Goal: Transaction & Acquisition: Obtain resource

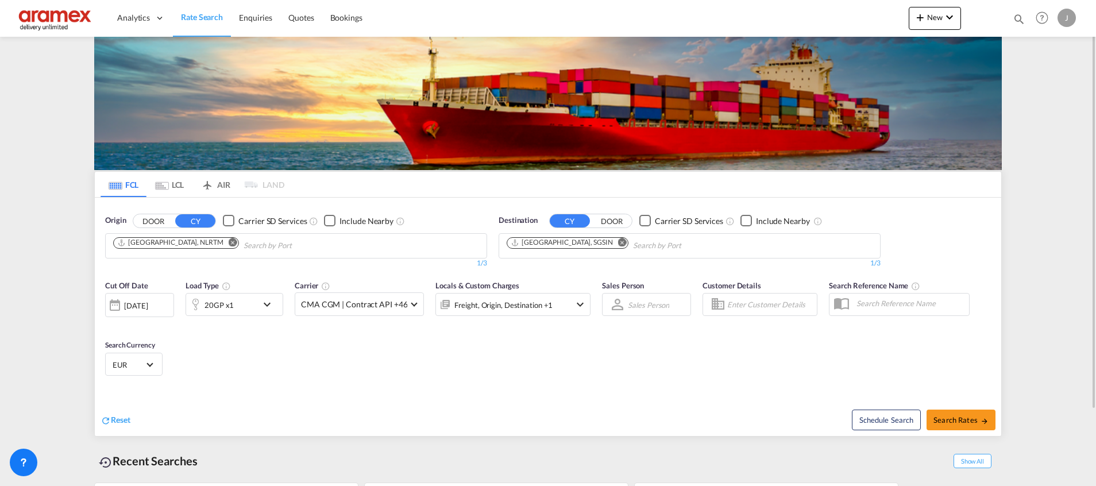
click at [618, 239] on md-icon "Remove" at bounding box center [622, 242] width 9 height 9
paste input "Sohar"
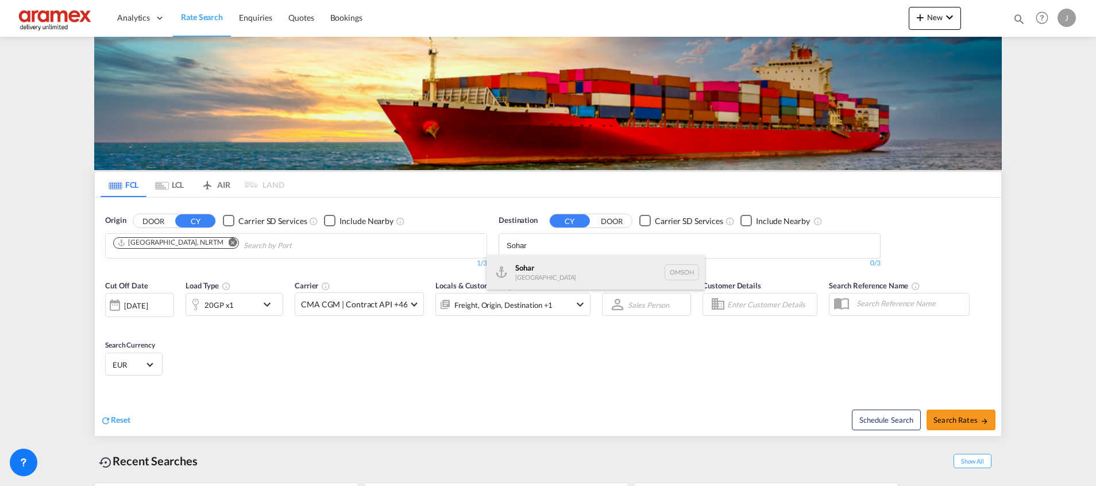
type input "Sohar"
click at [545, 275] on div "Sohar [GEOGRAPHIC_DATA] [GEOGRAPHIC_DATA]" at bounding box center [595, 272] width 218 height 34
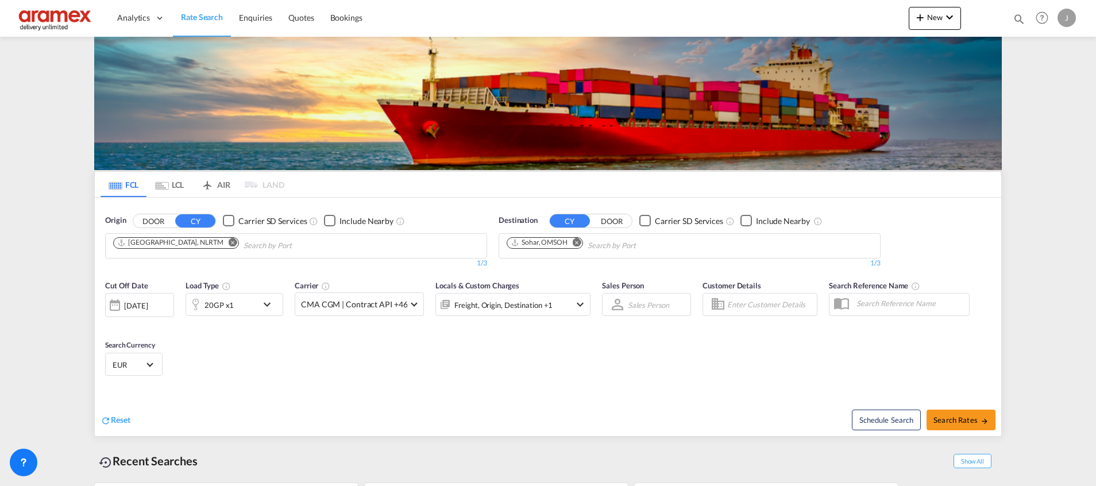
click at [244, 300] on div "20GP x1" at bounding box center [221, 304] width 71 height 23
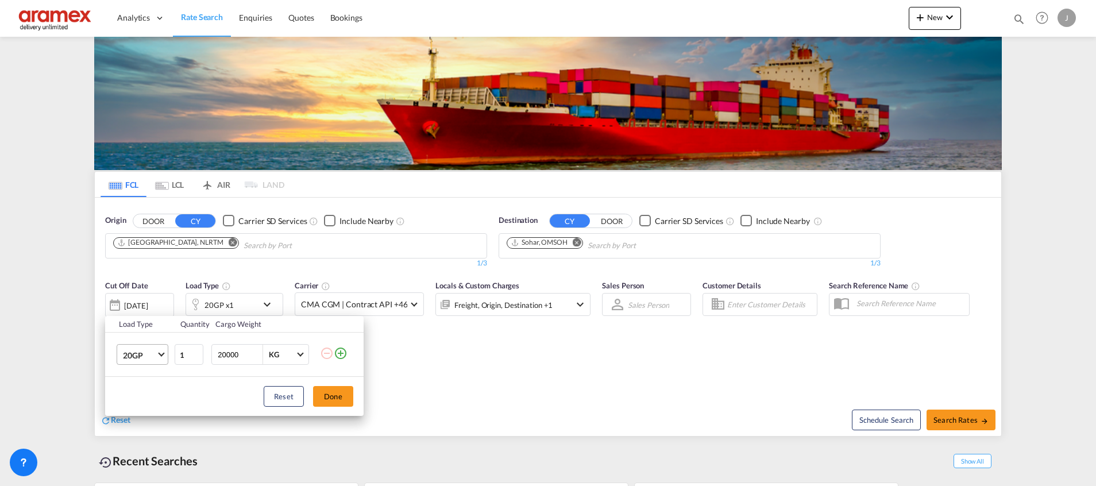
click at [160, 350] on md-select-value "20GP" at bounding box center [145, 355] width 46 height 20
click at [153, 349] on md-option "20GP" at bounding box center [153, 348] width 78 height 28
type input "2"
click at [198, 352] on input "2" at bounding box center [189, 354] width 29 height 21
click at [339, 351] on md-icon "icon-plus-circle-outline" at bounding box center [341, 353] width 14 height 14
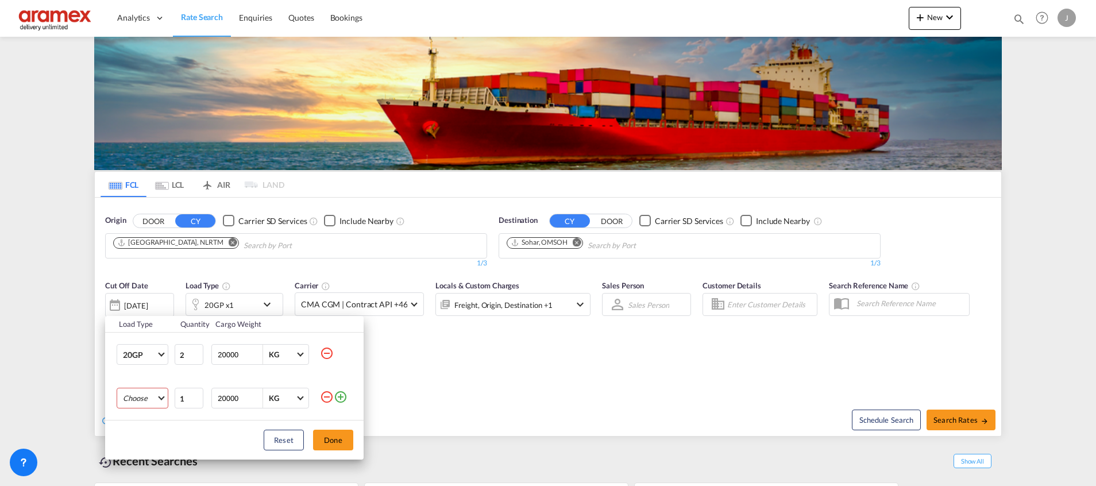
click at [149, 398] on md-select "Choose 20GP 40GP 40HC 45HC 20RE 40RE 40HR 20OT 40OT 20FR 40FR 40NR 20NR 45S 20T…" at bounding box center [143, 398] width 52 height 21
click at [147, 408] on md-option "40HC" at bounding box center [153, 403] width 78 height 28
type input "2"
click at [196, 393] on input "2" at bounding box center [189, 398] width 29 height 21
click at [334, 435] on button "Done" at bounding box center [333, 440] width 40 height 21
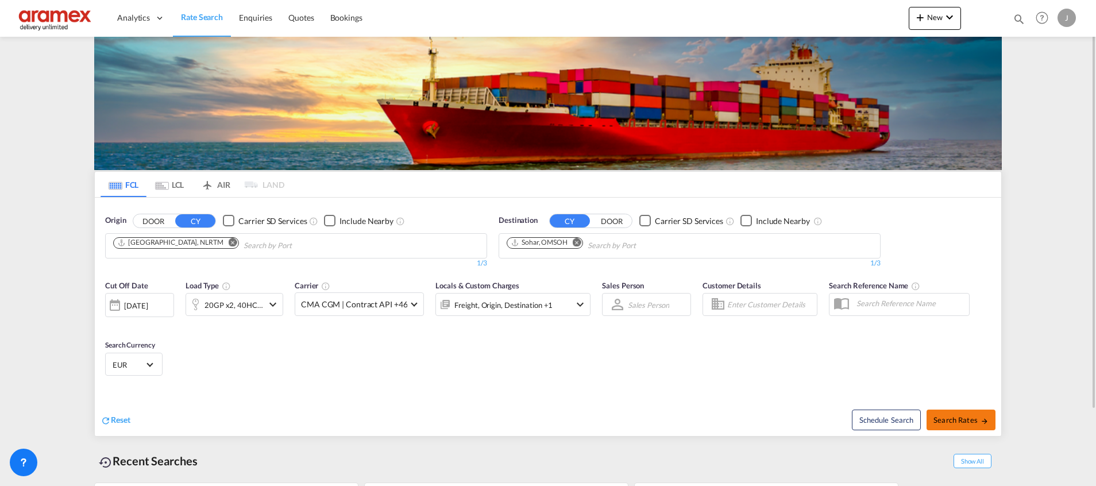
click at [942, 417] on span "Search Rates" at bounding box center [960, 419] width 55 height 9
type input "NLRTM to OMSOH / [DATE]"
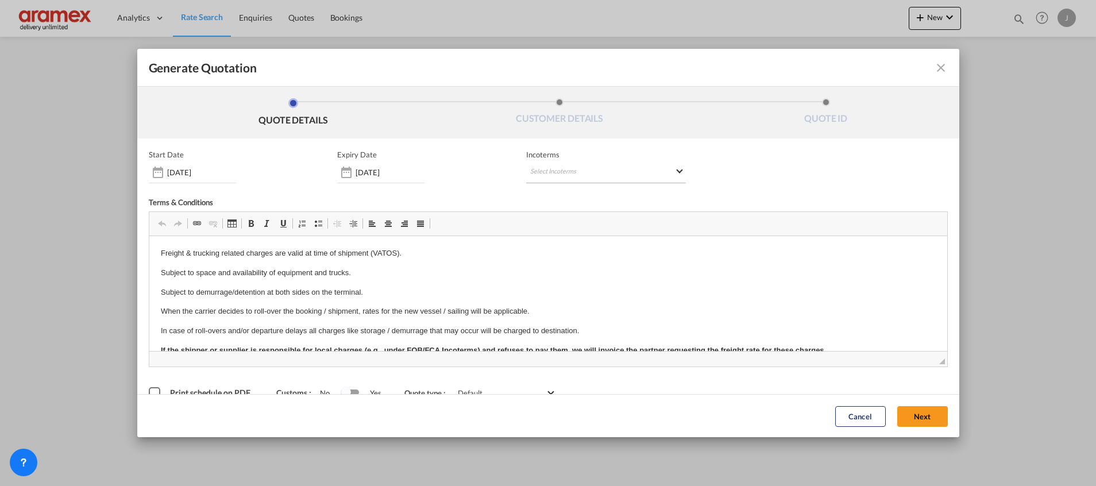
click at [573, 164] on md-select "Select Incoterms DAP - export Delivered at Place EXW - import Ex Works DPU - im…" at bounding box center [606, 173] width 160 height 21
click at [548, 198] on input "search" at bounding box center [580, 196] width 106 height 10
type input "exw"
drag, startPoint x: 556, startPoint y: 211, endPoint x: 495, endPoint y: 16, distance: 204.5
click at [556, 211] on md-option "EXW - import Ex Works" at bounding box center [584, 222] width 127 height 28
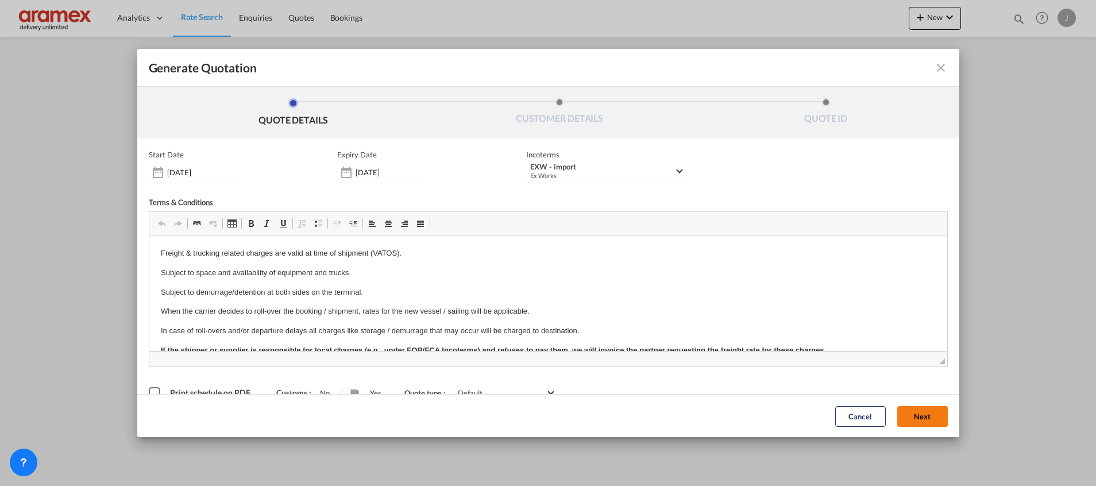
click at [906, 415] on button "Next" at bounding box center [922, 415] width 51 height 21
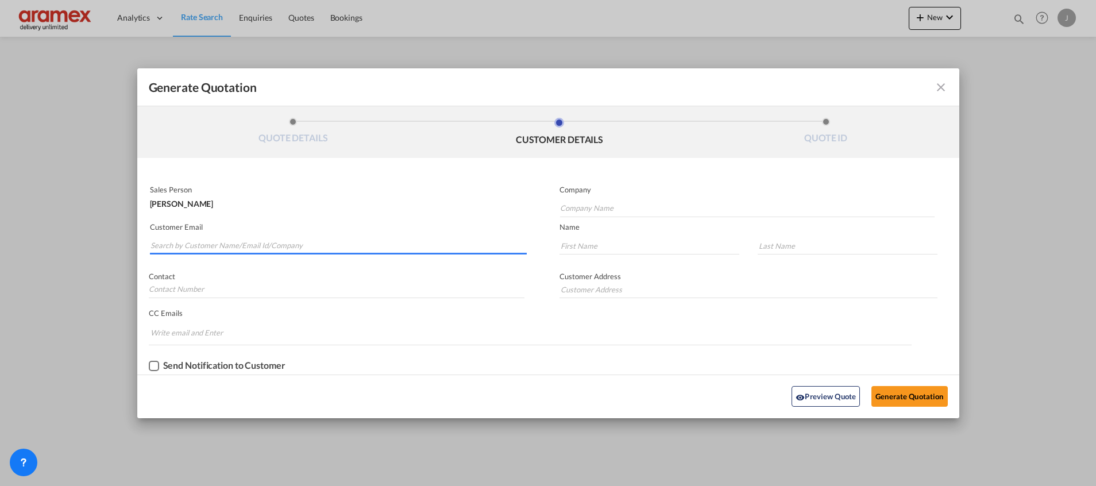
click at [293, 243] on input "Search by Customer Name/Email Id/Company" at bounding box center [338, 245] width 376 height 17
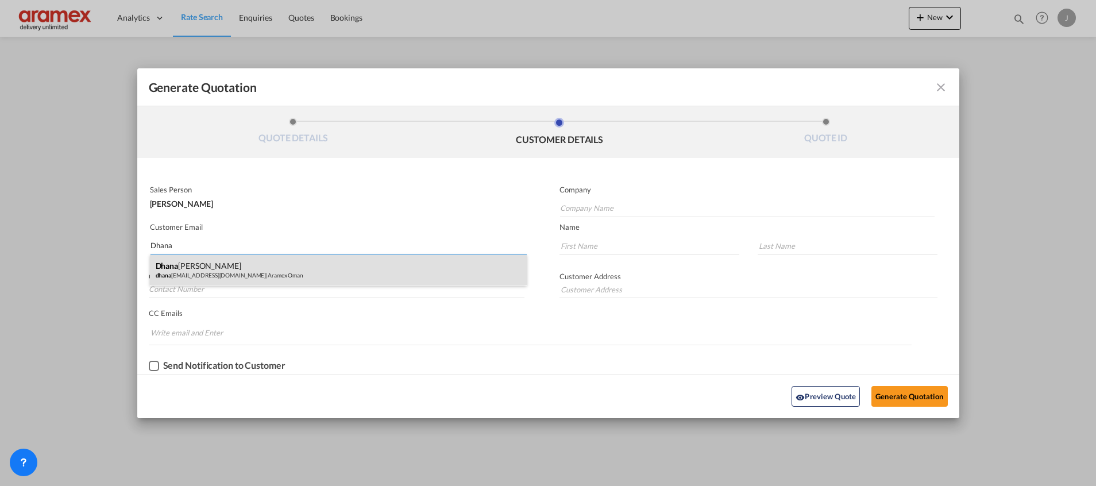
type input "Dhana"
click at [227, 273] on div "Dhana njay [PERSON_NAME] [EMAIL_ADDRESS][DOMAIN_NAME] | Aramex [GEOGRAPHIC_DATA]" at bounding box center [338, 269] width 377 height 31
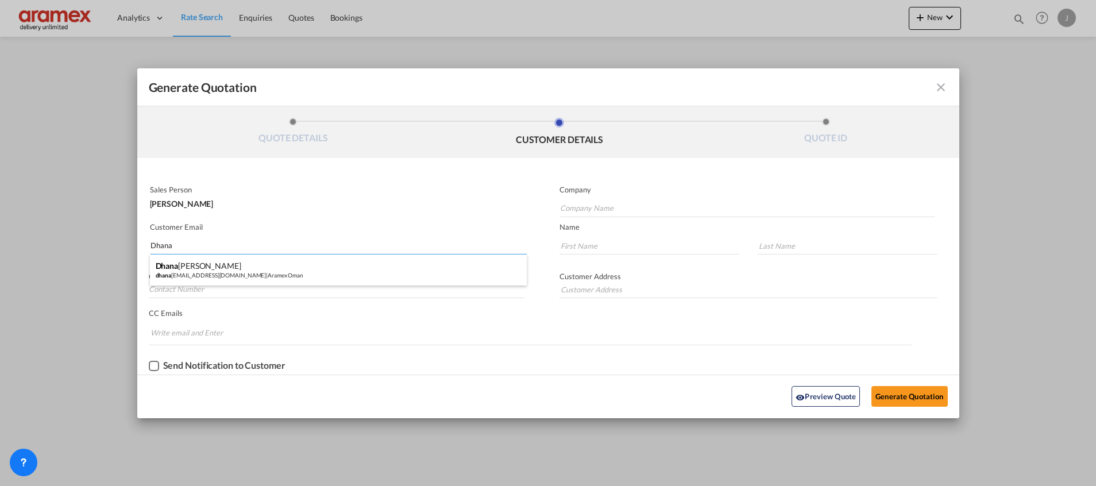
type input "Aramex Oman"
type input "[EMAIL_ADDRESS][DOMAIN_NAME]"
type input "Dhananjay"
type input "[PERSON_NAME]"
type input "[GEOGRAPHIC_DATA]"
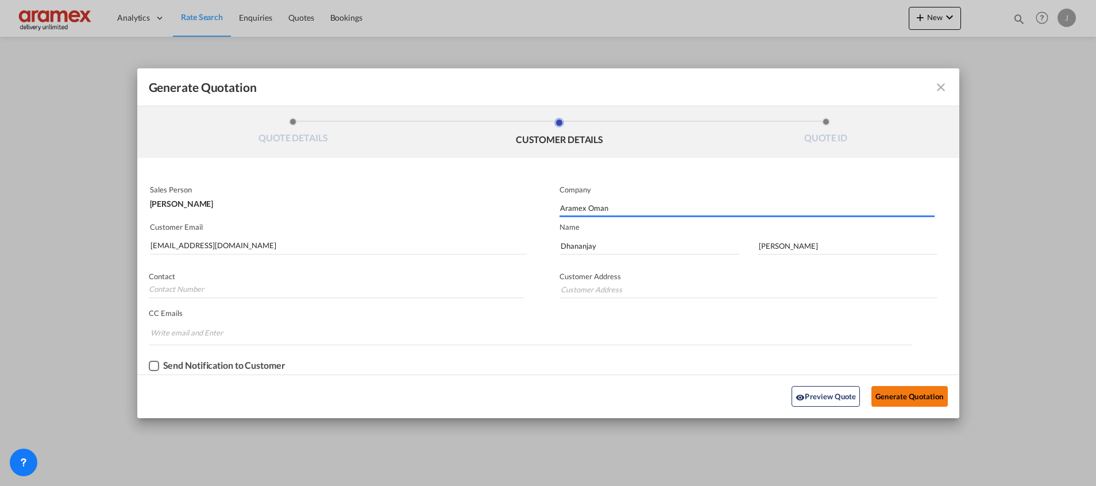
click at [900, 396] on button "Generate Quotation" at bounding box center [909, 396] width 76 height 21
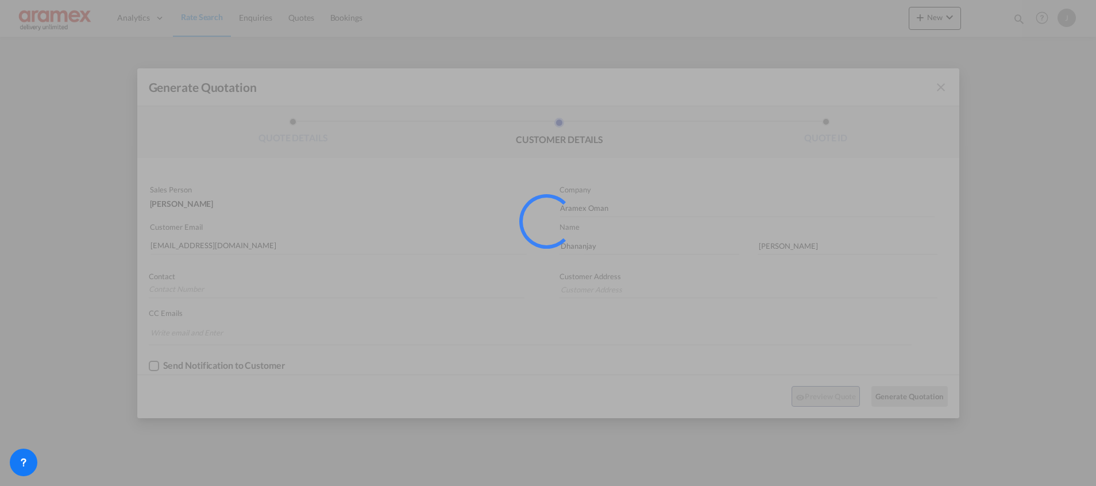
type input "[GEOGRAPHIC_DATA]"
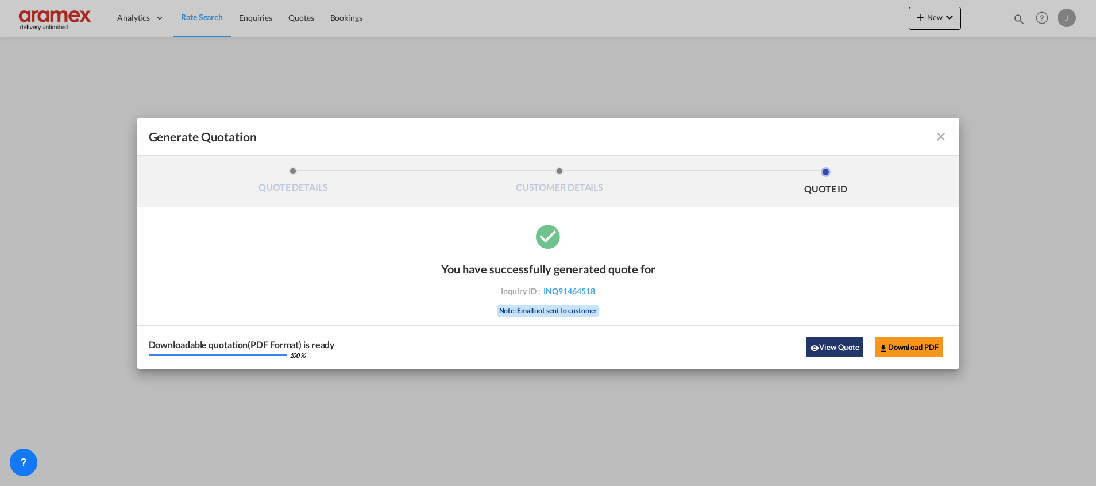
click at [834, 342] on button "View Quote" at bounding box center [834, 347] width 57 height 21
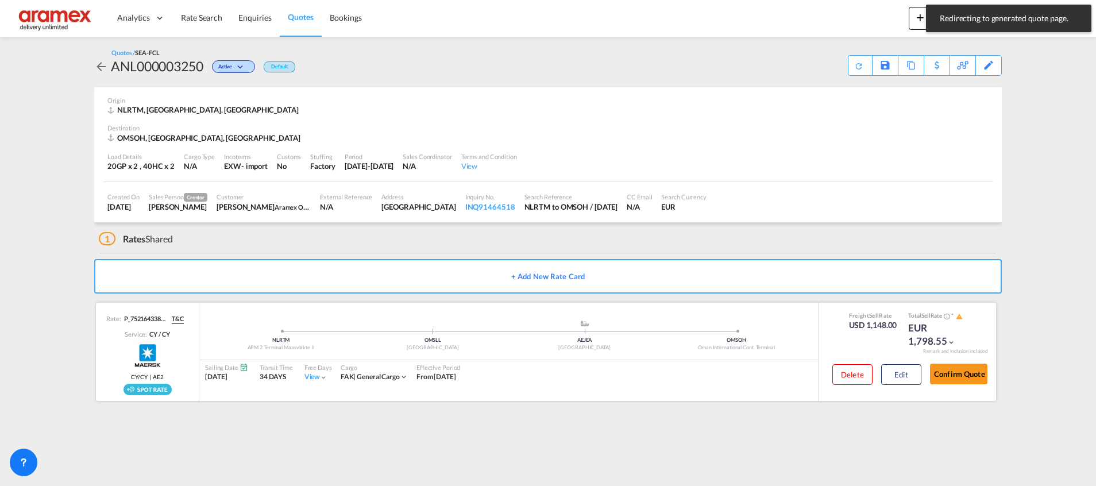
click at [904, 385] on div "Delete Edit" at bounding box center [872, 378] width 98 height 30
click at [903, 376] on button "Edit" at bounding box center [901, 374] width 40 height 21
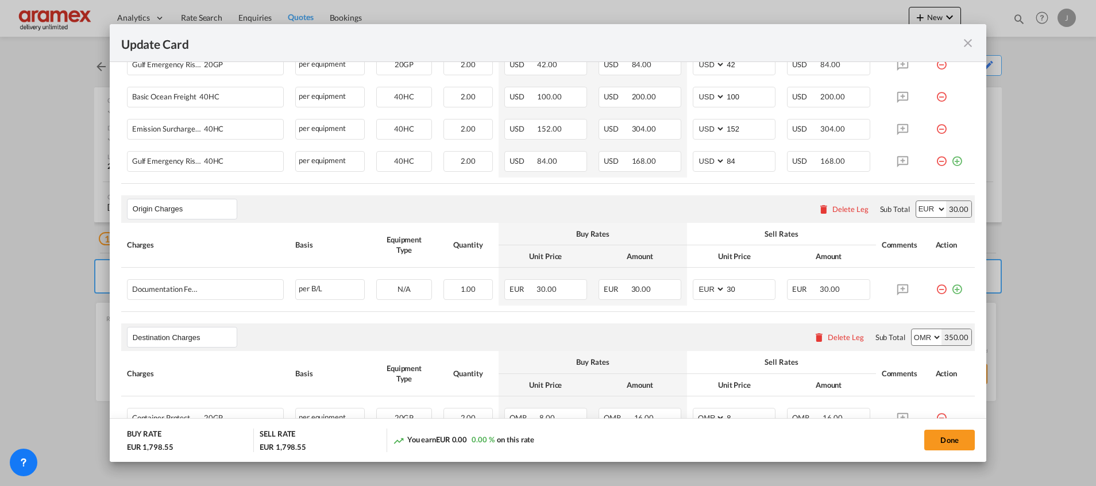
scroll to position [517, 0]
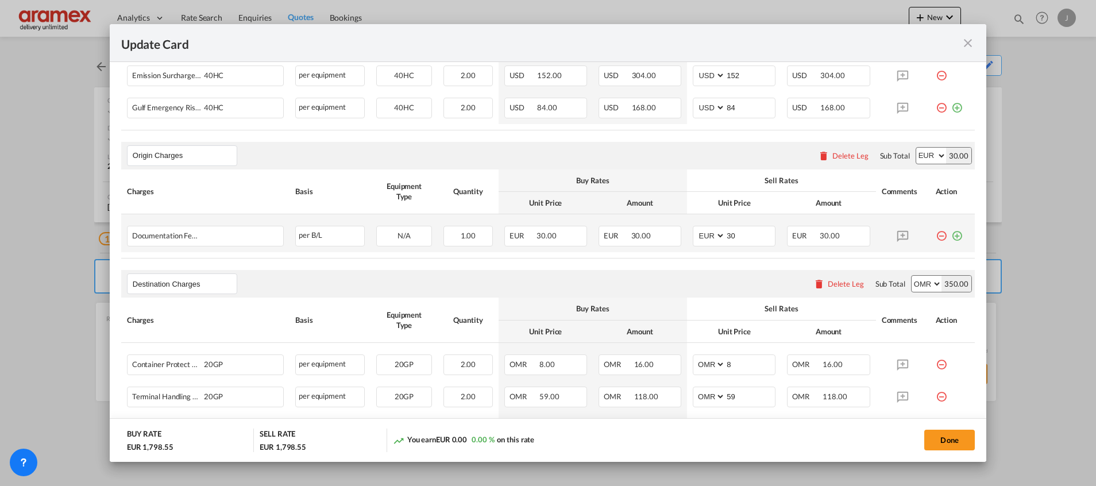
click at [951, 235] on md-icon "icon-plus-circle-outline green-400-fg" at bounding box center [956, 231] width 11 height 11
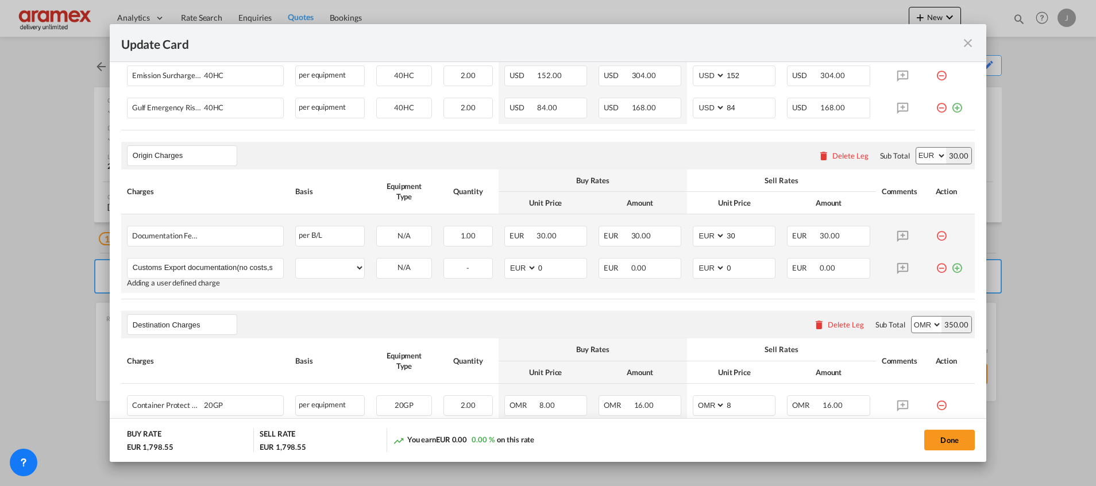
scroll to position [0, 49]
type input "Customs Export documentation(no costs,suggested sell"
click at [319, 269] on select "per equipment per container per B/L per shipping bill per shipment per pallet p…" at bounding box center [330, 267] width 68 height 18
select select "per shipment"
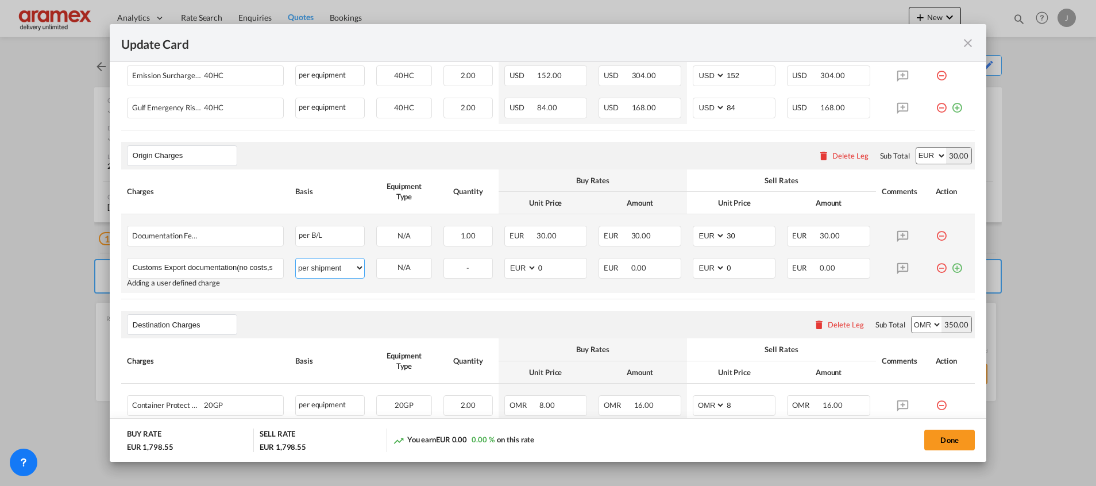
click at [296, 258] on select "per equipment per container per B/L per shipping bill per shipment per pallet p…" at bounding box center [330, 267] width 68 height 18
drag, startPoint x: 241, startPoint y: 266, endPoint x: 359, endPoint y: 279, distance: 118.3
click at [359, 279] on tr "Customs Export documentation(no costs,suggested sell Please Enter User Defined …" at bounding box center [547, 272] width 853 height 41
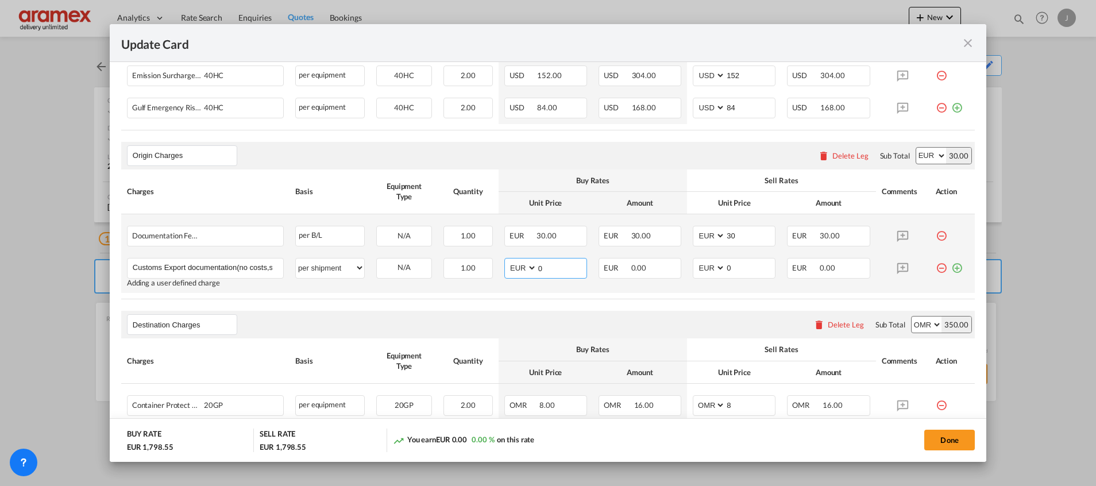
drag, startPoint x: 549, startPoint y: 266, endPoint x: 524, endPoint y: 268, distance: 25.3
click at [524, 268] on md-input-container "AED AFN ALL AMD ANG AOA ARS AUD AWG AZN BAM BBD BDT BGN BHD BIF BMD BND BOB BRL…" at bounding box center [545, 268] width 83 height 21
type input "65"
drag, startPoint x: 744, startPoint y: 269, endPoint x: 704, endPoint y: 270, distance: 40.2
click at [704, 270] on md-input-container "AED AFN ALL AMD ANG AOA ARS AUD AWG AZN BAM BBD BDT BGN BHD BIF BMD BND BOB BRL…" at bounding box center [734, 268] width 83 height 21
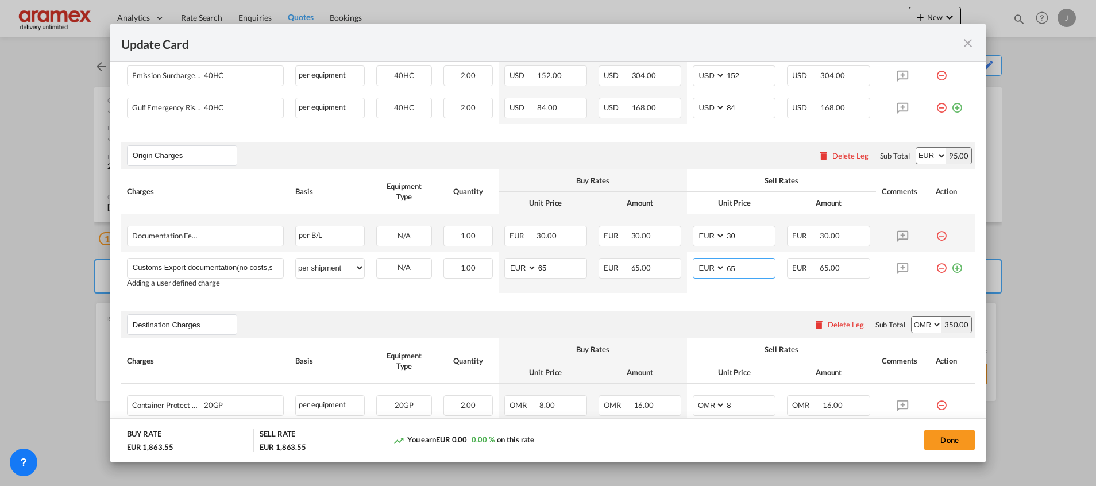
type input "65"
click at [614, 303] on rate-modification "Main Freight Please enter leg name Leg Name Already Exists Delete Leg Sub Total…" at bounding box center [547, 215] width 853 height 748
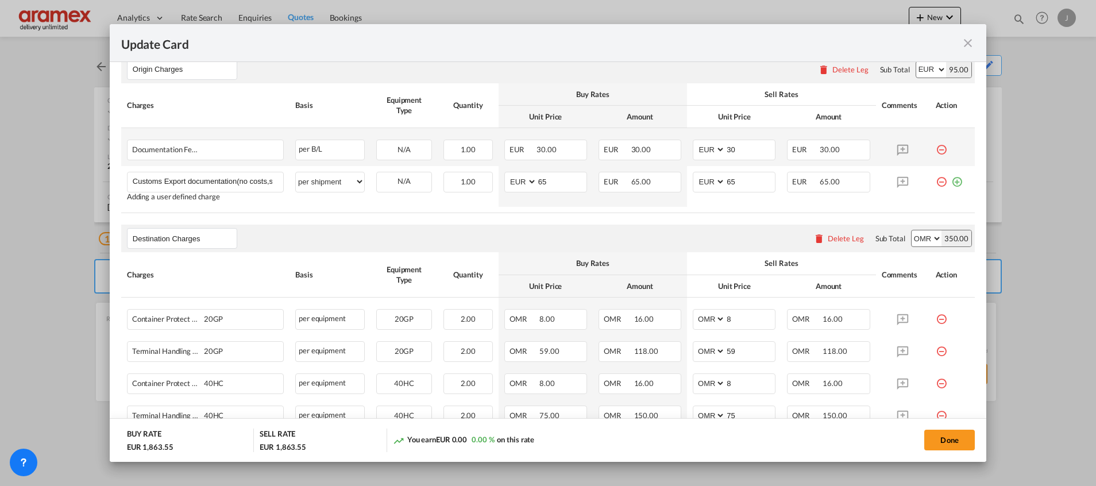
click at [836, 237] on div "Delete Leg" at bounding box center [845, 238] width 36 height 9
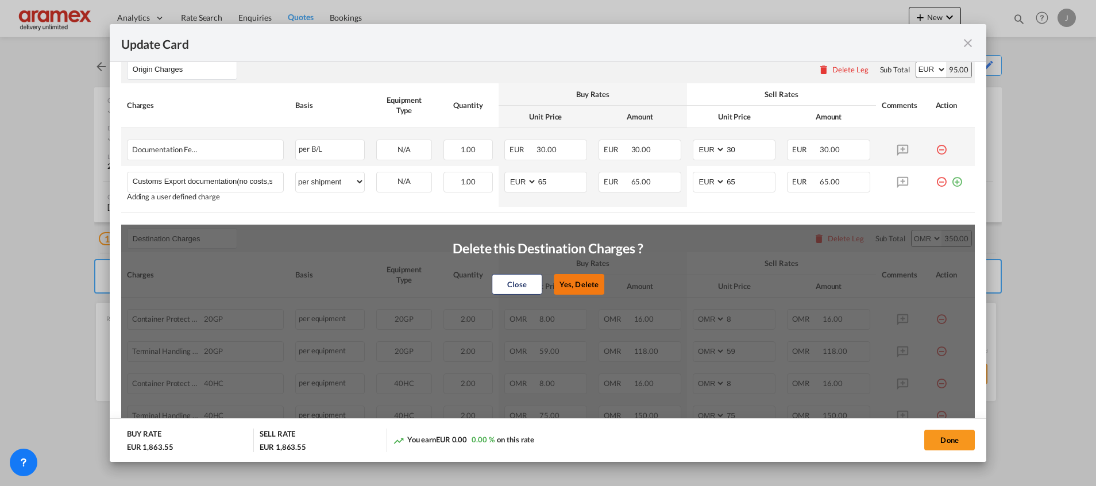
click at [582, 277] on button "Yes, Delete" at bounding box center [579, 284] width 51 height 21
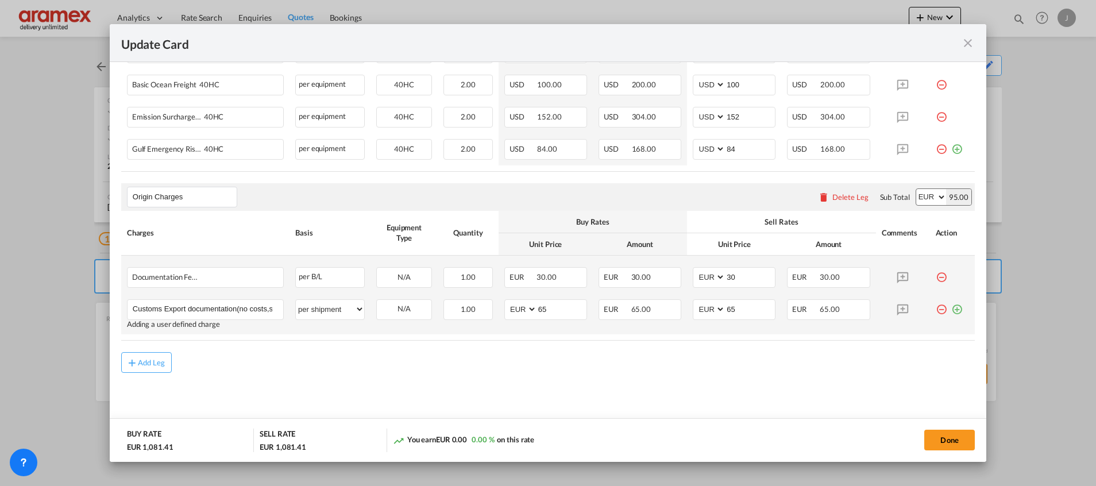
scroll to position [474, 0]
click at [942, 430] on button "Done" at bounding box center [949, 440] width 51 height 21
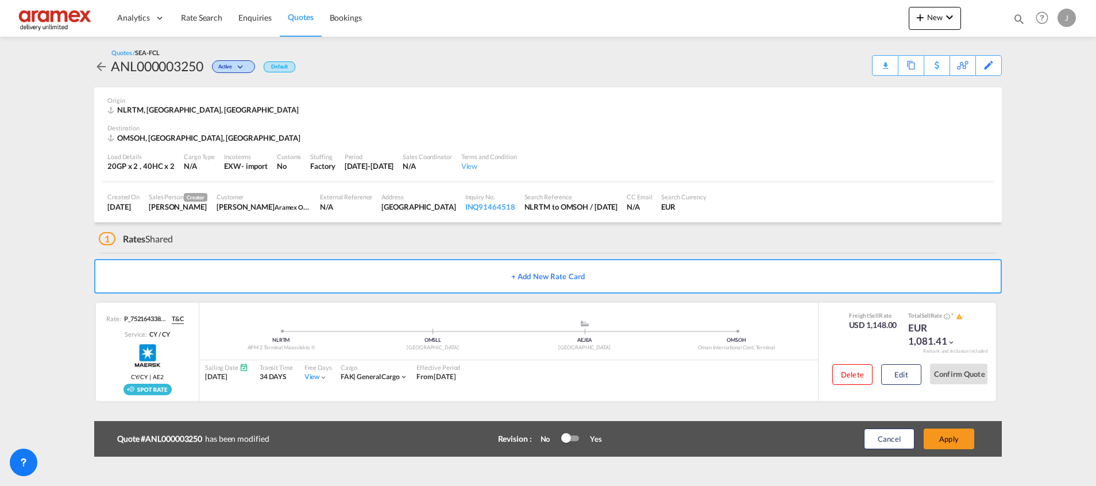
click at [939, 435] on button "Apply" at bounding box center [948, 438] width 51 height 21
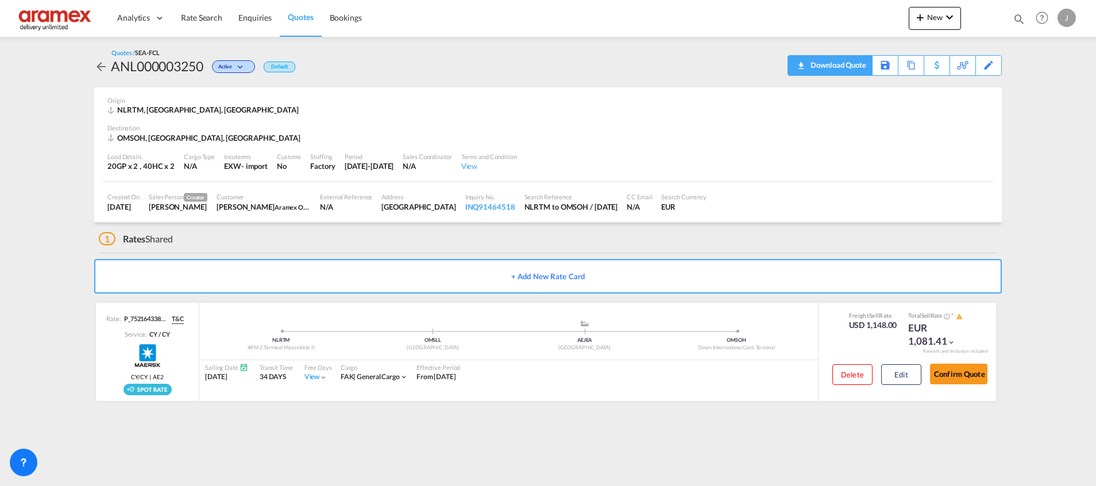
click at [843, 63] on div "Download Quote" at bounding box center [836, 65] width 59 height 18
click at [902, 375] on button "Edit" at bounding box center [901, 374] width 40 height 21
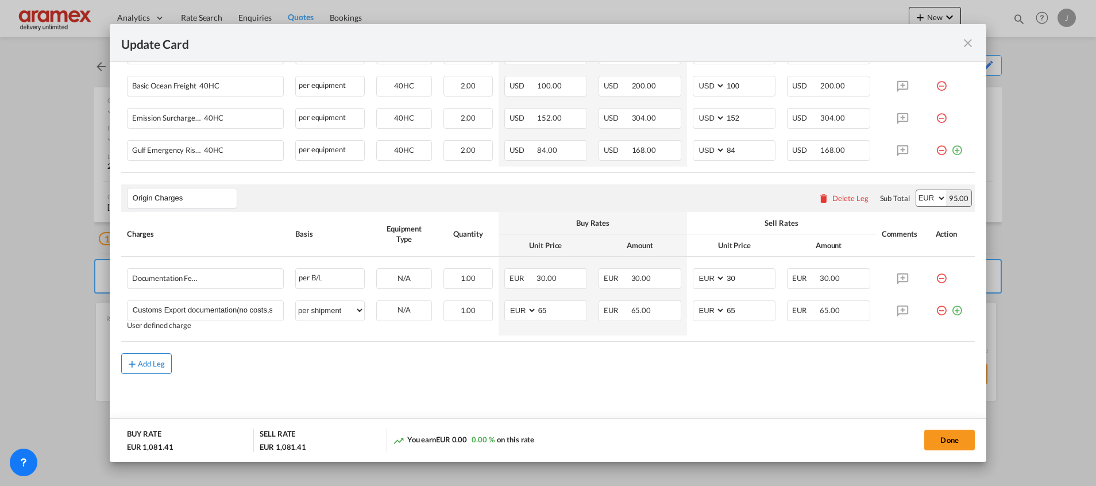
click at [133, 363] on md-icon "icon-plus md-link-fg s20" at bounding box center [131, 363] width 11 height 11
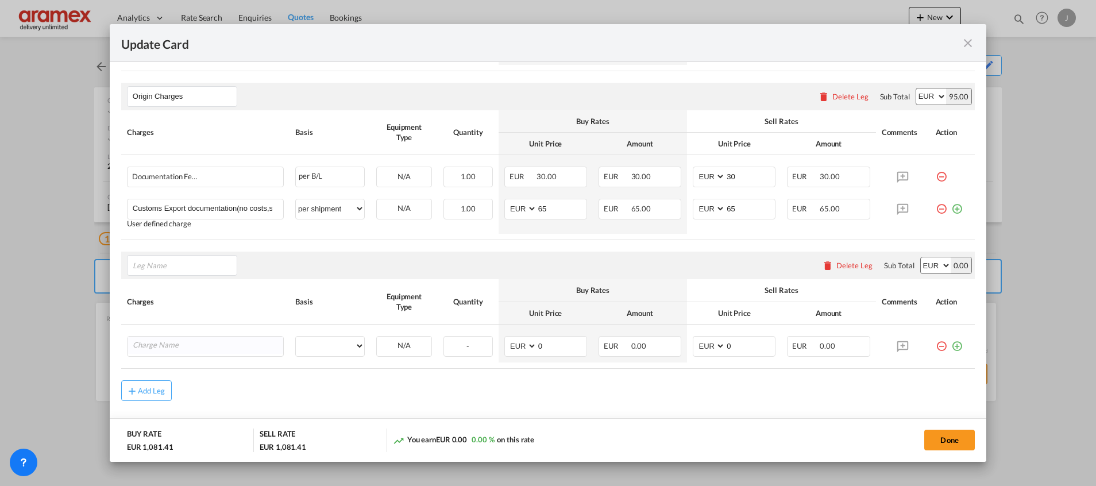
scroll to position [602, 0]
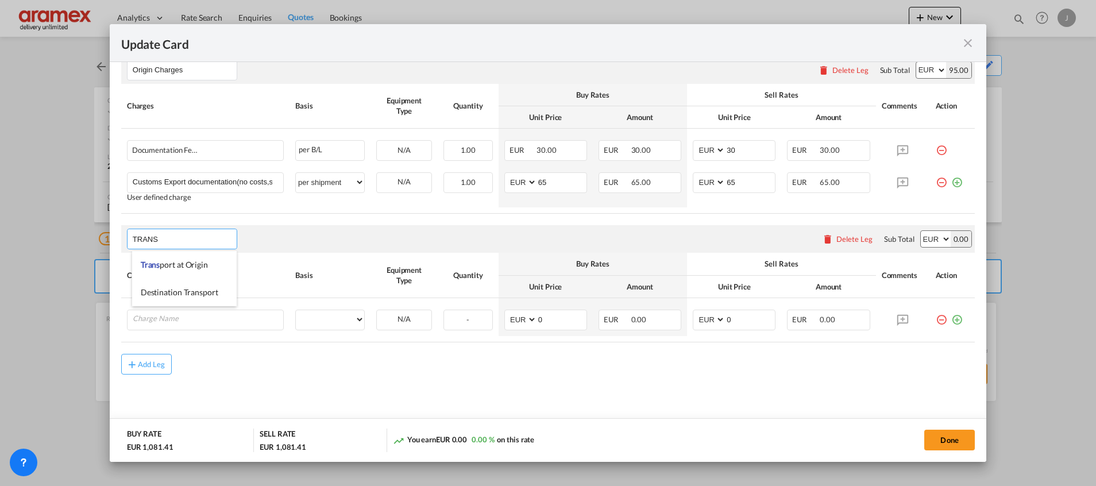
click at [184, 258] on li "Trans port at Origin" at bounding box center [184, 265] width 105 height 28
type input "Transport at Origin"
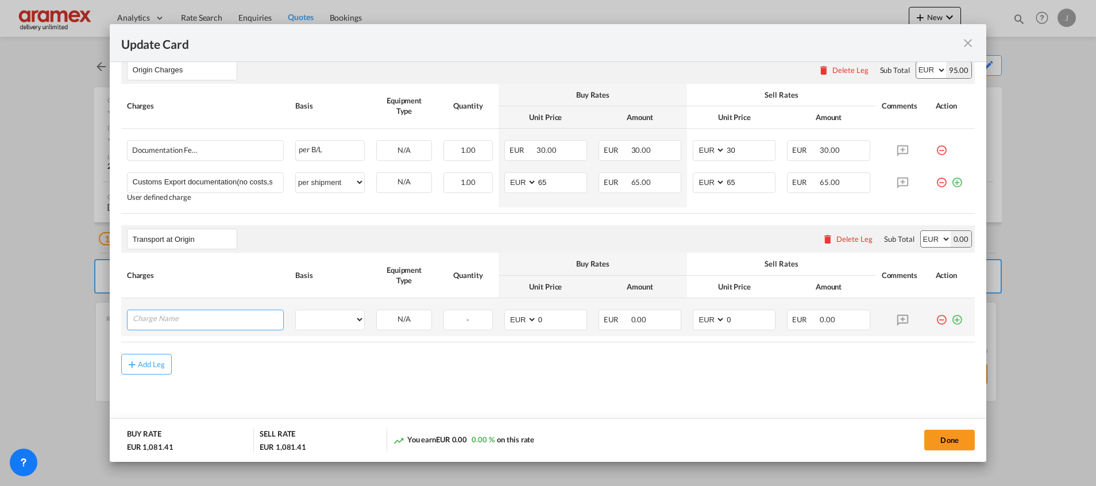
click at [168, 320] on input "Charge Name" at bounding box center [208, 318] width 150 height 17
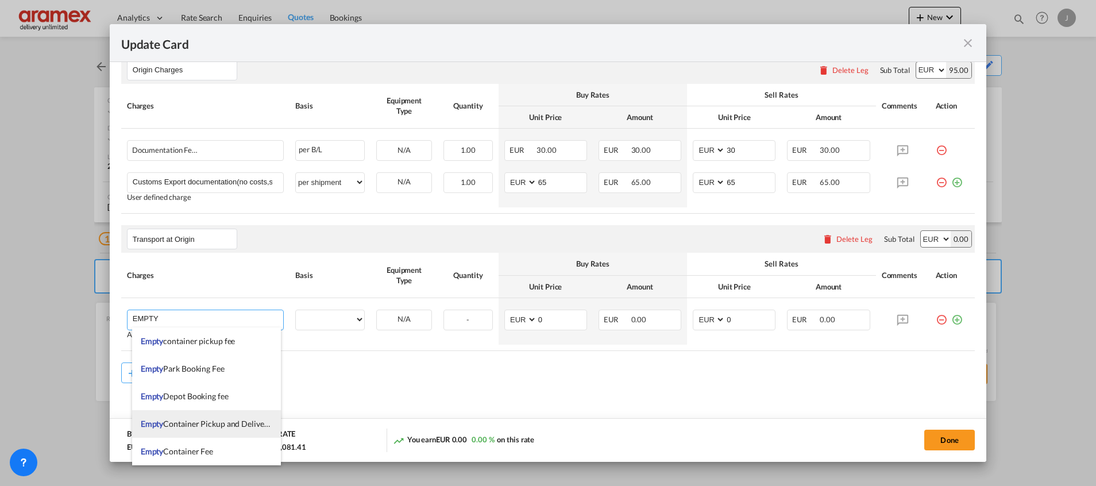
click at [207, 422] on span "Empty Container Pickup and Delivery Charge" at bounding box center [220, 424] width 158 height 10
type input "Empty Container Pickup and Delivery Charge"
select select "per equipment"
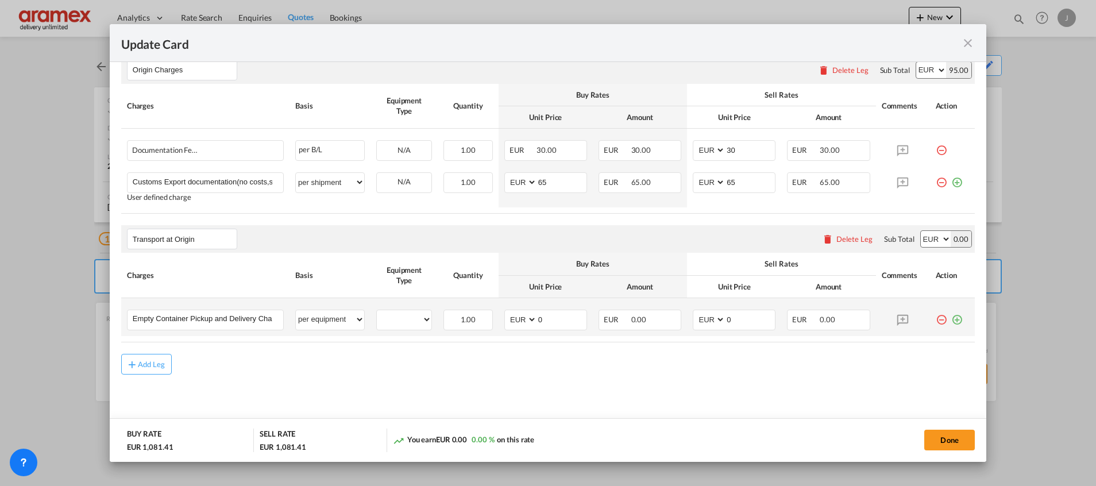
click at [951, 319] on md-icon "icon-plus-circle-outline green-400-fg" at bounding box center [956, 315] width 11 height 11
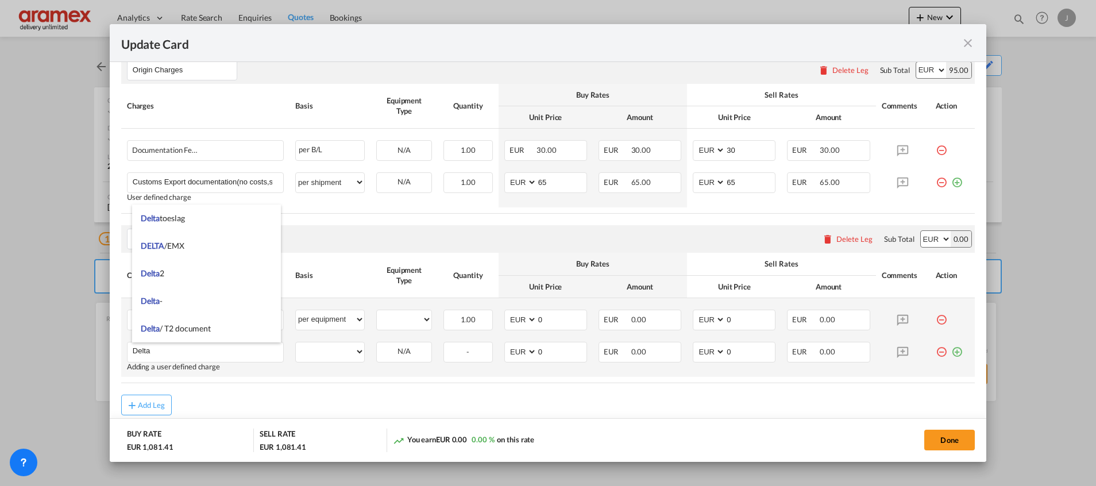
type input "Delta"
click at [951, 353] on md-icon "icon-plus-circle-outline green-400-fg" at bounding box center [956, 347] width 11 height 11
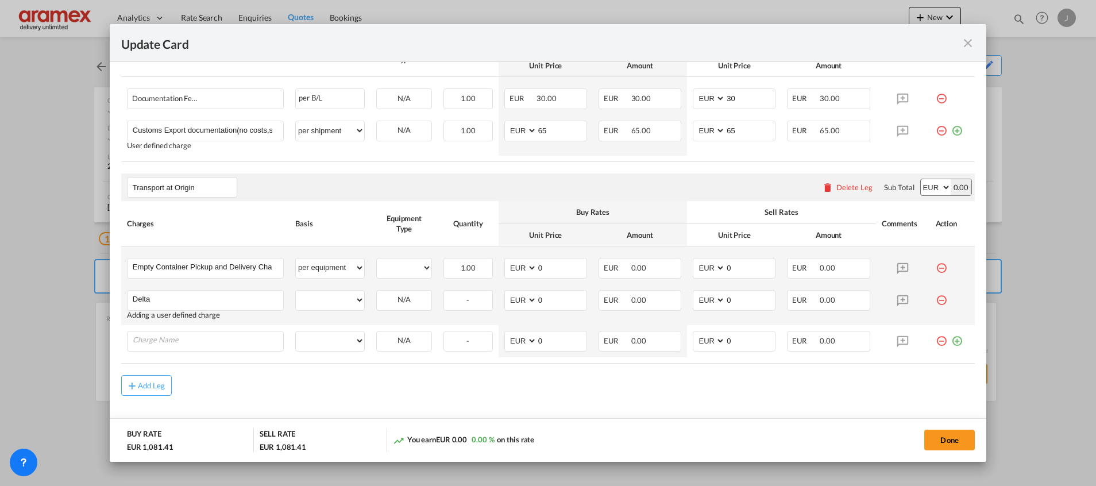
scroll to position [675, 0]
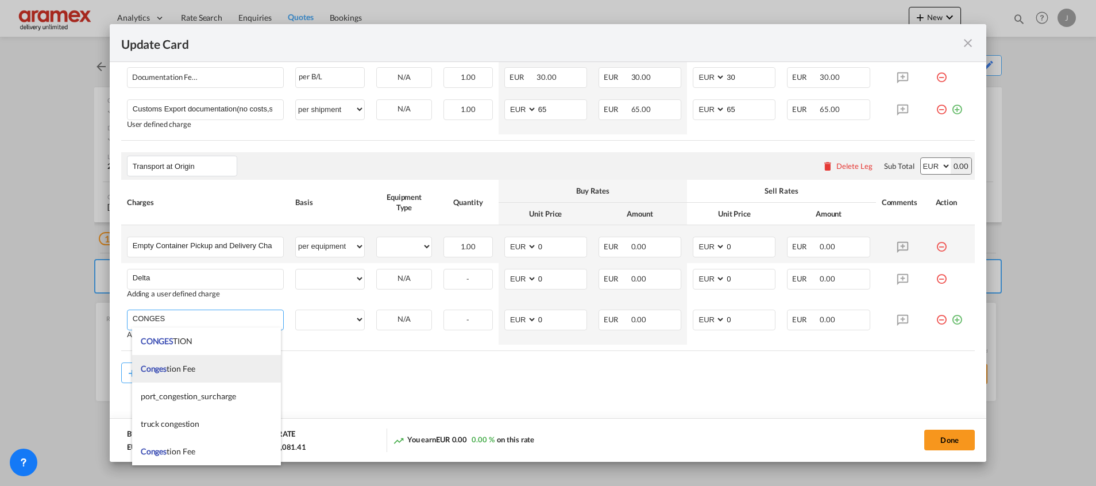
click at [191, 363] on span "Conges tion Fee" at bounding box center [168, 368] width 55 height 10
type input "Congestion Fee"
select select "per equipment"
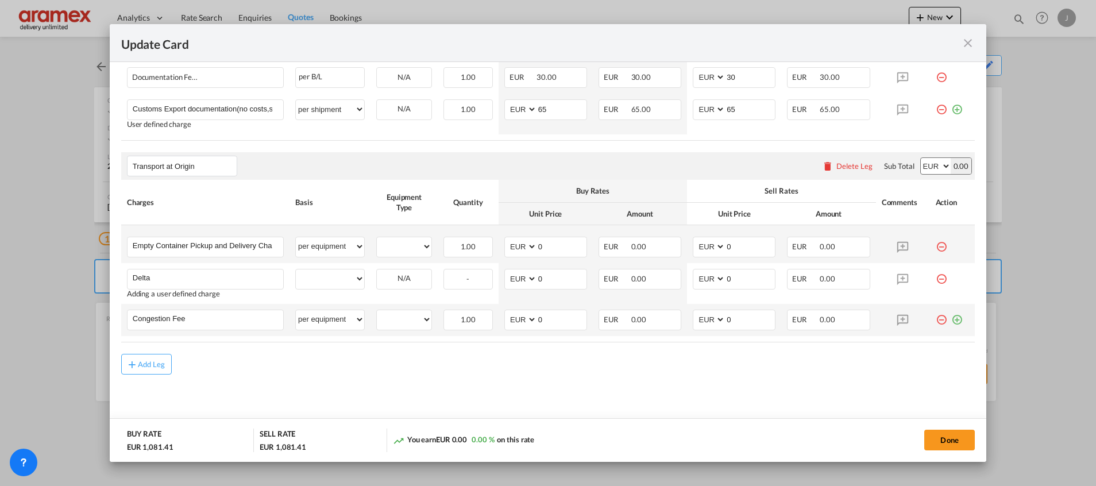
click at [951, 319] on md-icon "icon-plus-circle-outline green-400-fg" at bounding box center [956, 315] width 11 height 11
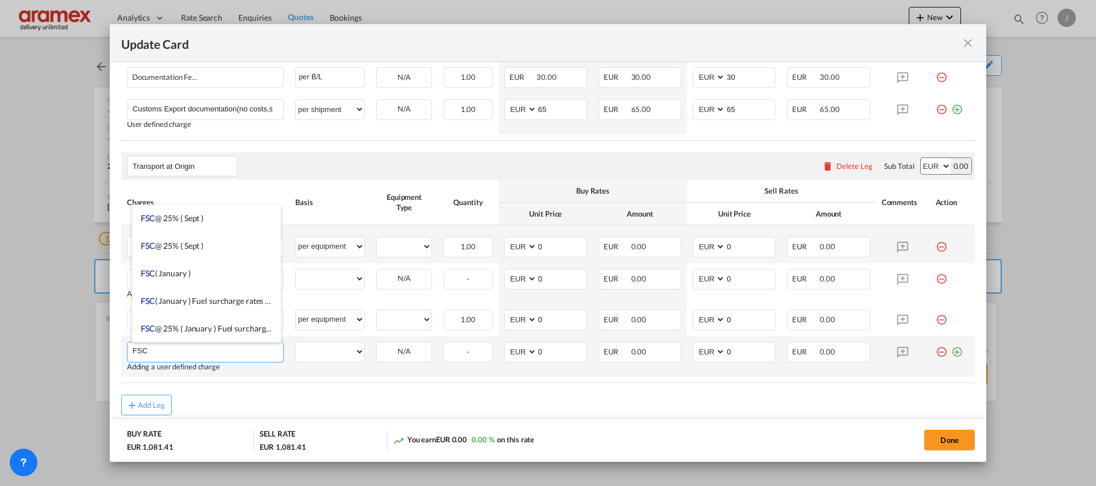
type input "FSC"
click at [951, 353] on md-icon "icon-plus-circle-outline green-400-fg" at bounding box center [956, 347] width 11 height 11
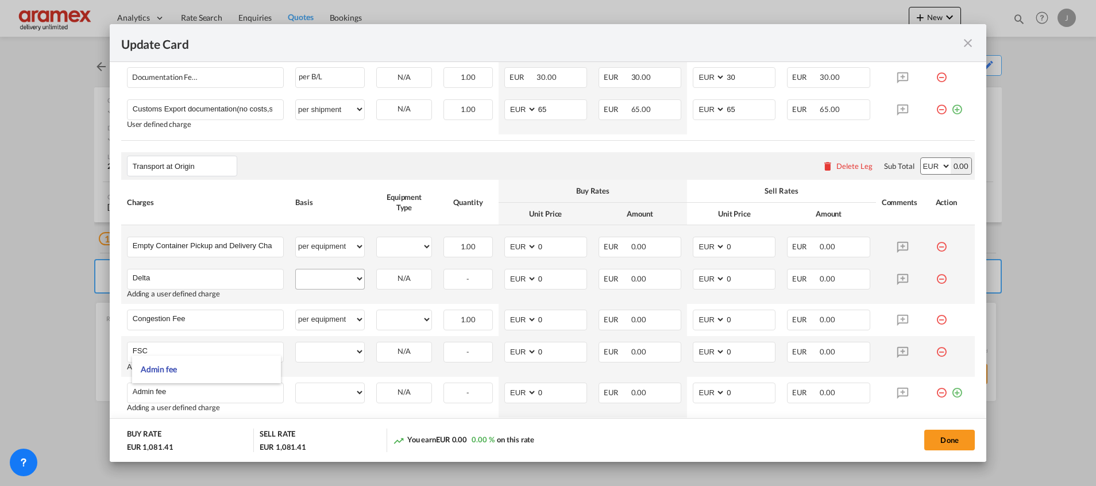
type input "Admin fee"
click at [327, 274] on select "per equipment per container per B/L per shipping bill per shipment % on pickup …" at bounding box center [330, 278] width 68 height 18
select select "per equipment"
click at [296, 269] on select "per equipment per container per B/L per shipping bill per shipment % on pickup …" at bounding box center [330, 278] width 68 height 18
drag, startPoint x: 313, startPoint y: 352, endPoint x: 316, endPoint y: 343, distance: 9.3
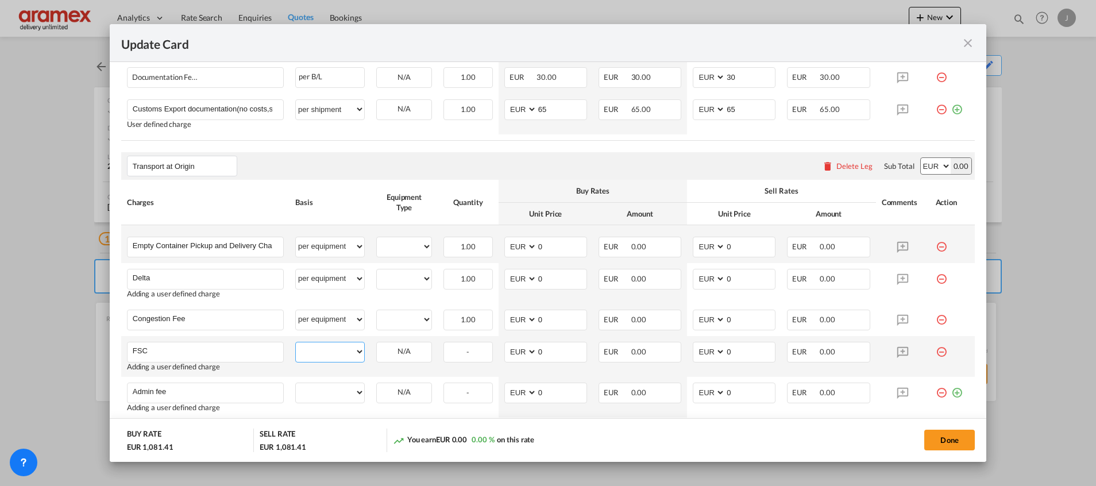
click at [313, 352] on select "per equipment per container per B/L per shipping bill per shipment % on pickup …" at bounding box center [330, 351] width 68 height 18
select select "per equipment"
click at [296, 342] on select "per equipment per container per B/L per shipping bill per shipment % on pickup …" at bounding box center [330, 351] width 68 height 18
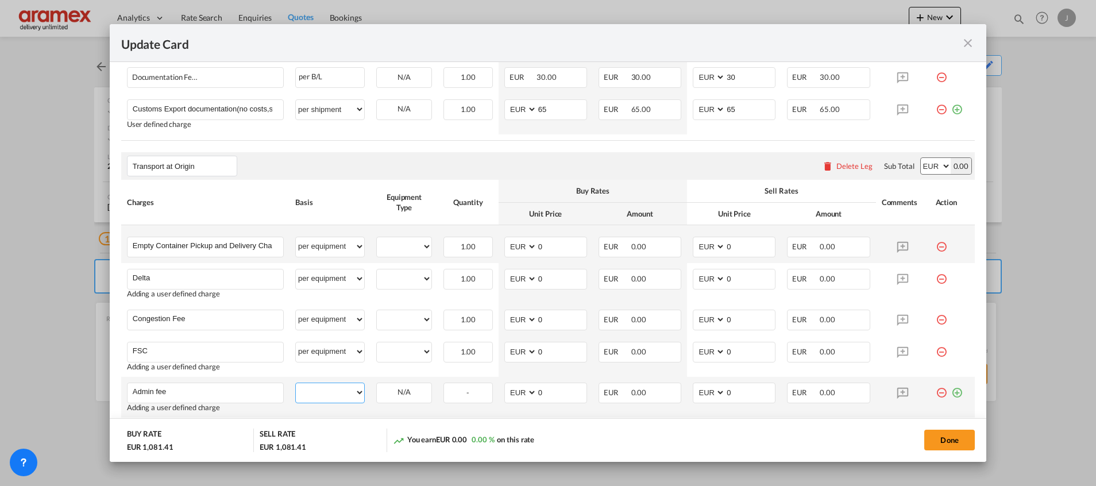
drag, startPoint x: 319, startPoint y: 393, endPoint x: 324, endPoint y: 381, distance: 12.6
click at [319, 393] on select "per equipment per container per B/L per shipping bill per shipment % on pickup …" at bounding box center [330, 392] width 68 height 18
select select "per equipment"
click at [296, 383] on select "per equipment per container per B/L per shipping bill per shipment % on pickup …" at bounding box center [330, 392] width 68 height 18
drag, startPoint x: 406, startPoint y: 241, endPoint x: 406, endPoint y: 251, distance: 9.8
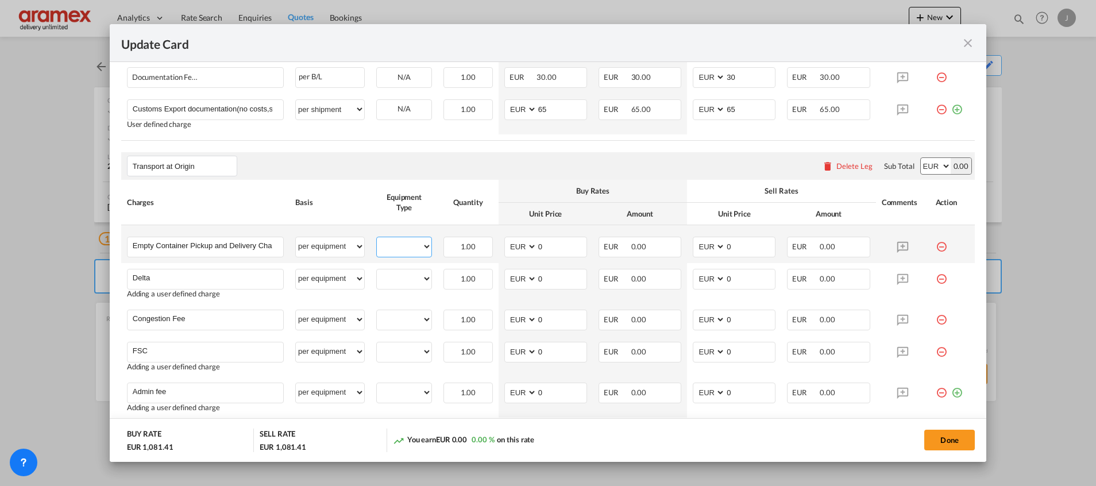
click at [406, 241] on select "20GP 40HC" at bounding box center [404, 247] width 55 height 16
click at [328, 244] on select "per equipment per container per B/L per shipping bill per shipment % on pickup …" at bounding box center [330, 246] width 68 height 18
select select "per container"
click at [296, 237] on select "per equipment per container per B/L per shipping bill per shipment % on pickup …" at bounding box center [330, 246] width 68 height 18
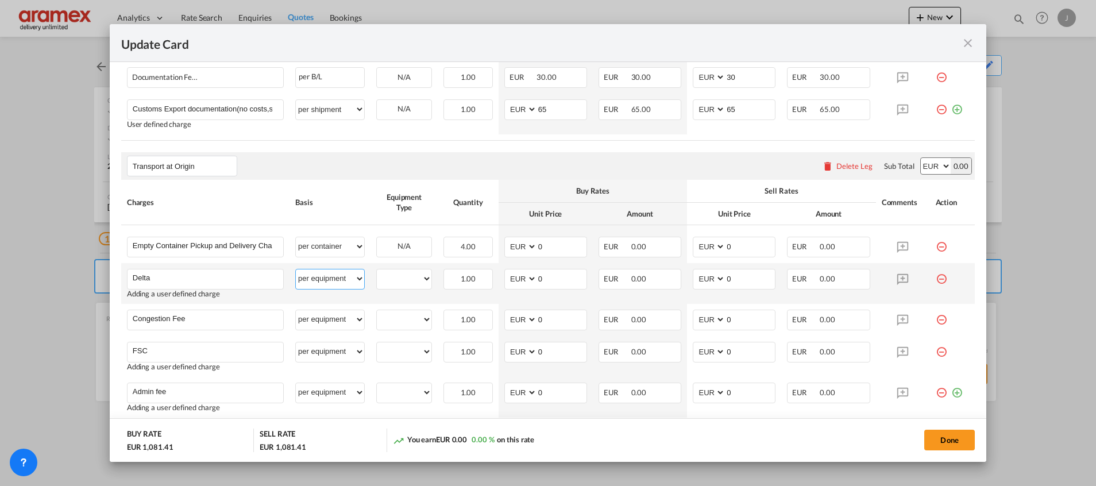
drag, startPoint x: 329, startPoint y: 285, endPoint x: 329, endPoint y: 267, distance: 17.8
click at [329, 285] on select "per equipment per container per B/L per shipping bill per shipment % on pickup …" at bounding box center [330, 278] width 68 height 18
select select "per container"
click at [296, 269] on select "per equipment per container per B/L per shipping bill per shipment % on pickup …" at bounding box center [330, 278] width 68 height 18
click at [320, 312] on select "per equipment per container per B/L per shipping bill per shipment % on pickup …" at bounding box center [330, 319] width 68 height 18
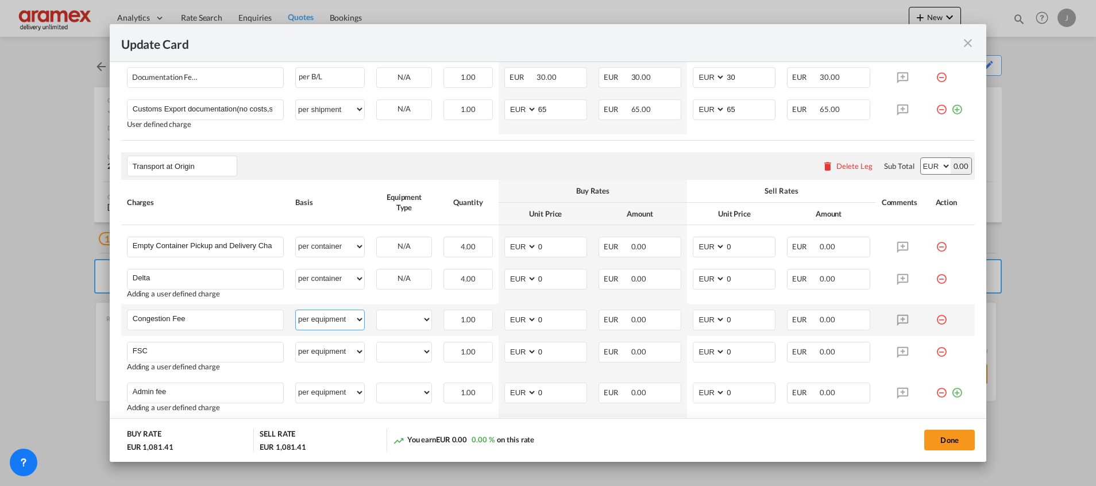
select select "per container"
click at [296, 310] on select "per equipment per container per B/L per shipping bill per shipment % on pickup …" at bounding box center [330, 319] width 68 height 18
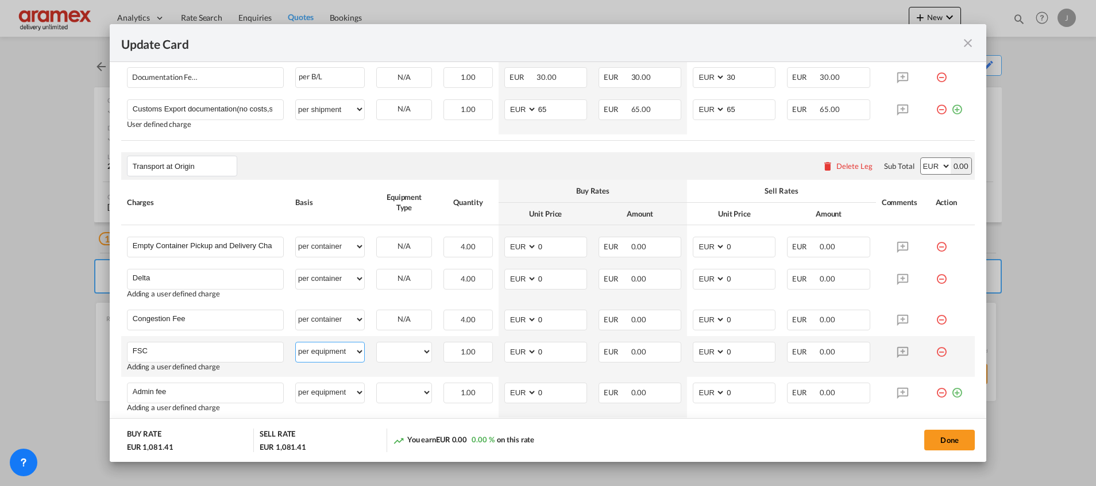
click at [332, 355] on select "per equipment per container per B/L per shipping bill per shipment % on pickup …" at bounding box center [330, 351] width 68 height 18
select select "per container"
click at [296, 342] on select "per equipment per container per B/L per shipping bill per shipment % on pickup …" at bounding box center [330, 351] width 68 height 18
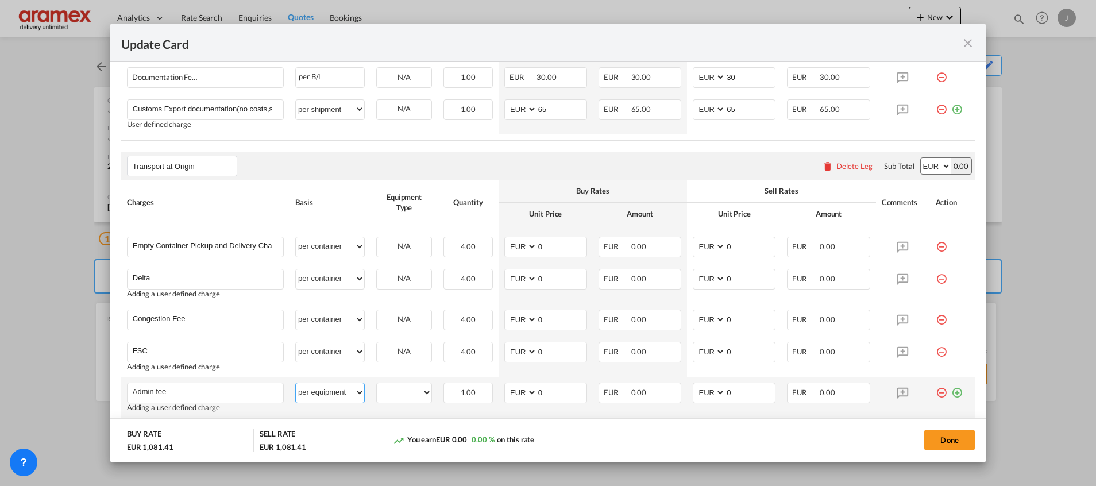
drag, startPoint x: 310, startPoint y: 395, endPoint x: 316, endPoint y: 384, distance: 12.9
click at [310, 395] on select "per equipment per container per B/L per shipping bill per shipment % on pickup …" at bounding box center [330, 392] width 68 height 18
select select "per container"
click at [296, 383] on select "per equipment per container per B/L per shipping bill per shipment % on pickup …" at bounding box center [330, 392] width 68 height 18
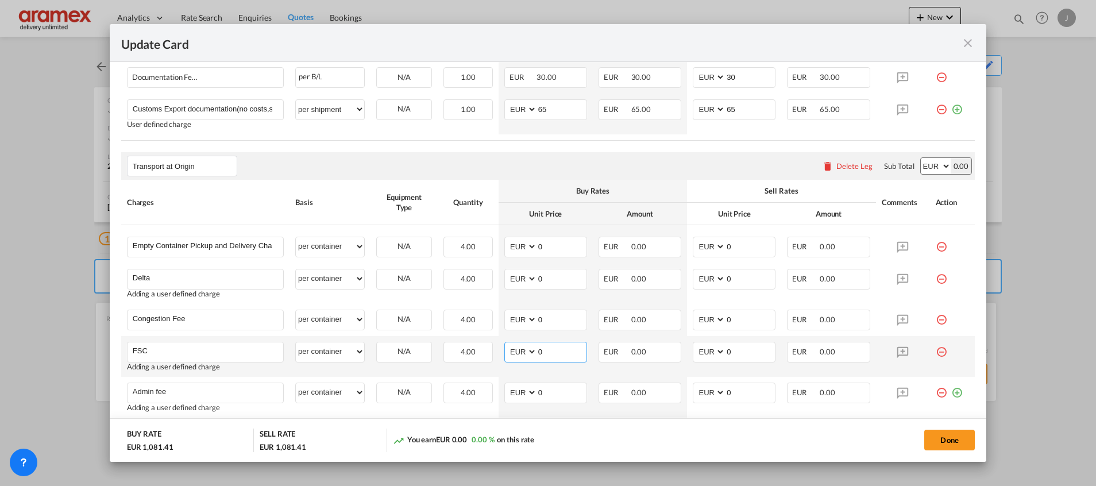
drag, startPoint x: 545, startPoint y: 352, endPoint x: 508, endPoint y: 355, distance: 36.9
click at [508, 355] on md-input-container "AED AFN ALL AMD ANG AOA ARS AUD AWG AZN BAM BBD BDT BGN BHD BIF BMD BND BOB BRL…" at bounding box center [545, 352] width 83 height 21
paste input "€ 27.51"
click at [542, 353] on input "€ 27.51" at bounding box center [561, 350] width 49 height 17
type input "27.51"
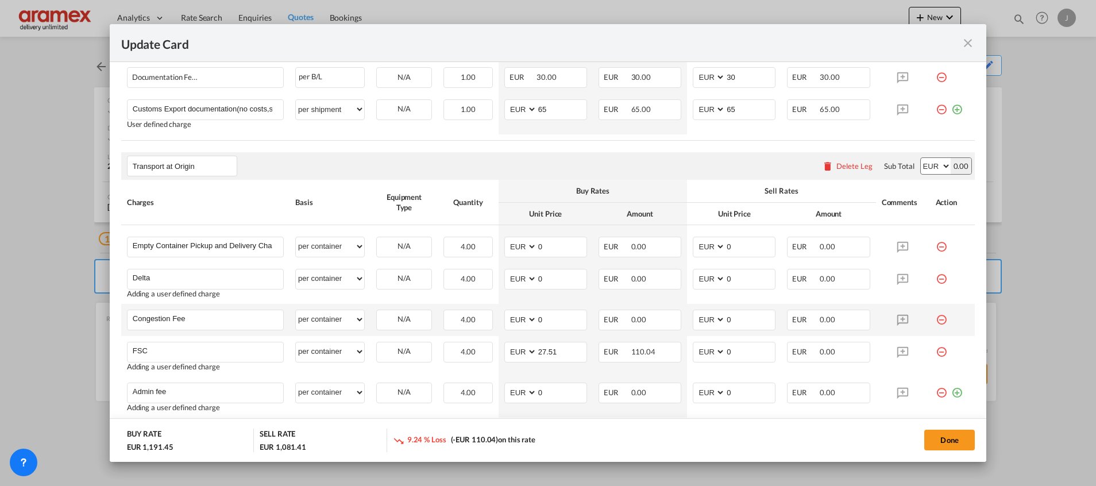
click at [593, 305] on td "EUR 0.00" at bounding box center [640, 320] width 94 height 32
click at [539, 345] on input "27.51" at bounding box center [561, 350] width 49 height 17
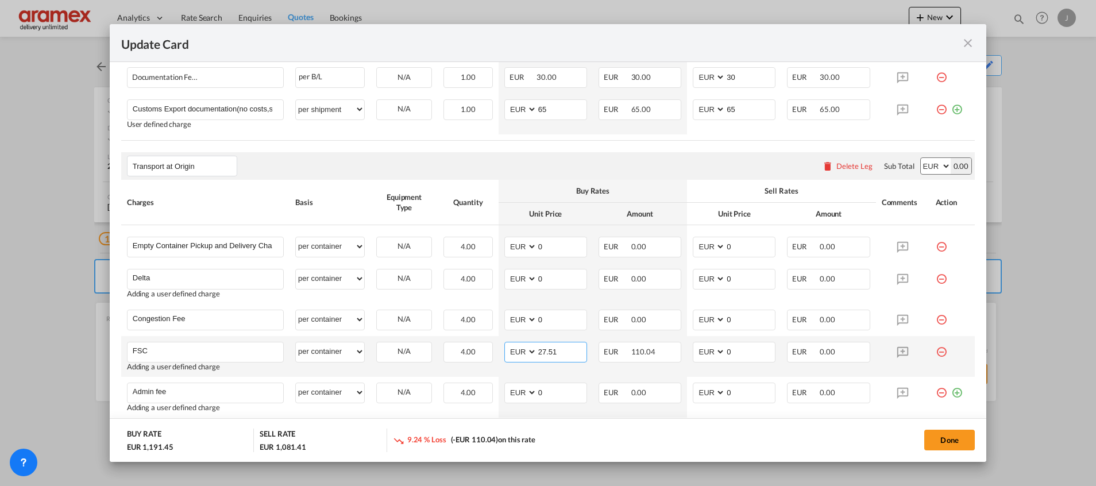
click at [539, 345] on input "27.51" at bounding box center [561, 350] width 49 height 17
drag, startPoint x: 732, startPoint y: 343, endPoint x: 701, endPoint y: 346, distance: 31.1
click at [701, 346] on md-input-container "AED AFN ALL AMD ANG AOA ARS AUD AWG AZN BAM BBD BDT BGN BHD BIF BMD BND BOB BRL…" at bounding box center [734, 352] width 83 height 21
paste input "27.51"
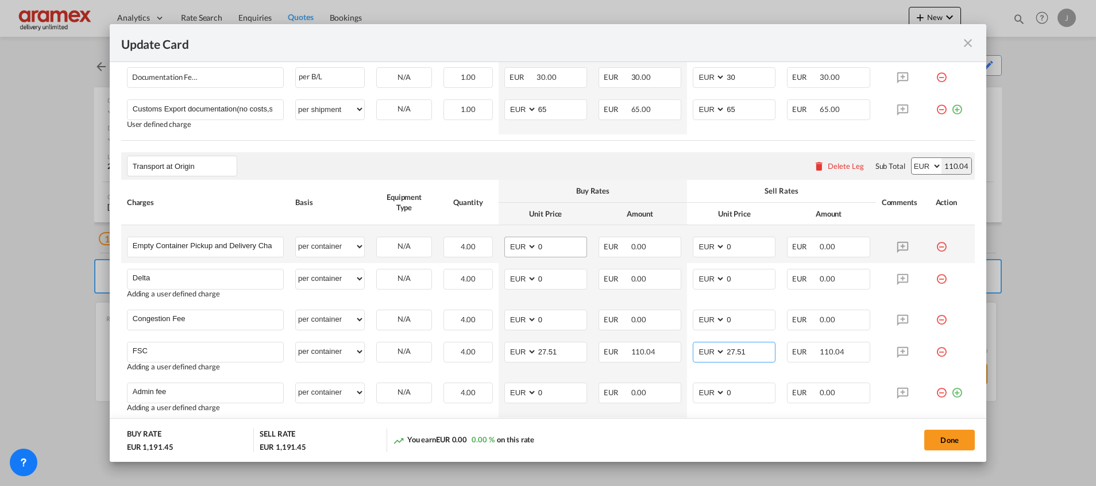
type input "27.51"
drag, startPoint x: 546, startPoint y: 253, endPoint x: 511, endPoint y: 244, distance: 36.1
click at [511, 244] on md-input-container "AED AFN ALL AMD ANG AOA ARS AUD AWG AZN BAM BBD BDT BGN BHD BIF BMD BND BOB BRL…" at bounding box center [545, 247] width 83 height 21
drag, startPoint x: 548, startPoint y: 388, endPoint x: 517, endPoint y: 391, distance: 31.2
click at [517, 391] on md-input-container "AED AFN ALL AMD ANG AOA ARS AUD AWG AZN BAM BBD BDT BGN BHD BIF BMD BND BOB BRL…" at bounding box center [545, 392] width 83 height 21
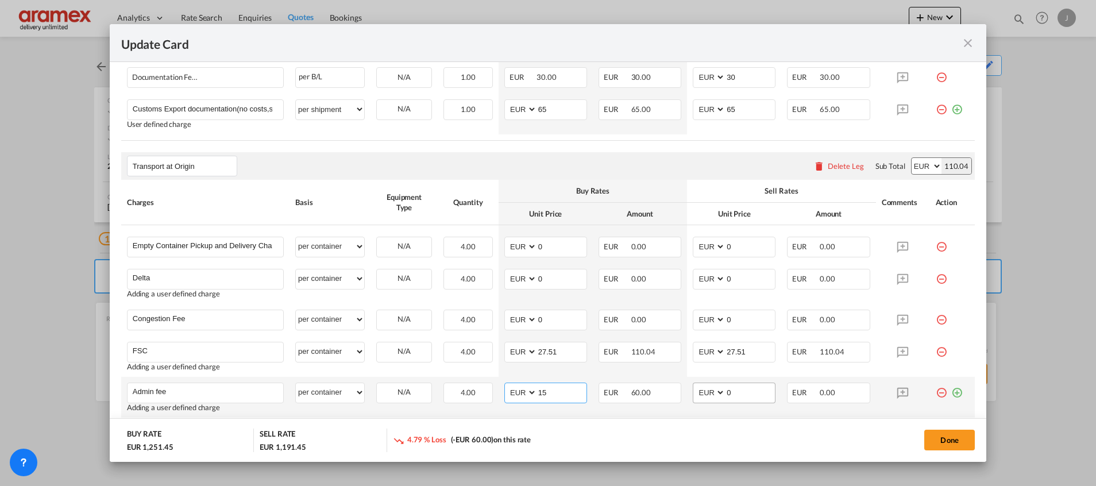
type input "15"
click at [728, 394] on input "0" at bounding box center [749, 391] width 49 height 17
drag, startPoint x: 735, startPoint y: 393, endPoint x: 687, endPoint y: 393, distance: 48.2
click at [693, 393] on md-input-container "AED AFN ALL AMD ANG AOA ARS AUD AWG AZN BAM BBD BDT BGN BHD BIF BMD BND BOB BRL…" at bounding box center [734, 392] width 83 height 21
type input "15"
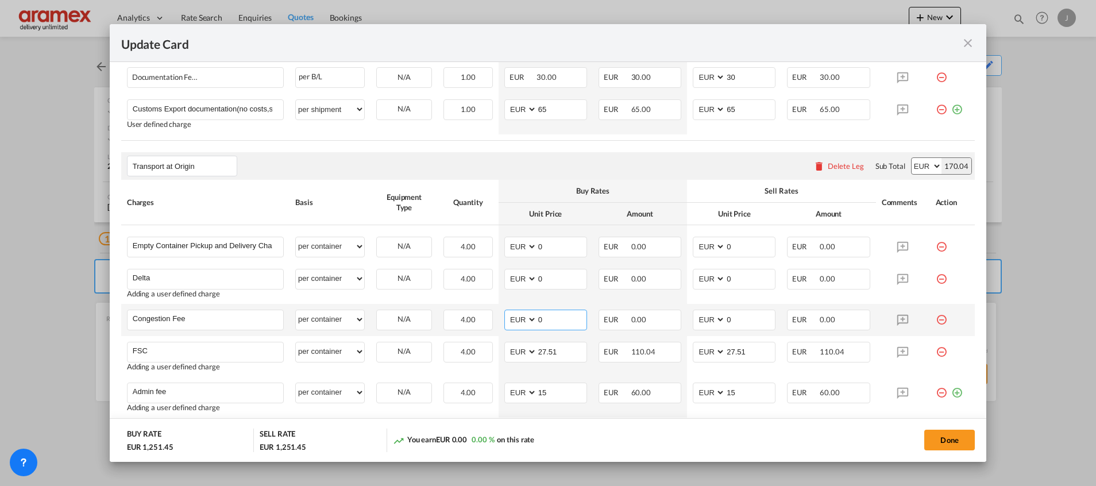
drag, startPoint x: 550, startPoint y: 316, endPoint x: 518, endPoint y: 317, distance: 32.2
click at [518, 317] on md-input-container "AED AFN ALL AMD ANG AOA ARS AUD AWG AZN BAM BBD BDT BGN BHD BIF BMD BND BOB BRL…" at bounding box center [545, 320] width 83 height 21
type input "17"
drag, startPoint x: 706, startPoint y: 321, endPoint x: 697, endPoint y: 320, distance: 8.7
click at [697, 320] on md-input-container "AED AFN ALL AMD ANG AOA ARS AUD AWG AZN BAM BBD BDT BGN BHD BIF BMD BND BOB BRL…" at bounding box center [734, 320] width 83 height 21
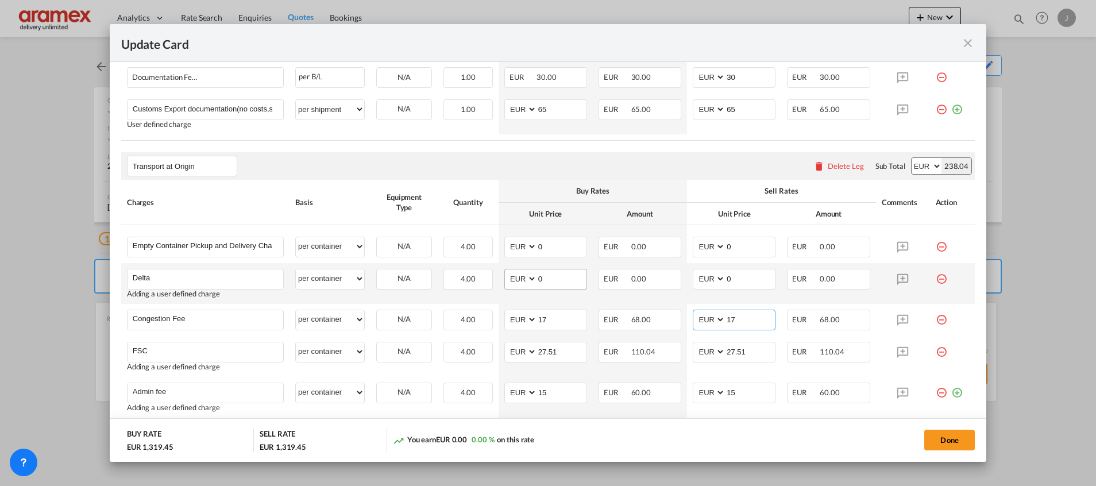
type input "17"
drag, startPoint x: 550, startPoint y: 277, endPoint x: 503, endPoint y: 276, distance: 46.5
click at [504, 276] on md-input-container "AED AFN ALL AMD ANG AOA ARS AUD AWG AZN BAM BBD BDT BGN BHD BIF BMD BND BOB BRL…" at bounding box center [545, 279] width 83 height 21
type input "65"
drag, startPoint x: 738, startPoint y: 278, endPoint x: 695, endPoint y: 279, distance: 43.1
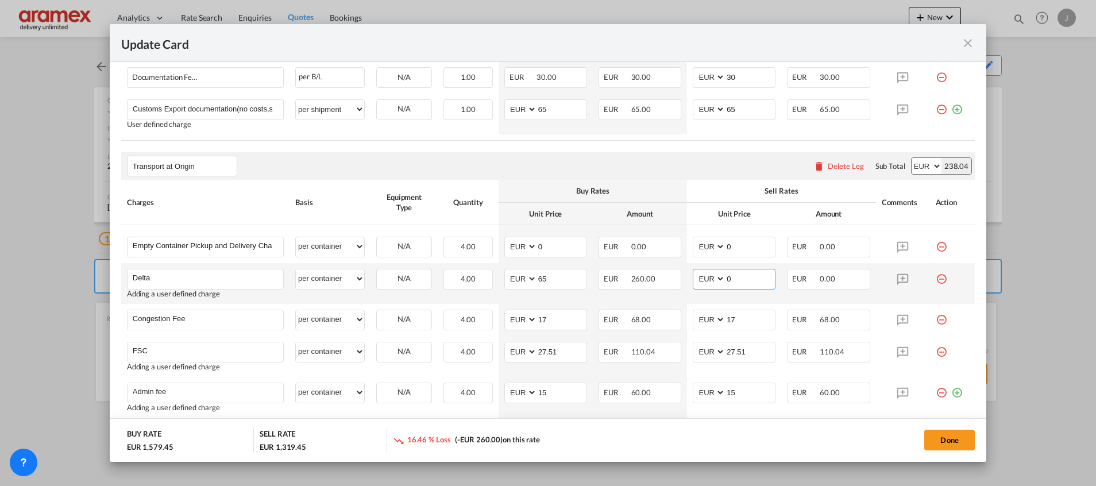
click at [695, 279] on md-input-container "AED AFN ALL AMD ANG AOA ARS AUD AWG AZN BAM BBD BDT BGN BHD BIF BMD BND BOB BRL…" at bounding box center [734, 279] width 83 height 21
type input "65"
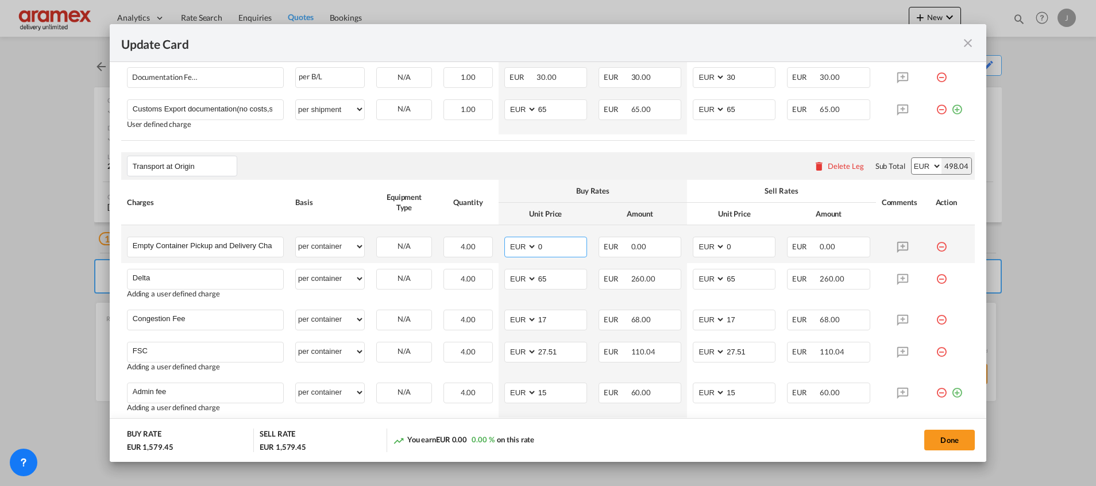
drag, startPoint x: 555, startPoint y: 248, endPoint x: 501, endPoint y: 250, distance: 54.6
click at [504, 250] on md-input-container "AED AFN ALL AMD ANG AOA ARS AUD AWG AZN BAM BBD BDT BGN BHD BIF BMD BND BOB BRL…" at bounding box center [545, 247] width 83 height 21
type input "311"
drag, startPoint x: 744, startPoint y: 245, endPoint x: 645, endPoint y: 243, distance: 98.2
click at [659, 245] on tr "Empty Container Pickup and Delivery Charge Please Enter User Defined Charges Ca…" at bounding box center [547, 244] width 853 height 38
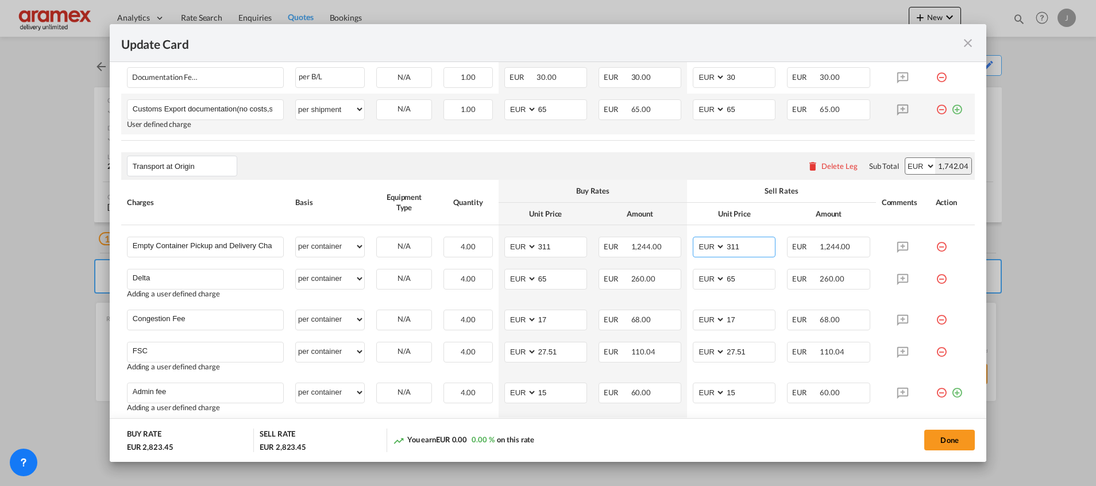
type input "311"
click at [645, 122] on td "EUR 65.00" at bounding box center [640, 114] width 94 height 41
click at [934, 438] on button "Done" at bounding box center [949, 440] width 51 height 21
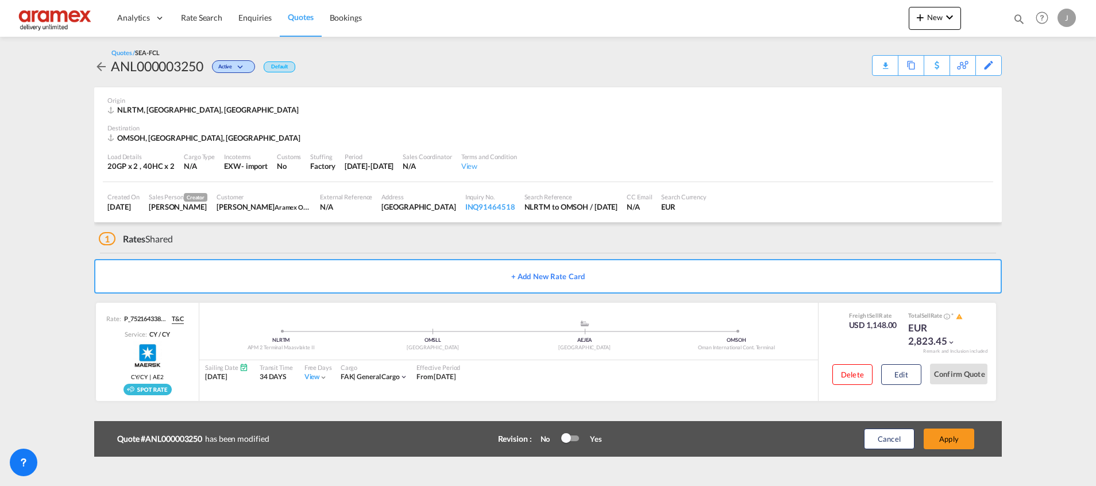
click at [934, 438] on button "Apply" at bounding box center [948, 438] width 51 height 21
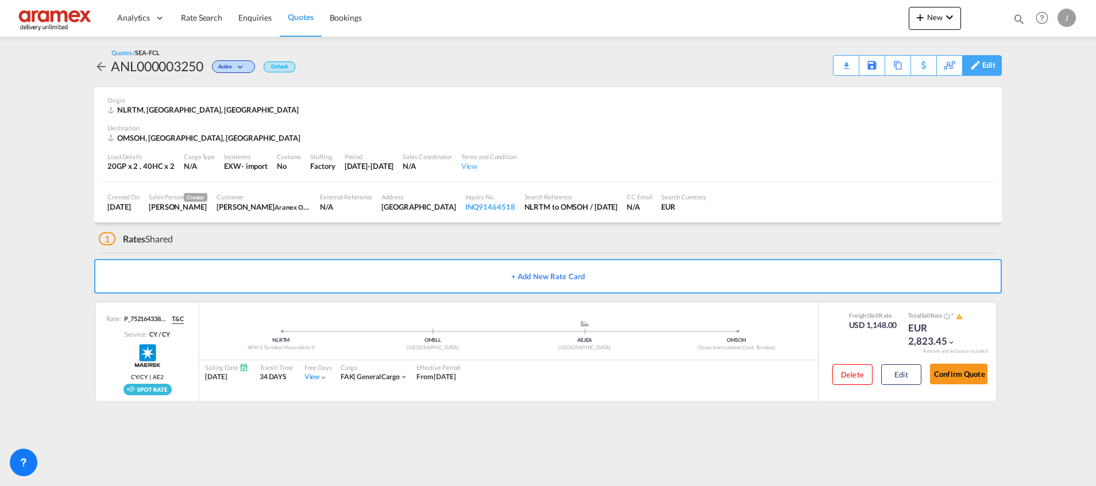
click at [987, 64] on div "Edit" at bounding box center [988, 66] width 13 height 20
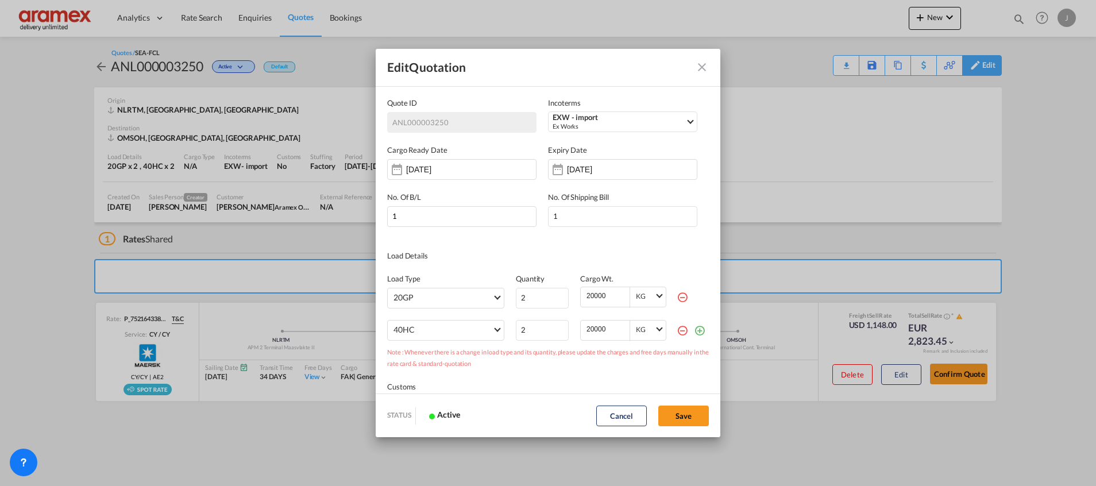
scroll to position [0, 0]
click at [676, 295] on md-icon "icon-minus-circle-outline red-400-fg" at bounding box center [681, 296] width 11 height 11
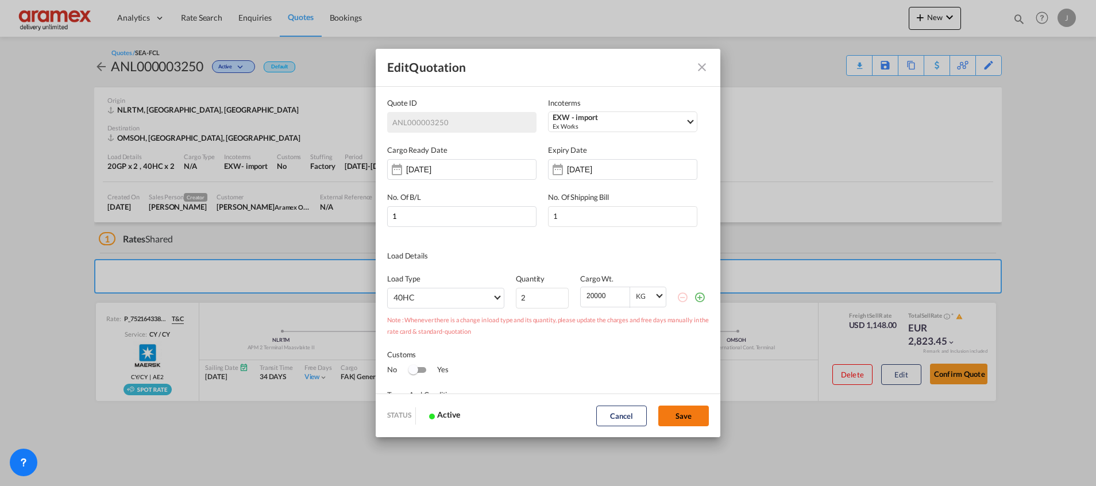
click at [686, 412] on button "Save" at bounding box center [683, 415] width 51 height 21
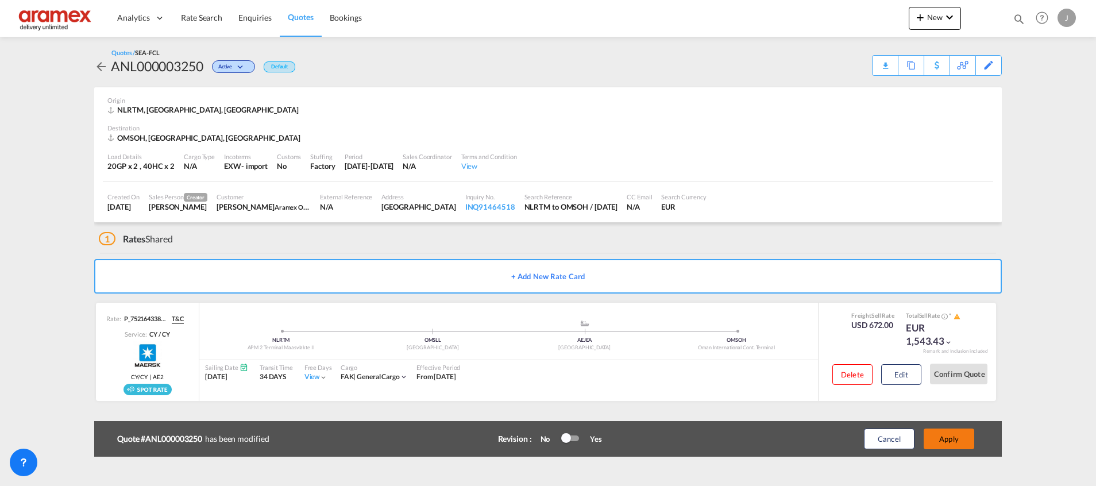
click at [960, 441] on button "Apply" at bounding box center [948, 438] width 51 height 21
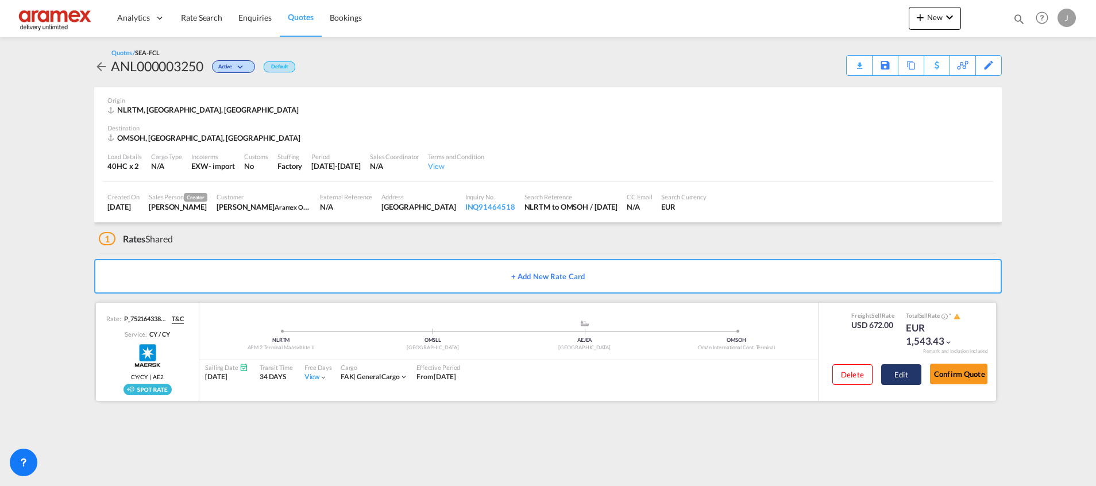
click at [898, 365] on button "Edit" at bounding box center [901, 374] width 40 height 21
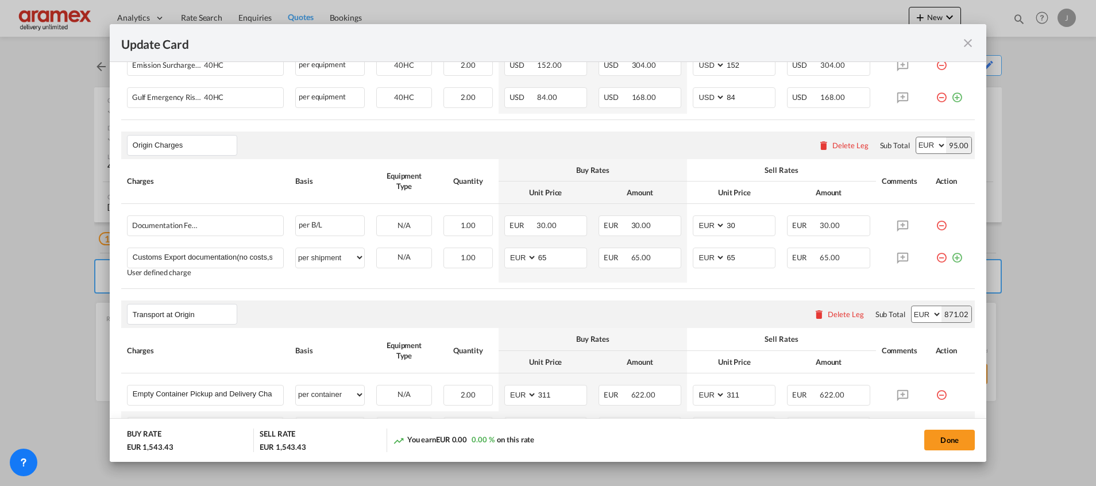
scroll to position [660, 0]
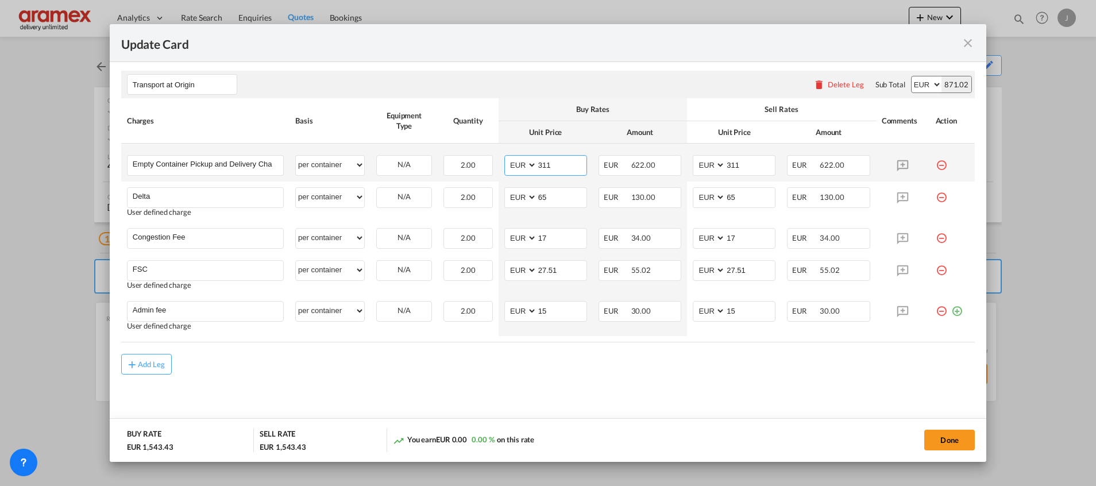
drag, startPoint x: 561, startPoint y: 164, endPoint x: 504, endPoint y: 164, distance: 57.4
click at [504, 164] on md-input-container "AED AFN ALL AMD ANG AOA ARS AUD AWG AZN BAM BBD BDT BGN BHD BIF BMD BND [PERSON…" at bounding box center [545, 165] width 83 height 21
type input "282"
drag, startPoint x: 551, startPoint y: 198, endPoint x: 507, endPoint y: 197, distance: 43.6
click at [509, 197] on md-input-container "AED AFN ALL AMD ANG AOA ARS AUD AWG AZN BAM BBD BDT BGN BHD BIF BMD BND [PERSON…" at bounding box center [545, 197] width 83 height 21
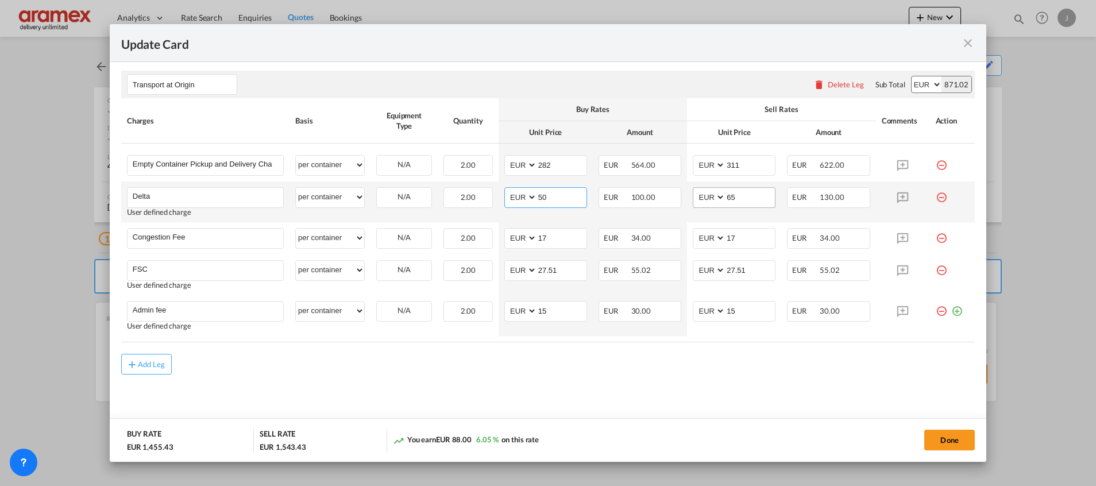
type input "50"
click at [725, 195] on input "65" at bounding box center [749, 196] width 49 height 17
type input "50"
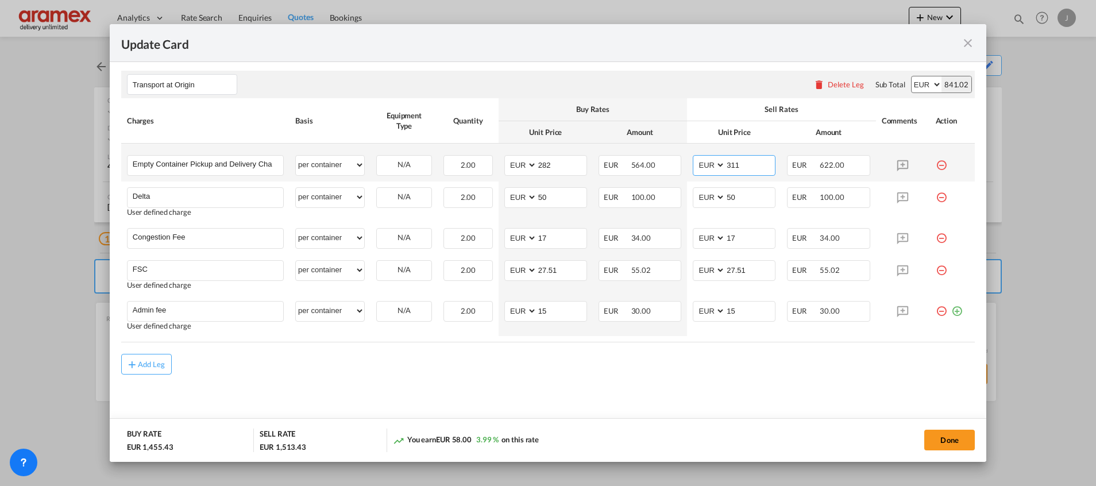
click at [738, 165] on input "311" at bounding box center [749, 164] width 49 height 17
type input "282"
click at [621, 385] on md-content "Main Freight Please enter leg name Leg Name Already Exists Delete Leg Sub Total…" at bounding box center [547, 65] width 853 height 737
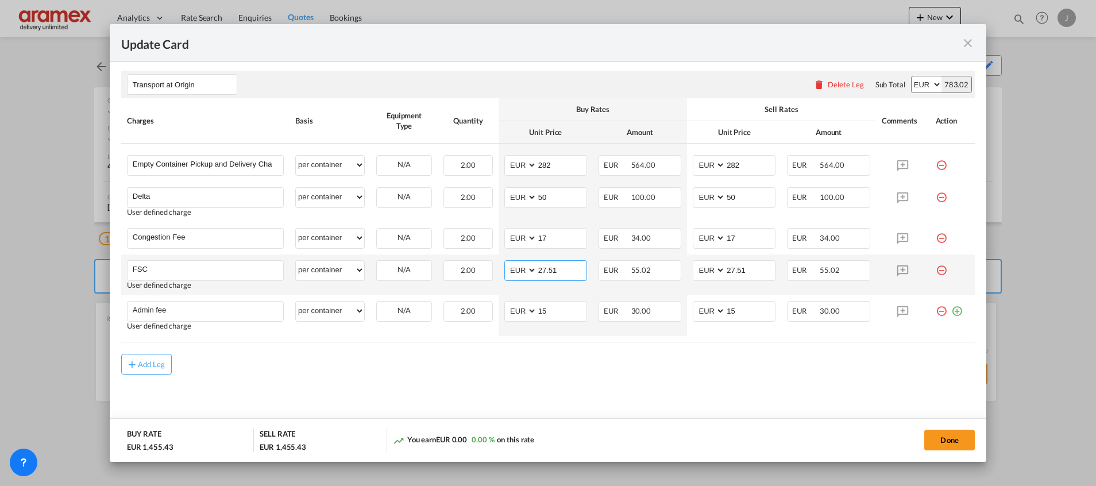
drag, startPoint x: 570, startPoint y: 268, endPoint x: 509, endPoint y: 271, distance: 60.9
click at [509, 271] on md-input-container "AED AFN ALL AMD ANG AOA ARS AUD AWG AZN BAM BBD BDT BGN BHD BIF BMD BND [PERSON…" at bounding box center [545, 270] width 83 height 21
paste input "€ 87.25"
click at [543, 268] on input "€ 87.25" at bounding box center [561, 269] width 49 height 17
click at [543, 268] on input "87.25" at bounding box center [561, 269] width 49 height 17
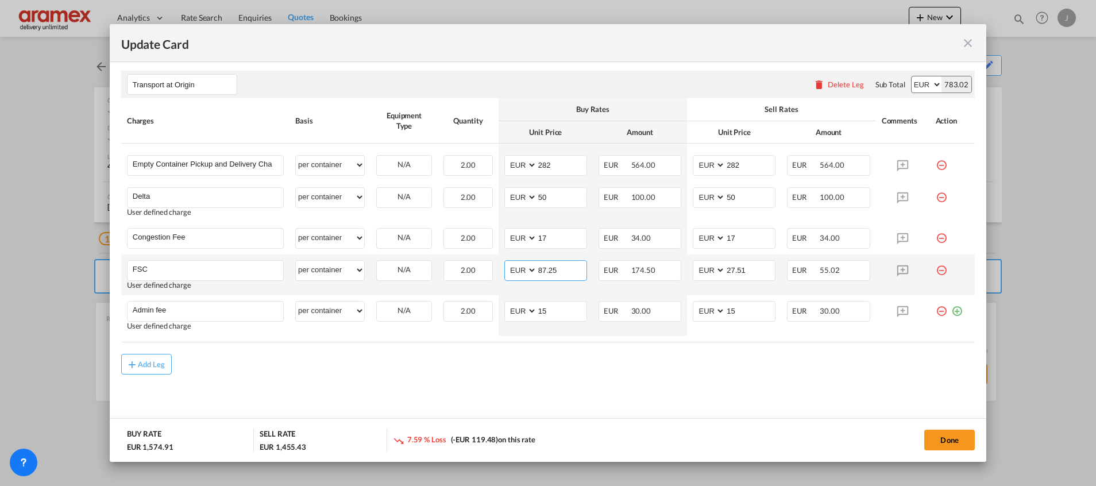
click at [543, 268] on input "87.25" at bounding box center [561, 269] width 49 height 17
type input "87.25"
click at [733, 268] on input "27.51" at bounding box center [749, 269] width 49 height 17
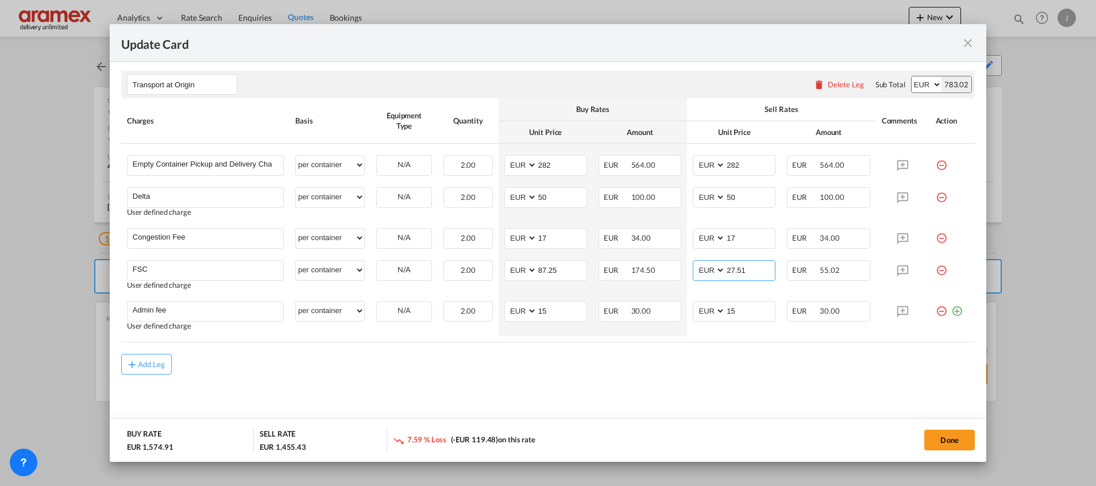
paste input "87.25"
type input "87.25"
drag, startPoint x: 514, startPoint y: 309, endPoint x: 507, endPoint y: 309, distance: 6.9
click at [507, 309] on md-input-container "AED AFN ALL AMD ANG AOA ARS AUD AWG AZN BAM BBD BDT BGN BHD BIF BMD BND [PERSON…" at bounding box center [545, 311] width 83 height 21
click at [549, 308] on input "14.5" at bounding box center [561, 309] width 49 height 17
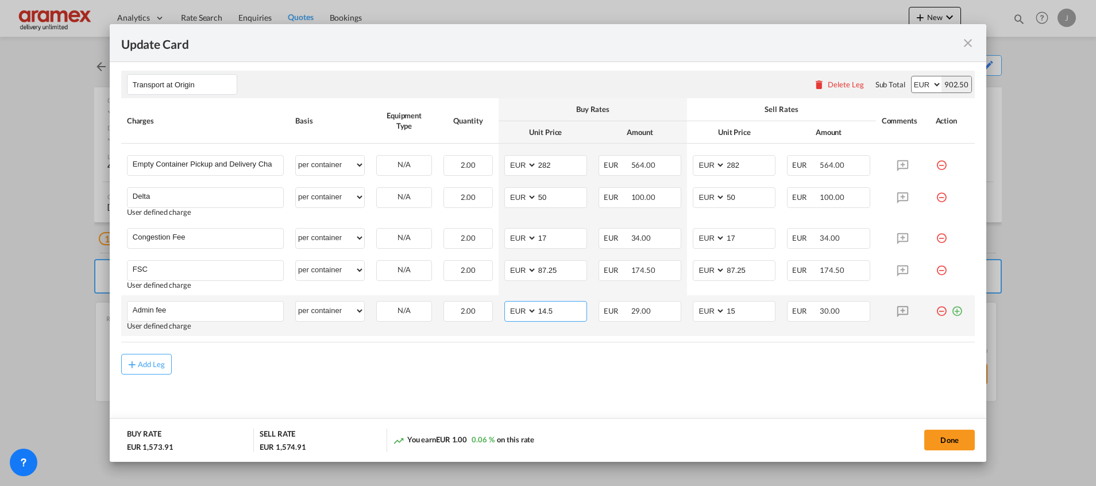
click at [549, 308] on input "14.5" at bounding box center [561, 309] width 49 height 17
type input "14.5"
click at [745, 307] on input "15" at bounding box center [749, 309] width 49 height 17
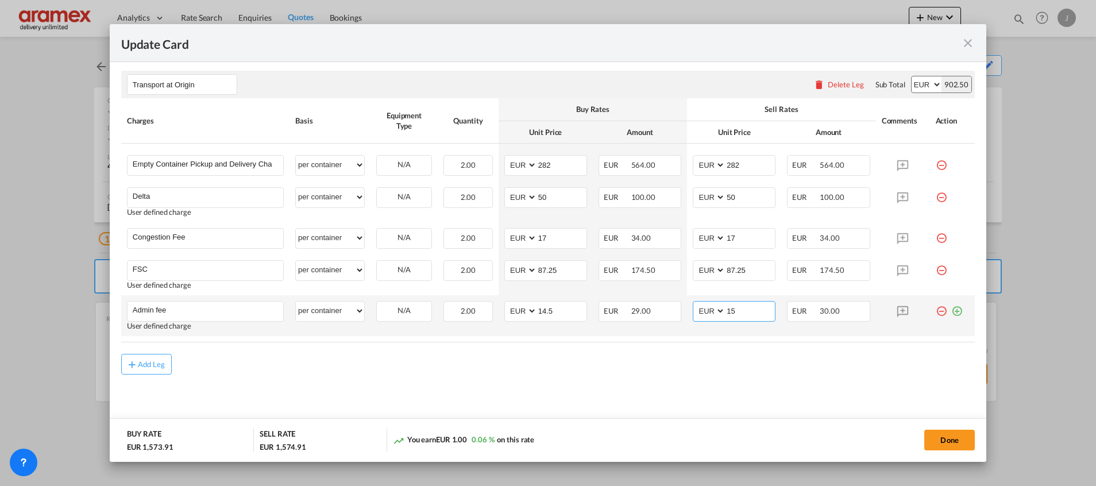
click at [745, 307] on input "15" at bounding box center [749, 309] width 49 height 17
paste input "4."
type input "14.5"
click at [946, 434] on button "Done" at bounding box center [949, 440] width 51 height 21
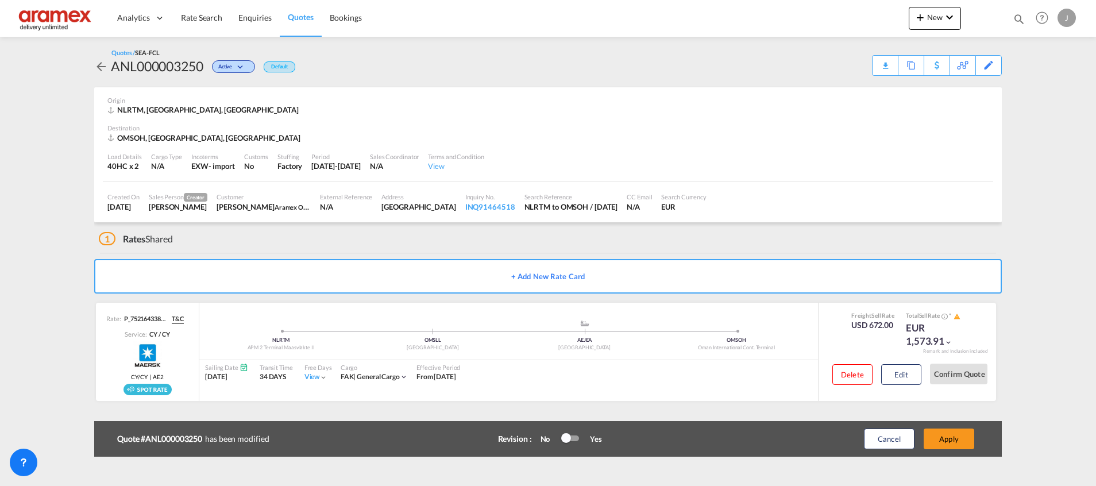
click at [946, 434] on button "Apply" at bounding box center [948, 438] width 51 height 21
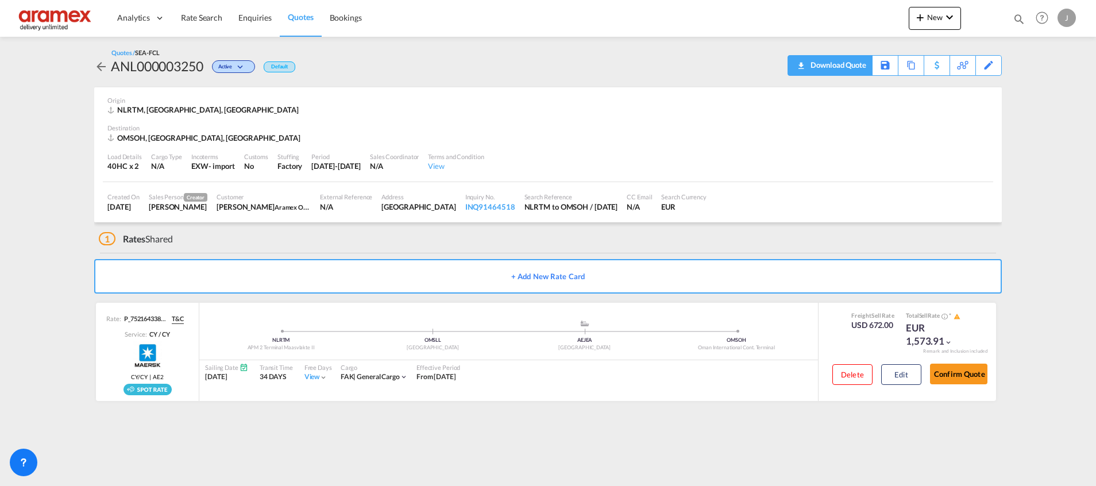
click at [809, 67] on div "Download Quote" at bounding box center [836, 65] width 59 height 18
click at [911, 61] on div "Copy Quote" at bounding box center [898, 66] width 39 height 20
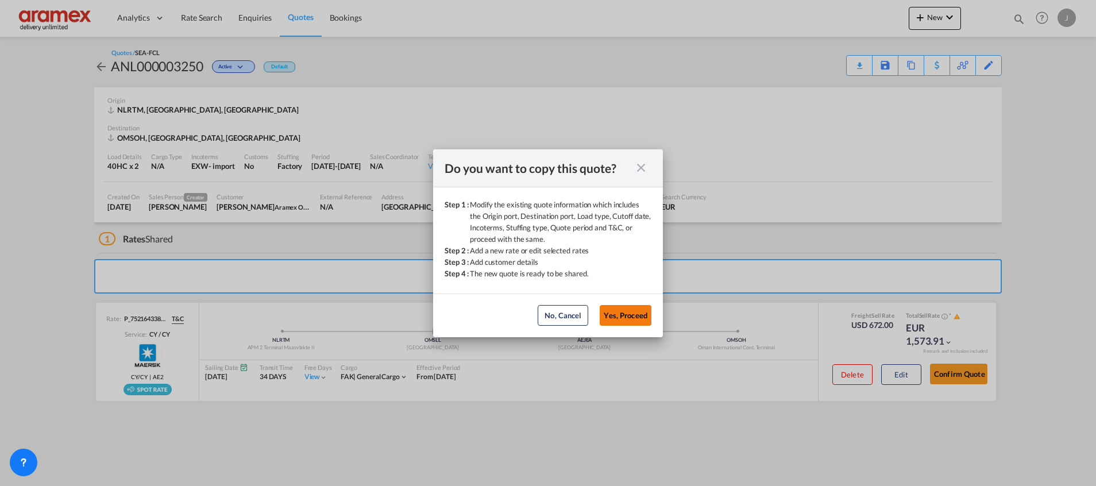
click at [624, 315] on button "Yes, Proceed" at bounding box center [626, 315] width 52 height 21
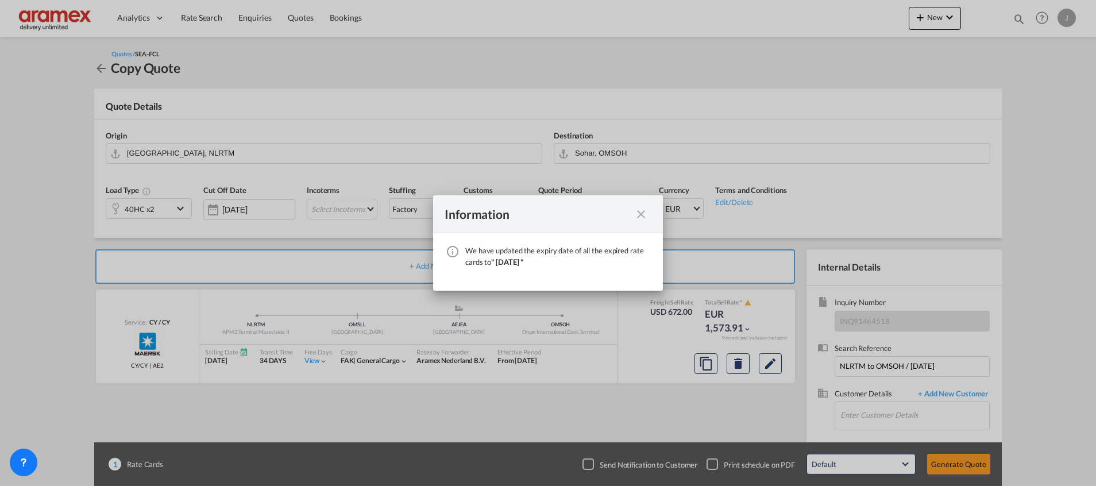
click at [644, 218] on md-icon "icon-close fg-AAA8AD cursor" at bounding box center [641, 214] width 14 height 14
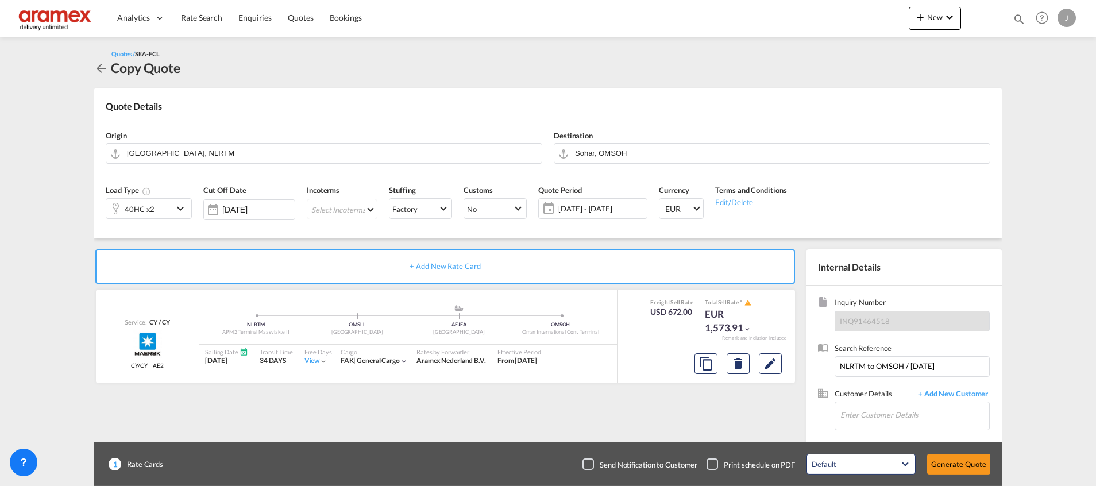
click at [343, 205] on md-select "Select Incoterms DAP - export Delivered at Place EXW - import Ex Works DPU - im…" at bounding box center [342, 209] width 71 height 21
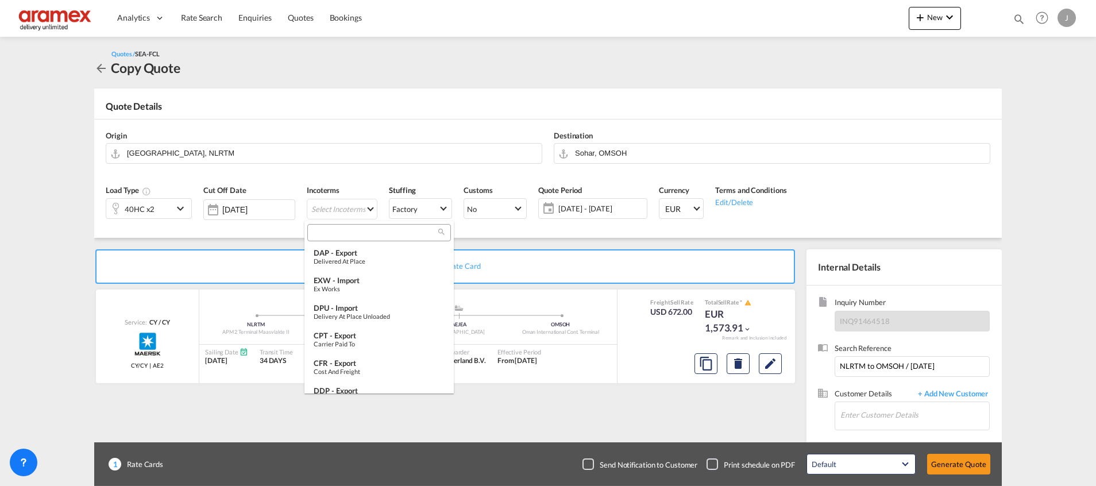
click at [337, 240] on div at bounding box center [379, 232] width 144 height 17
click at [339, 233] on input "search" at bounding box center [374, 232] width 127 height 10
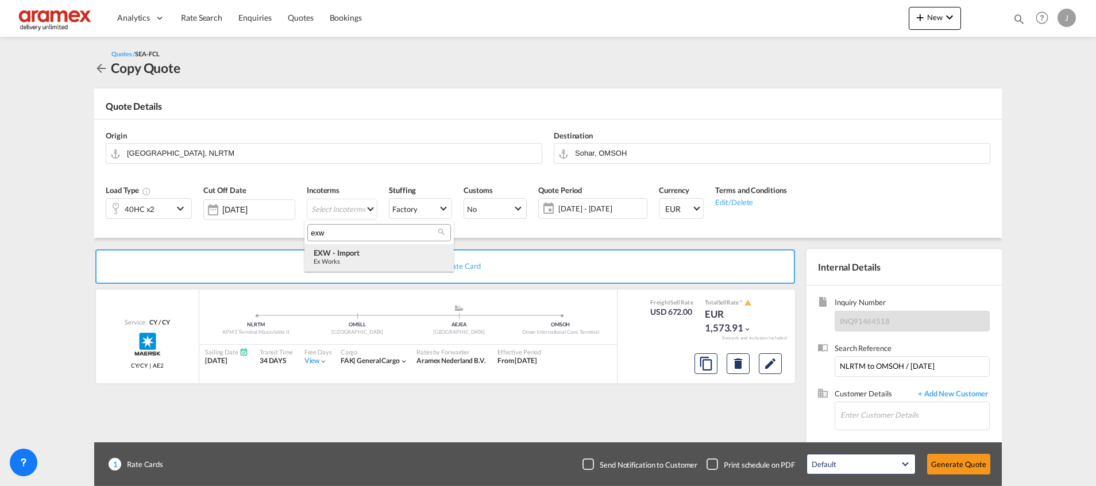
type input "exw"
click at [366, 261] on div "Ex Works" at bounding box center [379, 260] width 131 height 7
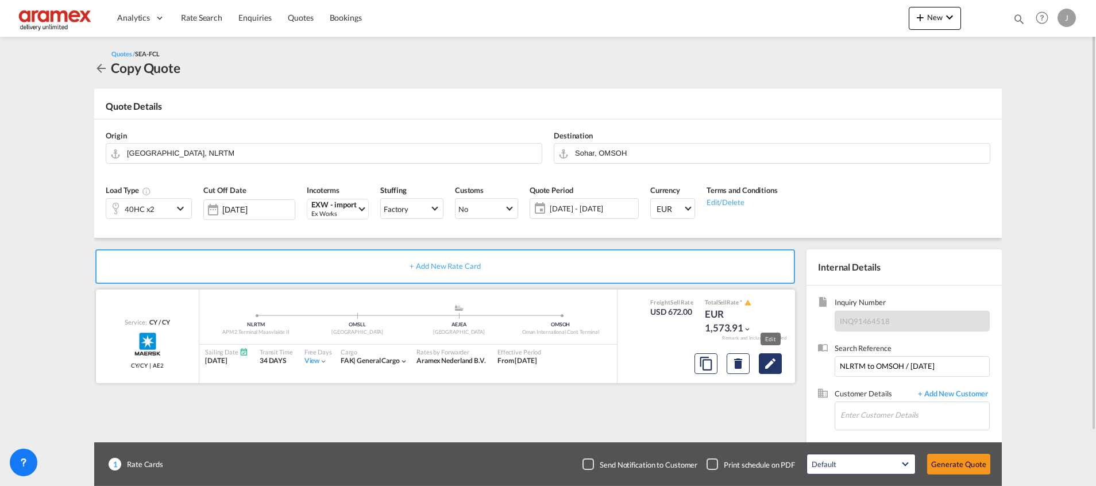
click at [780, 368] on button "Edit" at bounding box center [770, 363] width 23 height 21
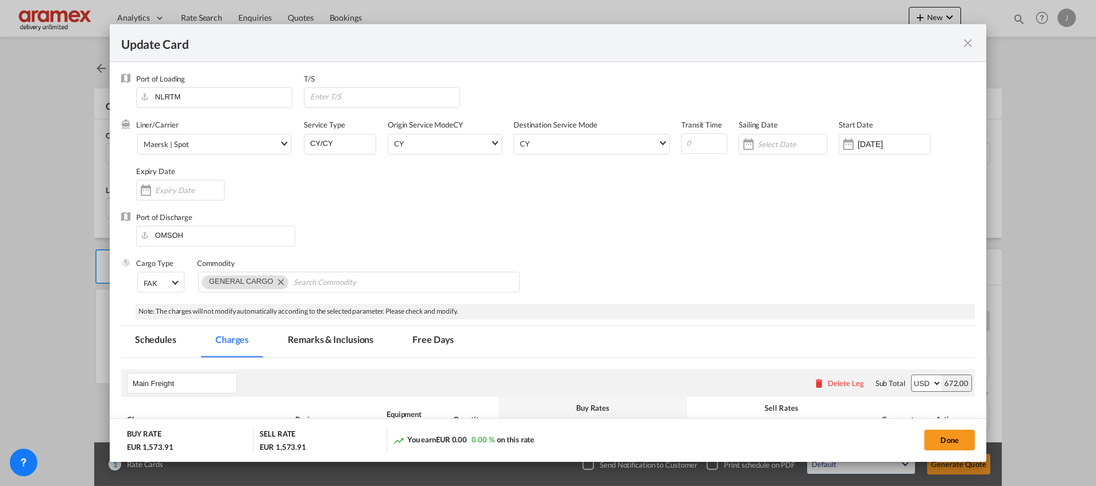
scroll to position [660, 0]
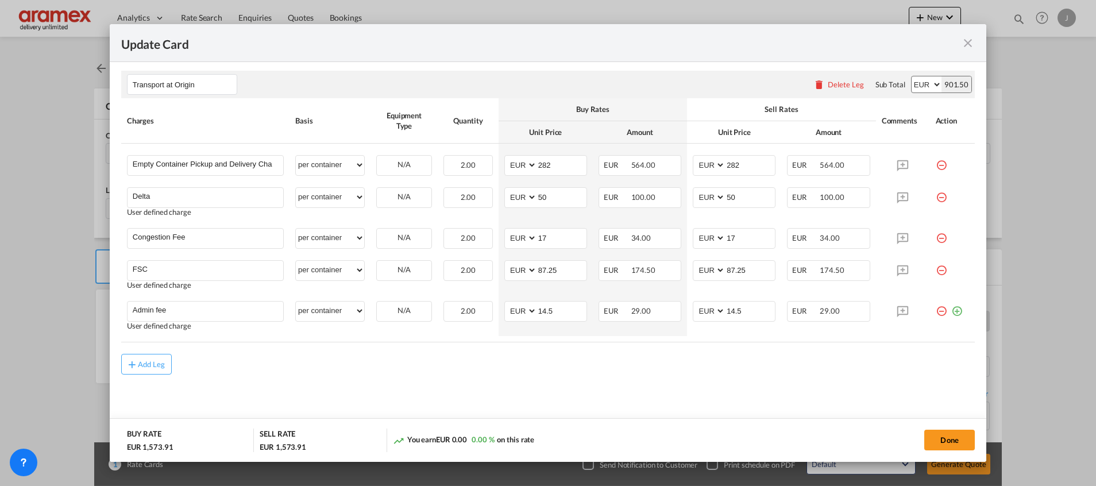
click at [958, 436] on button "Done" at bounding box center [949, 440] width 51 height 21
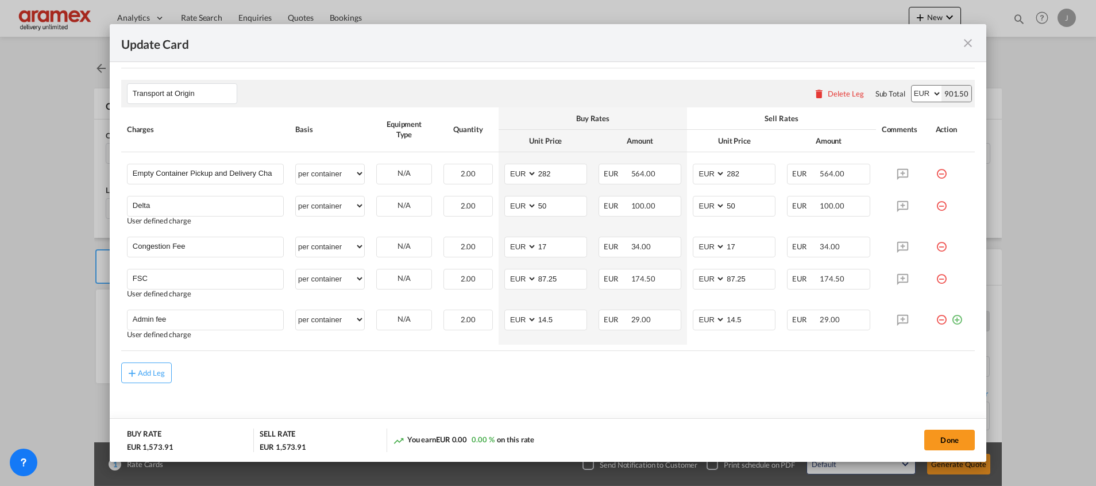
scroll to position [0, 0]
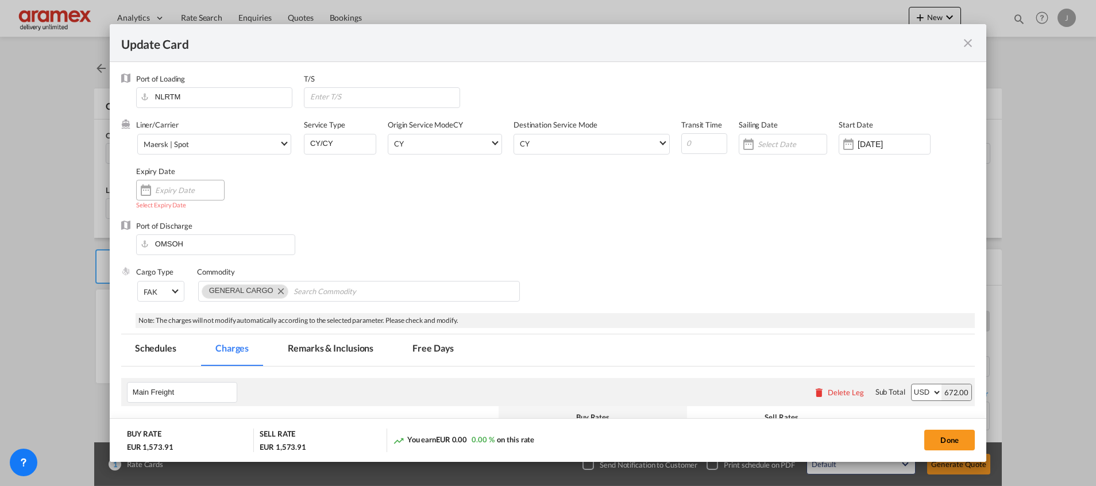
click at [179, 188] on input "Update Card Port ..." at bounding box center [189, 189] width 69 height 9
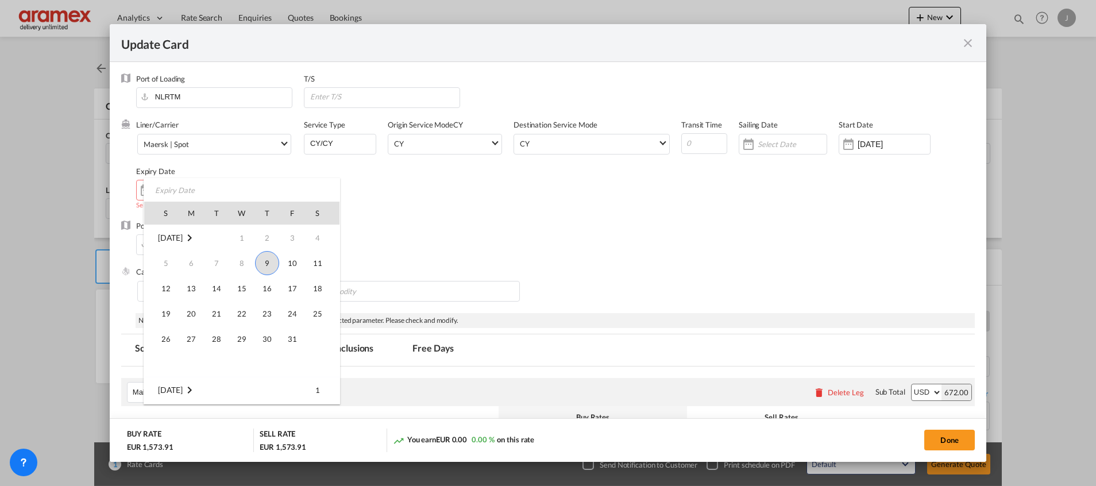
click at [272, 263] on span "9" at bounding box center [267, 263] width 24 height 24
type input "[DATE]"
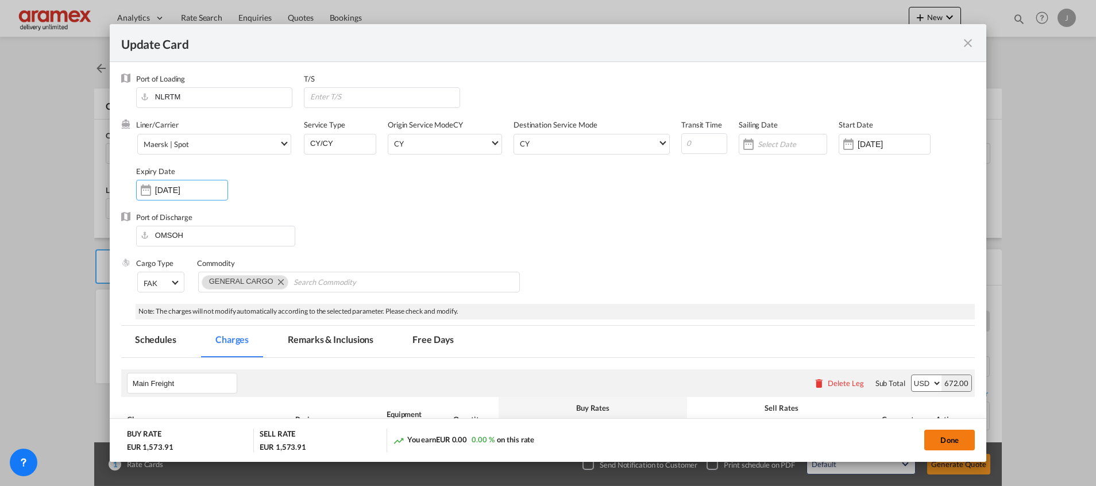
click at [952, 435] on button "Done" at bounding box center [949, 440] width 51 height 21
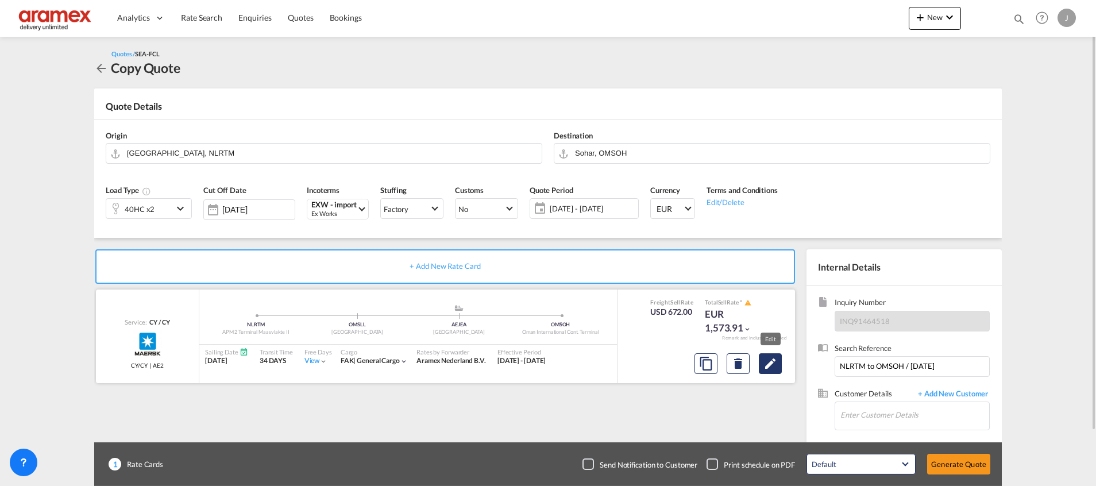
click at [775, 367] on md-icon "Edit" at bounding box center [770, 364] width 14 height 14
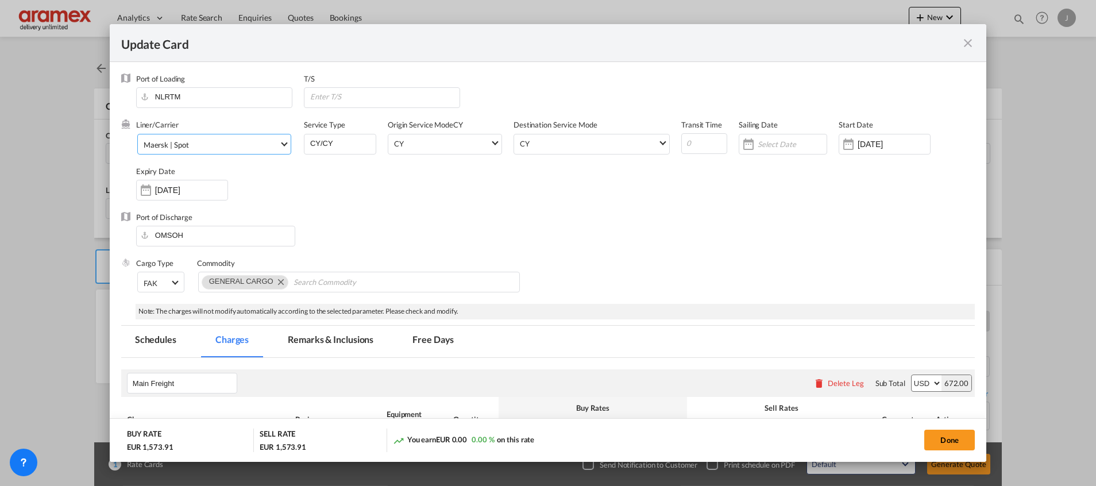
click at [202, 142] on span "Maersk | Spot" at bounding box center [212, 145] width 136 height 10
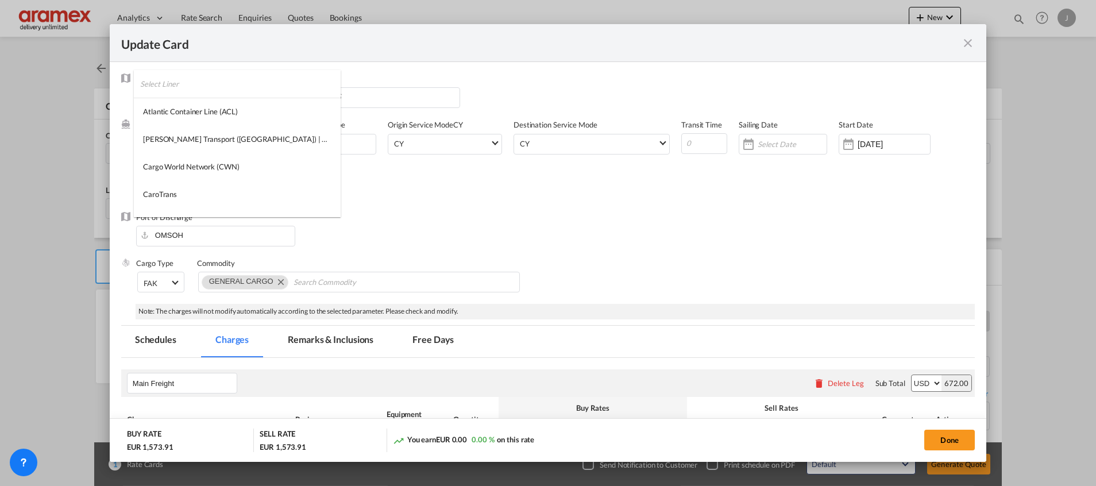
scroll to position [1098, 0]
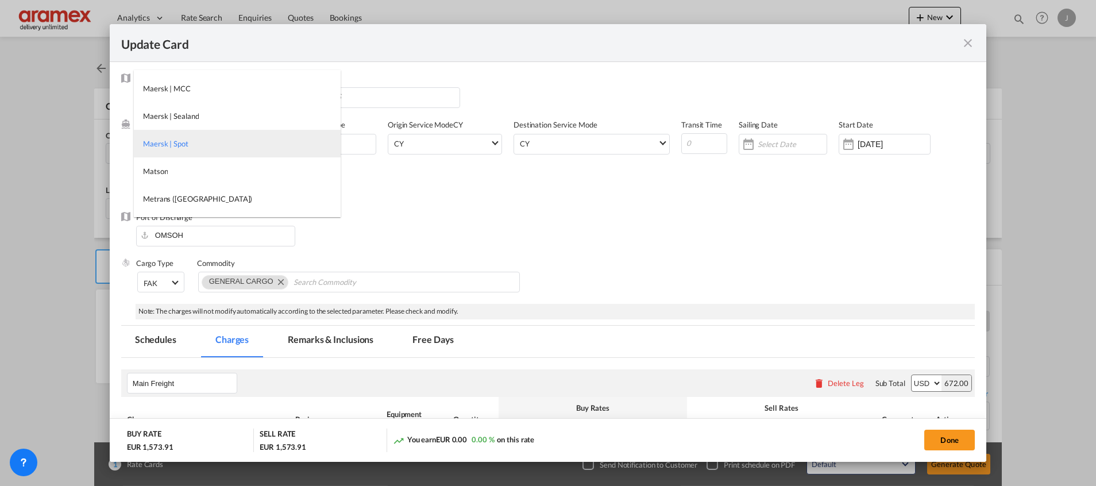
type md-option "218"
type md-option "12"
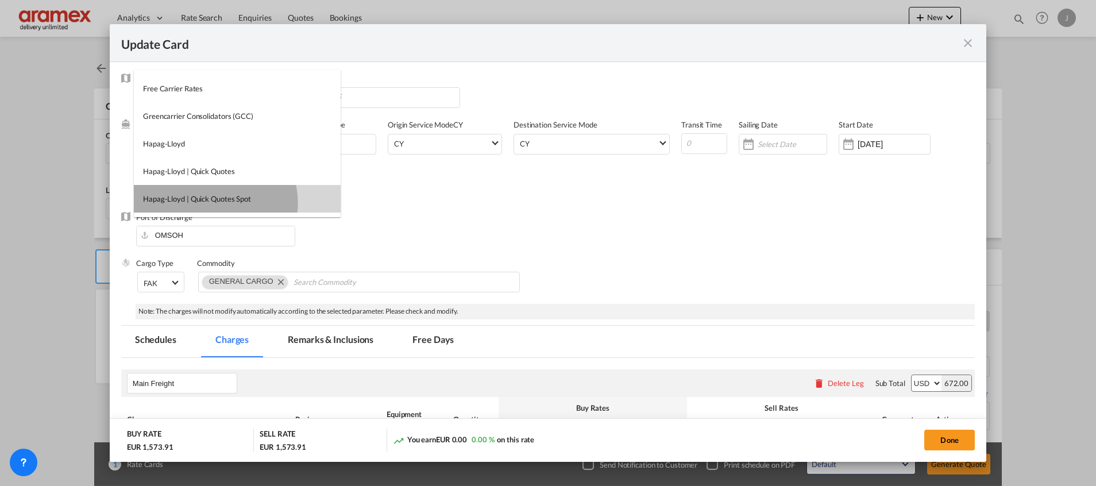
click at [215, 203] on div "Hapag-Lloyd | Quick Quotes Spot" at bounding box center [197, 199] width 108 height 10
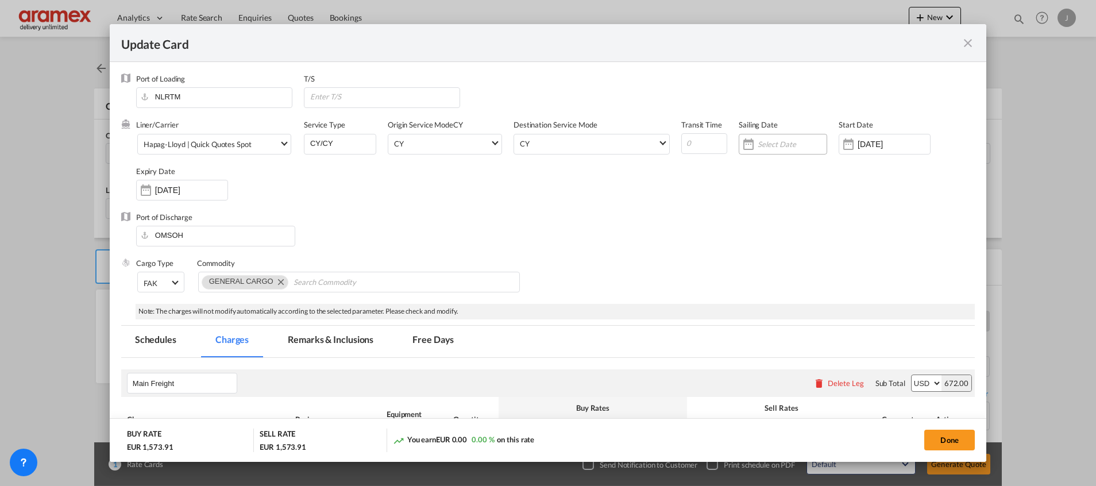
click at [768, 148] on input "Update Card Port ..." at bounding box center [791, 144] width 69 height 9
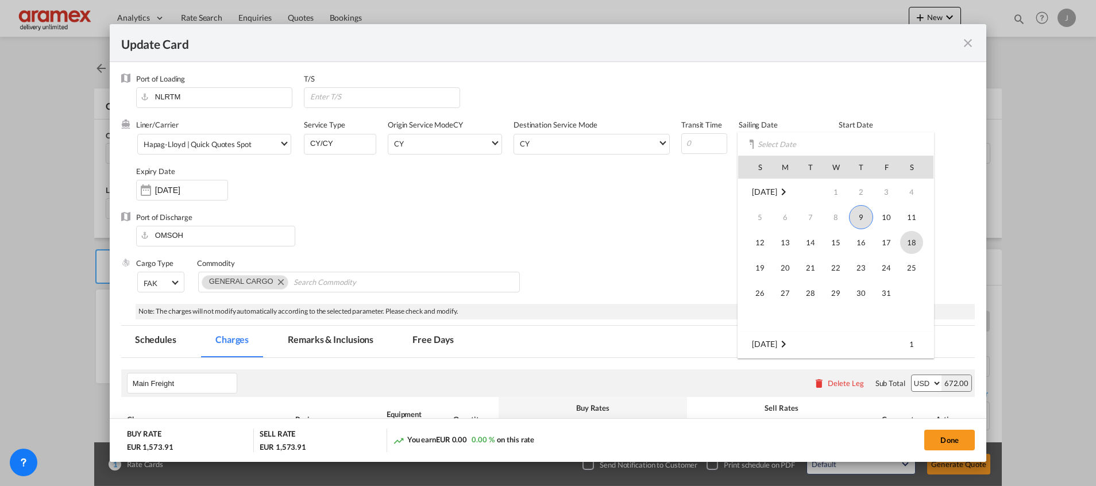
click at [911, 245] on span "18" at bounding box center [911, 242] width 23 height 23
type input "[DATE]"
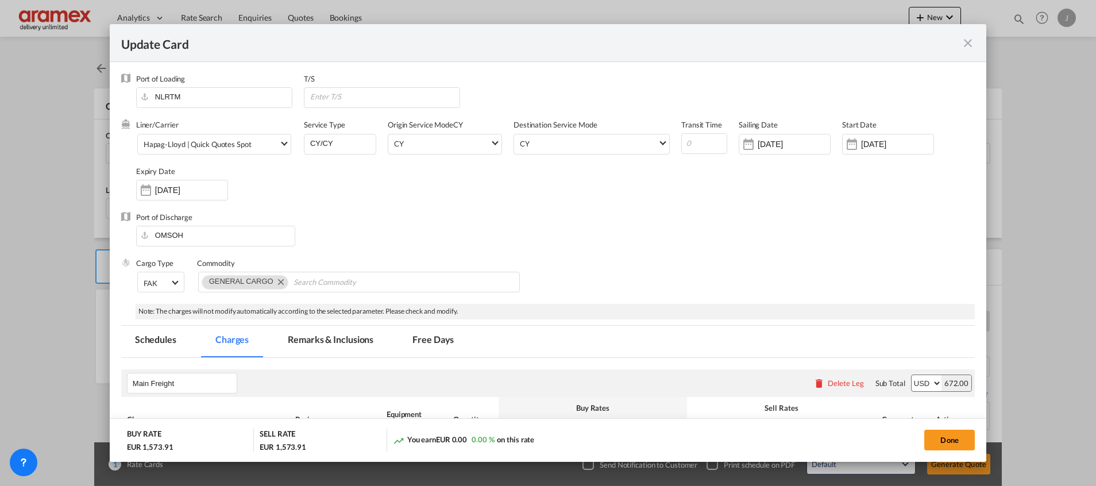
click at [617, 236] on div "Port of Discharge [GEOGRAPHIC_DATA]" at bounding box center [547, 235] width 853 height 46
click at [682, 141] on input "Update Card Port ..." at bounding box center [704, 143] width 46 height 21
type input "46"
click at [650, 219] on div "Port of Discharge [GEOGRAPHIC_DATA]" at bounding box center [547, 235] width 853 height 46
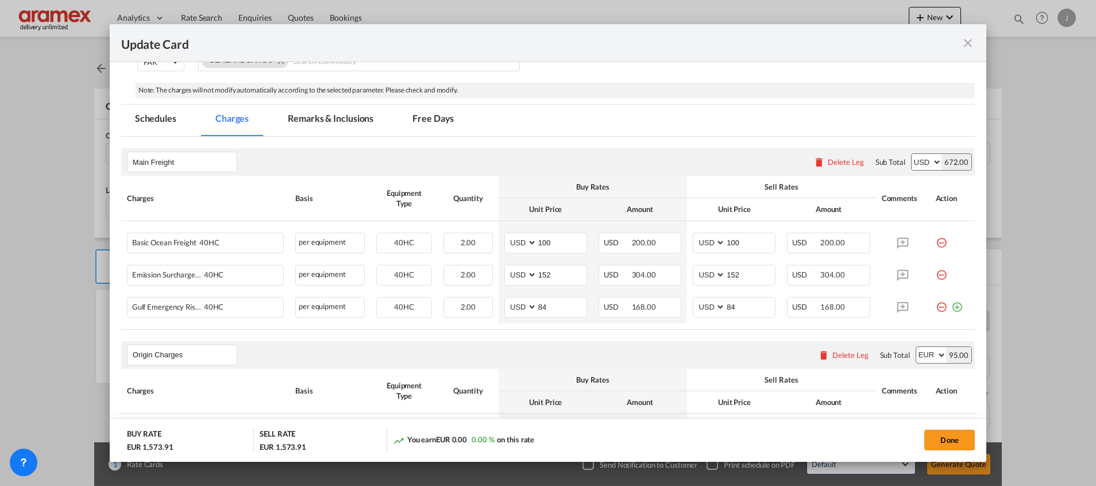
scroll to position [258, 0]
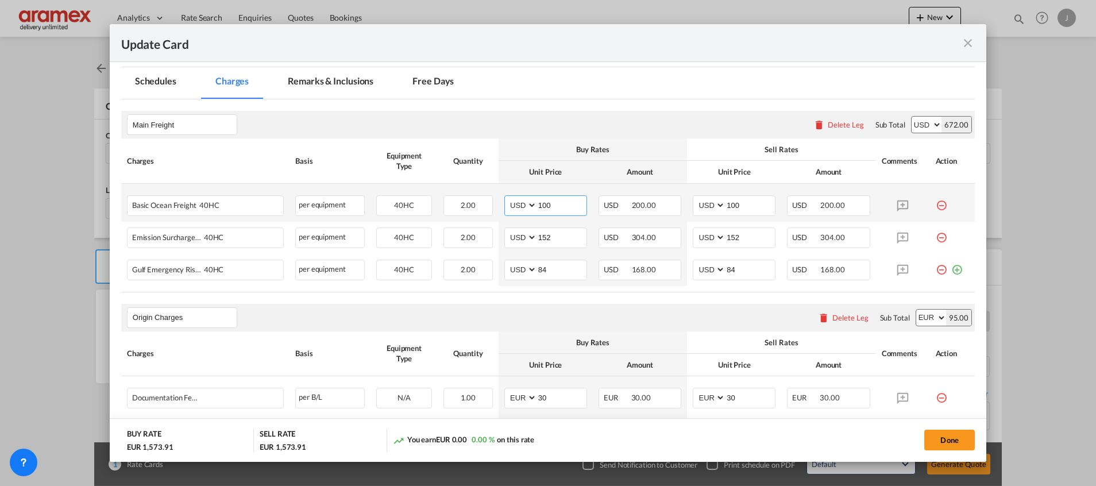
click at [545, 200] on input "100" at bounding box center [561, 204] width 49 height 17
paste input "72"
type input "1072"
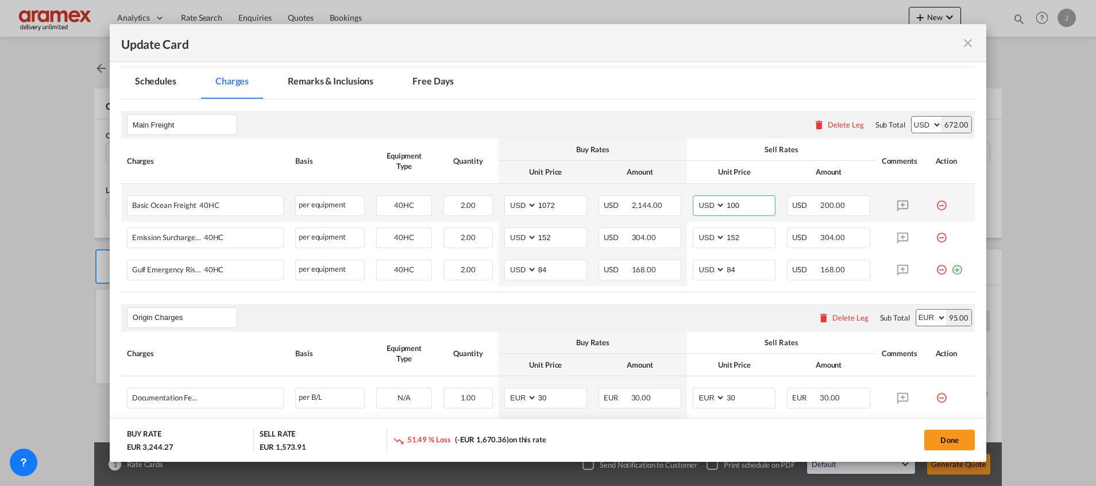
click at [741, 204] on input "100" at bounding box center [749, 204] width 49 height 17
paste input "72"
type input "1072"
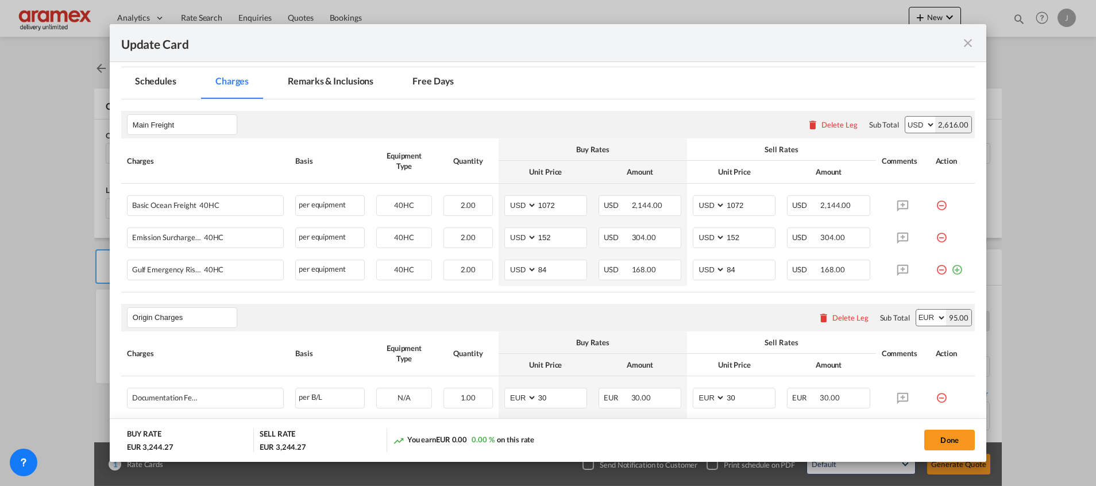
click at [329, 78] on md-tab-item "Remarks & Inclusions" at bounding box center [330, 83] width 113 height 32
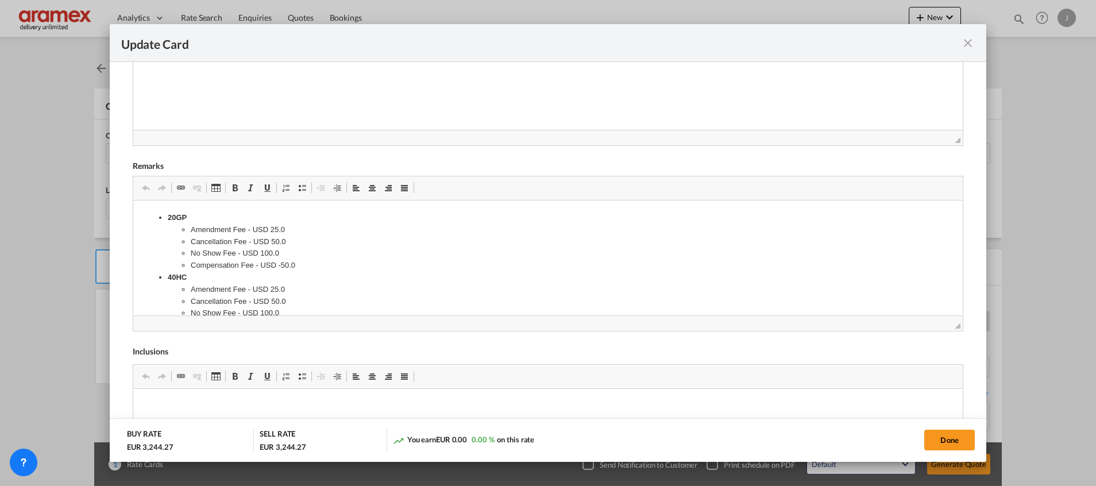
scroll to position [513, 0]
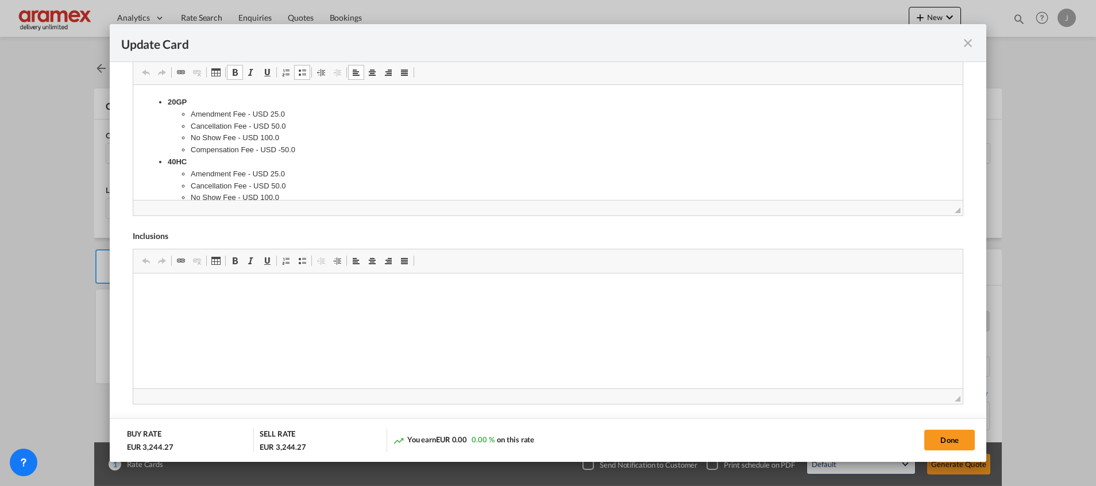
drag, startPoint x: 156, startPoint y: 100, endPoint x: 292, endPoint y: 180, distance: 157.5
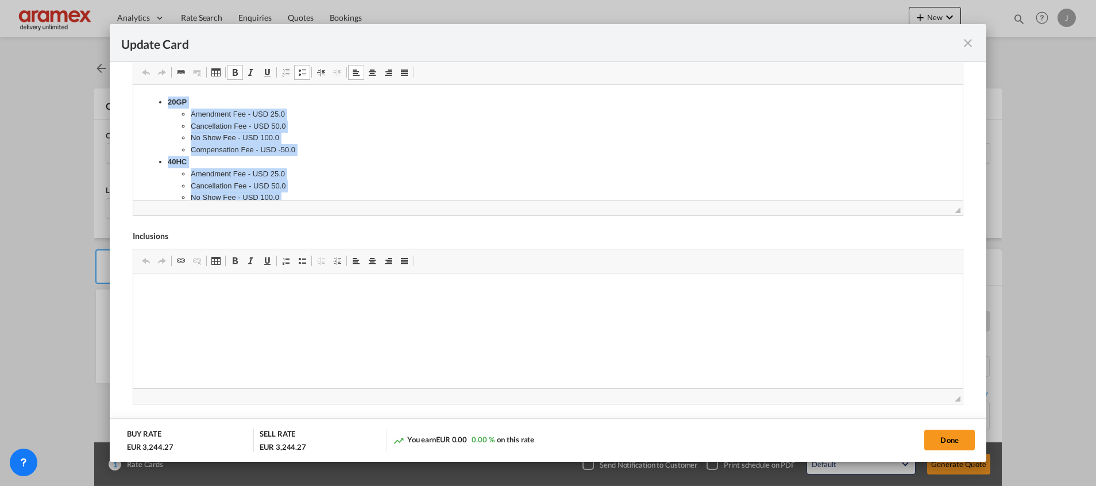
scroll to position [346, 0]
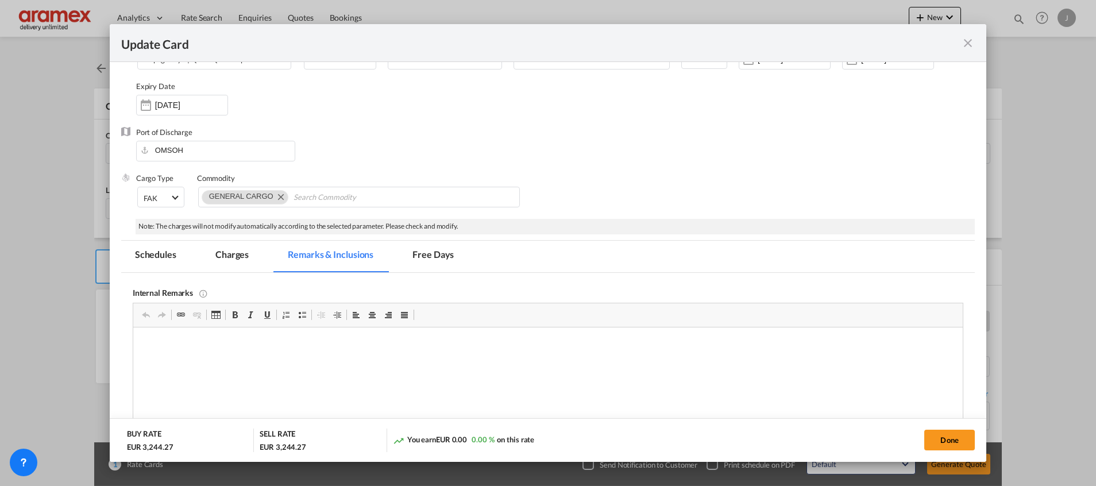
drag, startPoint x: 305, startPoint y: 605, endPoint x: 105, endPoint y: 260, distance: 399.6
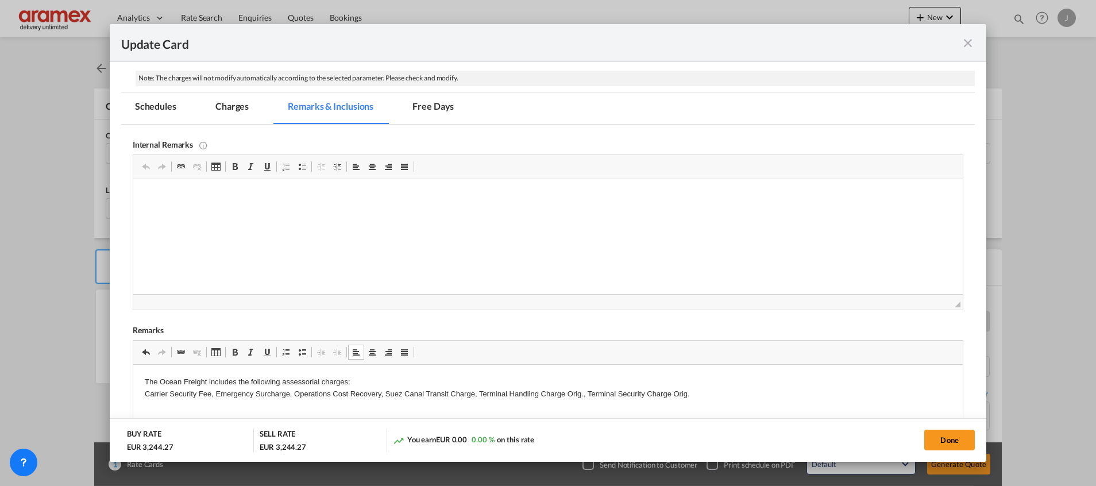
scroll to position [220, 0]
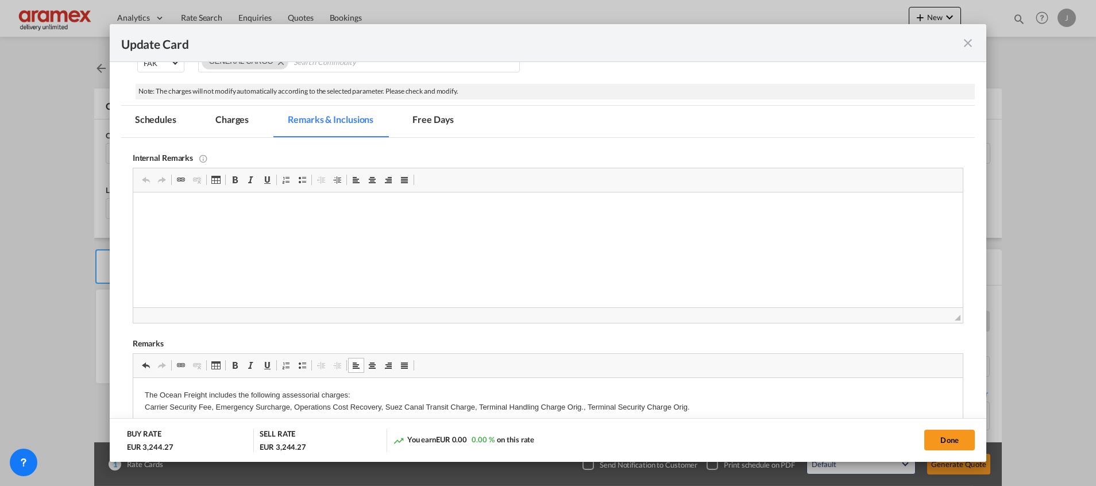
click at [247, 119] on md-tab-item "Charges" at bounding box center [232, 122] width 61 height 32
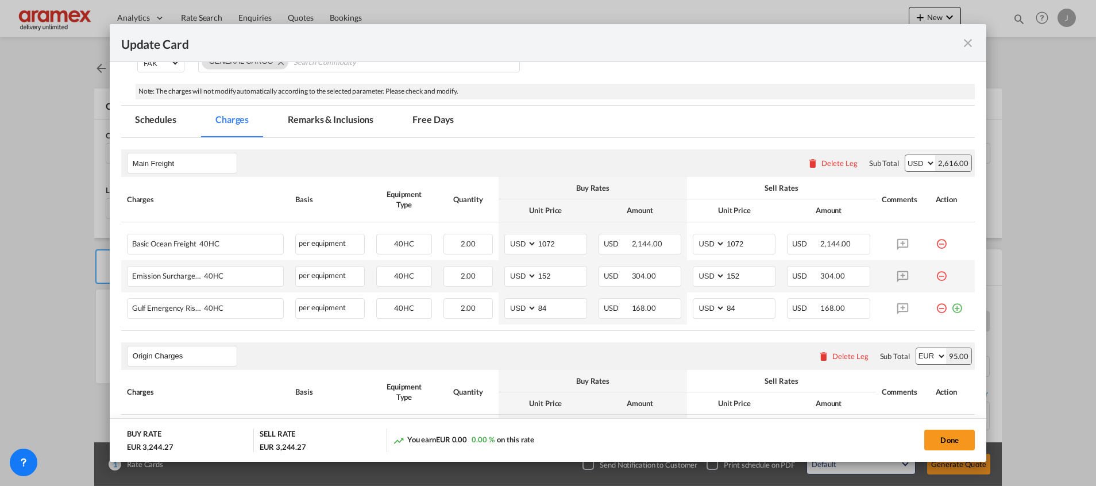
click at [935, 277] on md-icon "icon-minus-circle-outline red-400-fg" at bounding box center [940, 271] width 11 height 11
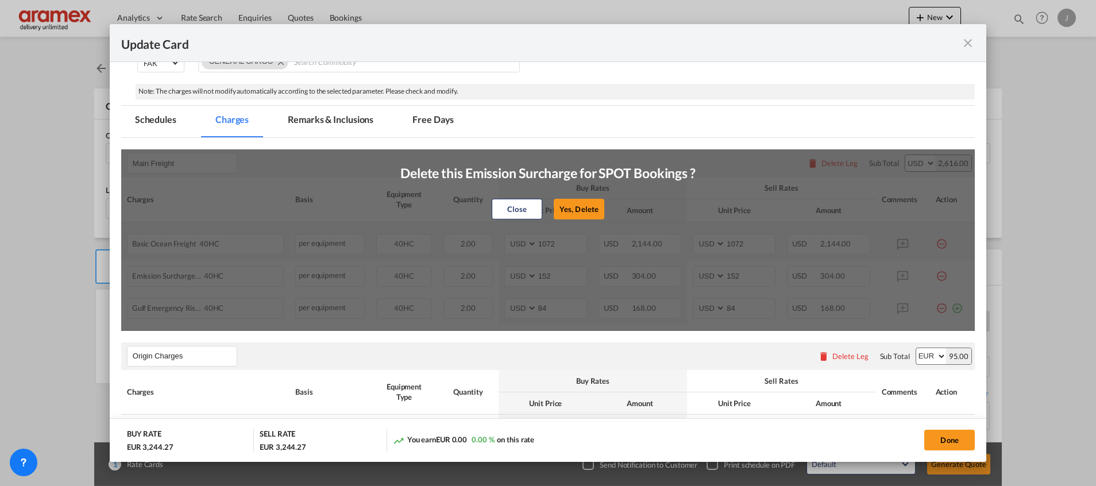
drag, startPoint x: 569, startPoint y: 206, endPoint x: 721, endPoint y: 232, distance: 154.4
click at [575, 206] on button "Yes, Delete" at bounding box center [579, 209] width 51 height 21
type input "84"
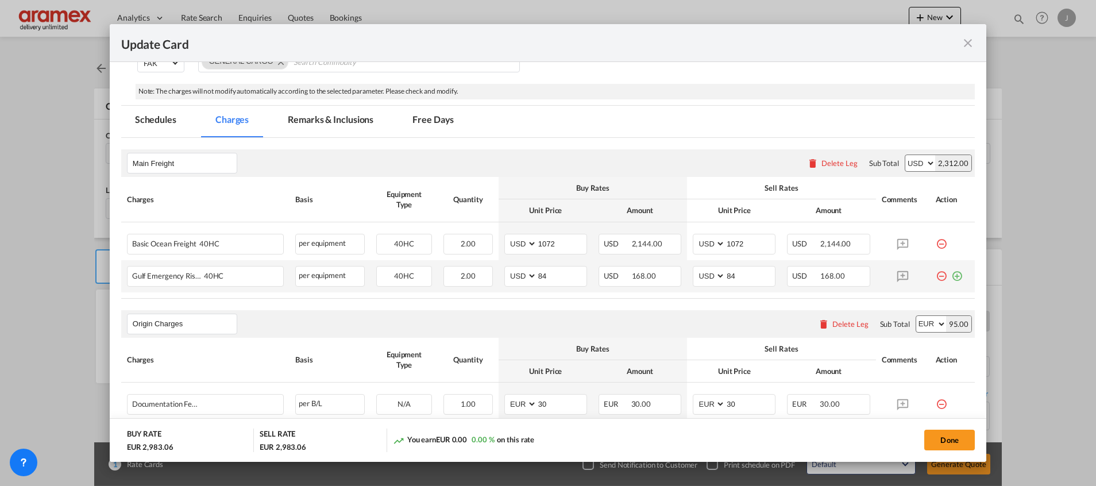
click at [935, 273] on md-icon "icon-minus-circle-outline red-400-fg" at bounding box center [940, 271] width 11 height 11
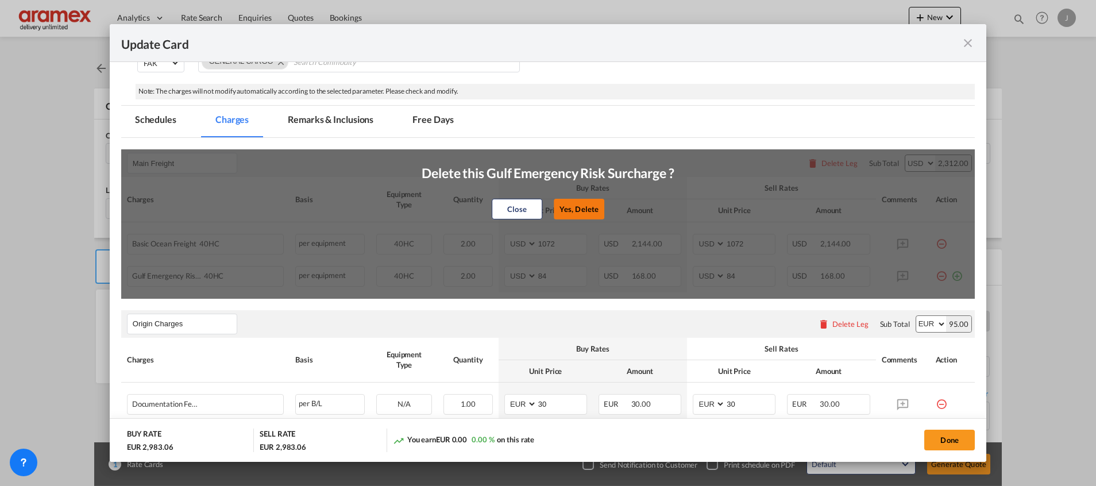
click at [589, 204] on button "Yes, Delete" at bounding box center [579, 209] width 51 height 21
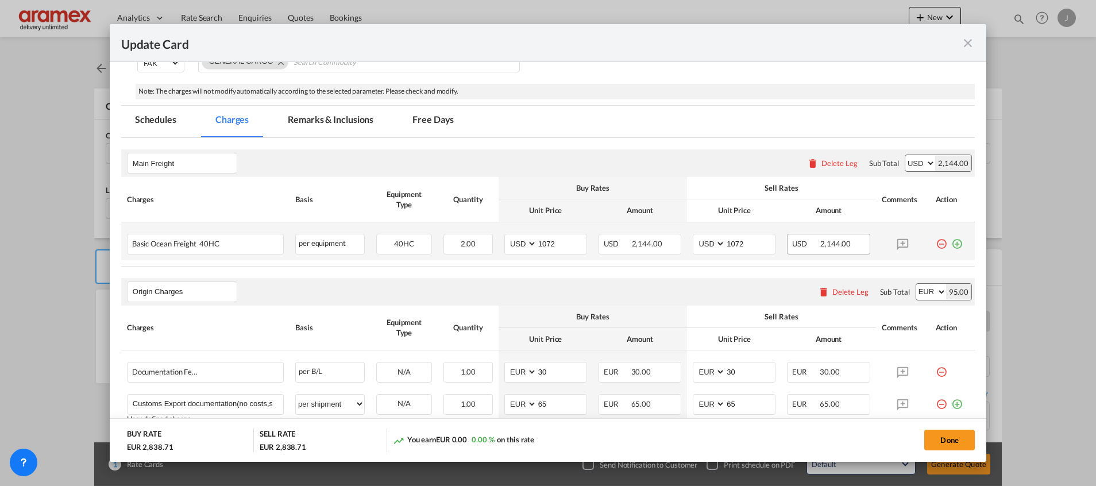
click at [951, 243] on md-icon "icon-plus-circle-outline green-400-fg" at bounding box center [956, 239] width 11 height 11
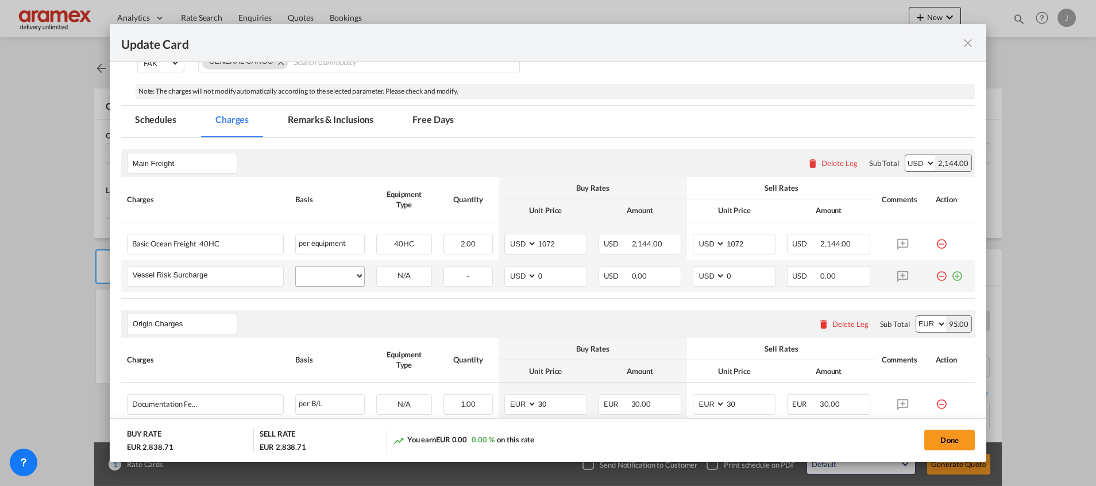
type input "Vessel Risk Surcharge"
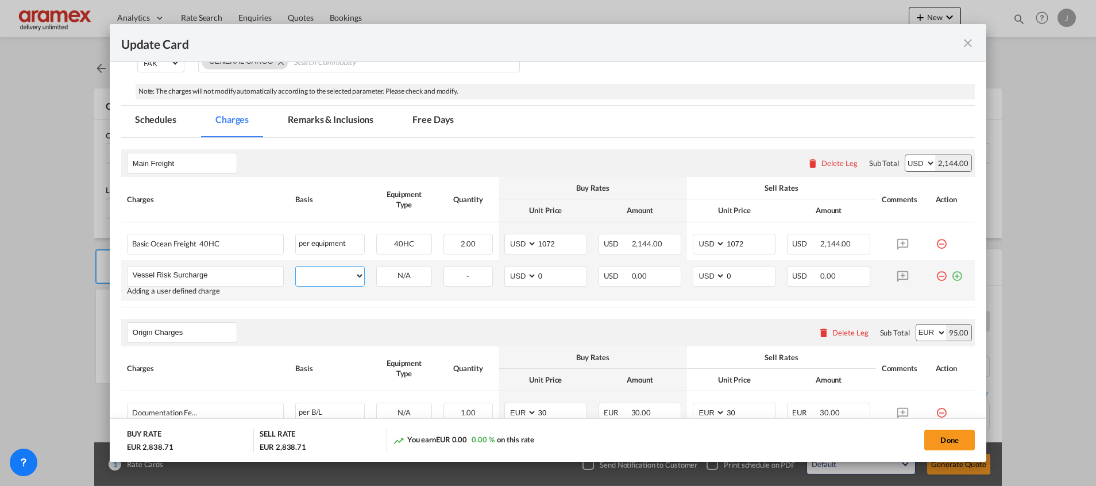
drag, startPoint x: 336, startPoint y: 277, endPoint x: 337, endPoint y: 267, distance: 9.8
click at [336, 277] on select "per equipment per container per B/L per shipping bill per shipment % on freight…" at bounding box center [330, 275] width 68 height 18
select select "per equipment"
click at [296, 266] on select "per equipment per container per B/L per shipping bill per shipment % on freight…" at bounding box center [330, 275] width 68 height 18
drag, startPoint x: 405, startPoint y: 276, endPoint x: 405, endPoint y: 285, distance: 9.2
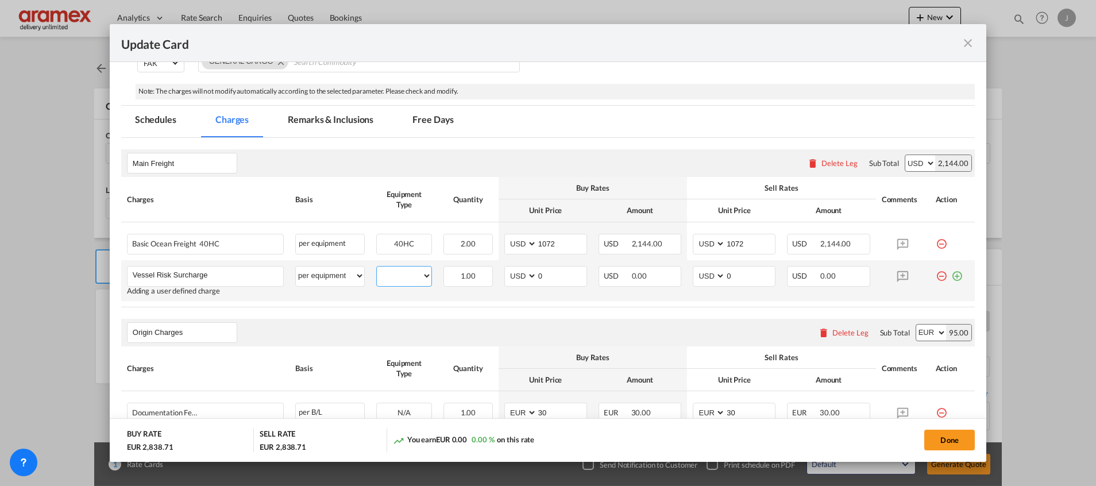
click at [405, 276] on select "40HC" at bounding box center [404, 276] width 55 height 16
select select "40HC"
click at [377, 268] on select "40HC" at bounding box center [404, 276] width 55 height 16
drag, startPoint x: 555, startPoint y: 270, endPoint x: 515, endPoint y: 274, distance: 39.9
click at [515, 274] on md-input-container "AED AFN ALL AMD ANG AOA ARS AUD AWG AZN BAM BBD BDT BGN BHD BIF BMD BND BOB BRL…" at bounding box center [545, 276] width 83 height 21
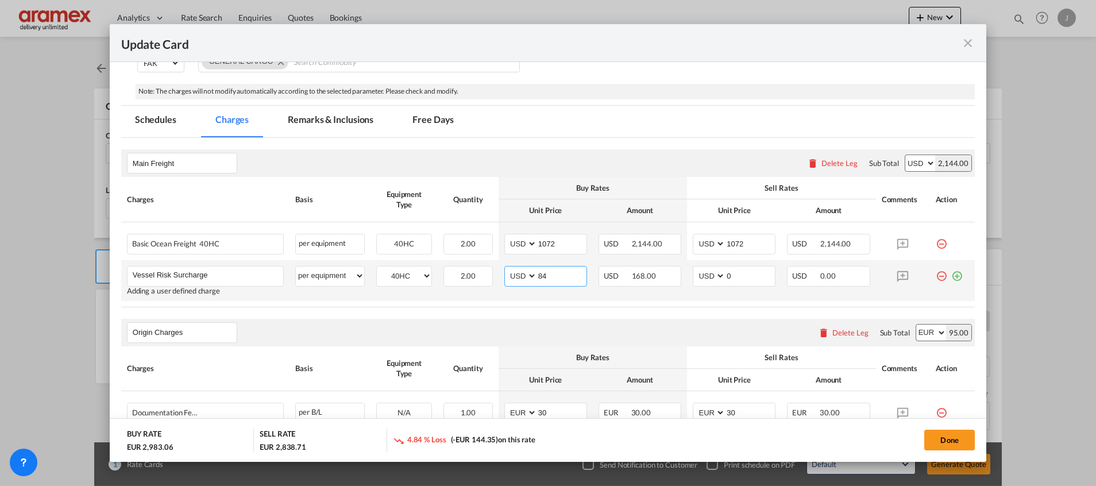
drag, startPoint x: 554, startPoint y: 274, endPoint x: 566, endPoint y: 277, distance: 12.4
click at [516, 273] on md-input-container "AED AFN ALL AMD ANG AOA ARS AUD AWG AZN BAM BBD BDT BGN BHD BIF BMD BND [PERSON…" at bounding box center [545, 276] width 83 height 21
type input "84"
click at [699, 274] on md-input-container "AED AFN ALL AMD ANG AOA ARS AUD AWG AZN BAM BBD BDT BGN BHD BIF BMD BND BOB BRL…" at bounding box center [734, 276] width 83 height 21
paste input "84"
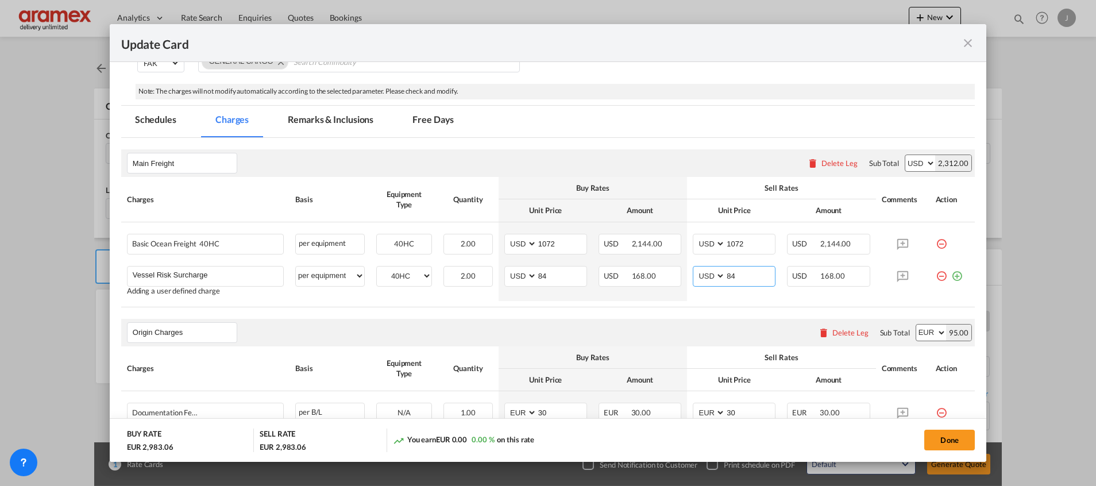
type input "84"
click at [951, 274] on md-icon "icon-plus-circle-outline green-400-fg" at bounding box center [956, 271] width 11 height 11
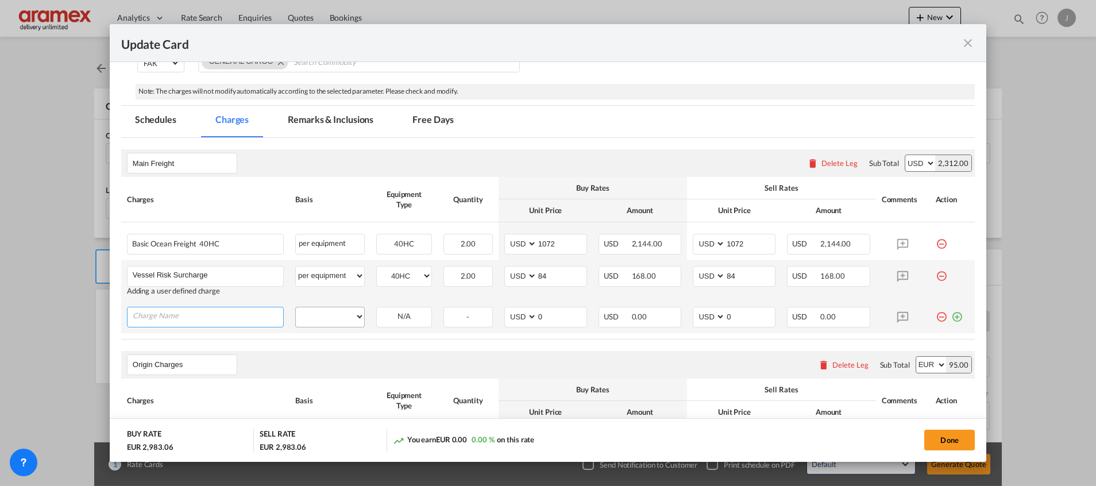
paste input "Emission Allowance"
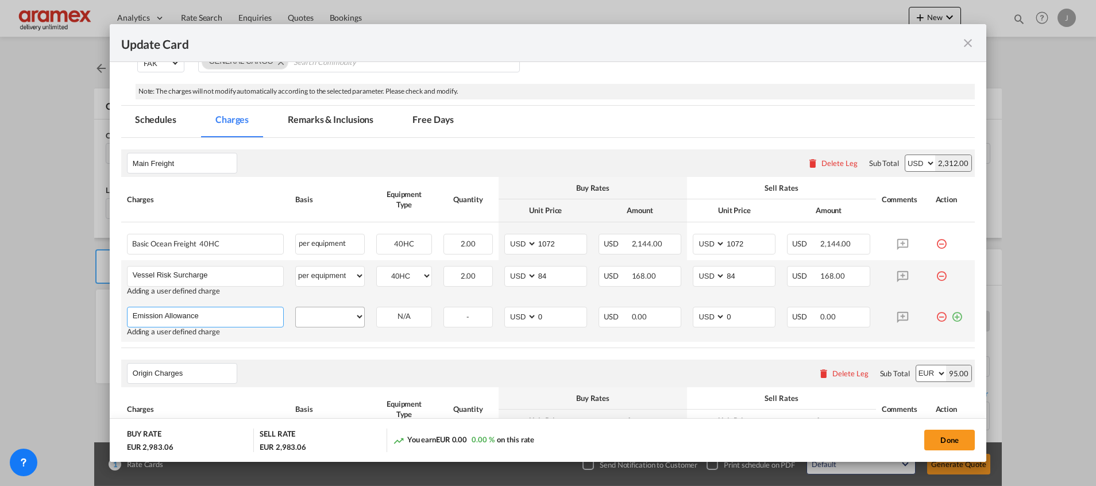
type input "Emission Allowance"
click at [331, 315] on select "per equipment per container per B/L per shipping bill per shipment % on freight…" at bounding box center [330, 316] width 68 height 18
select select "per equipment"
click at [296, 307] on select "per equipment per container per B/L per shipping bill per shipment % on freight…" at bounding box center [330, 316] width 68 height 18
click at [390, 307] on md-input-container "40HC" at bounding box center [404, 315] width 55 height 17
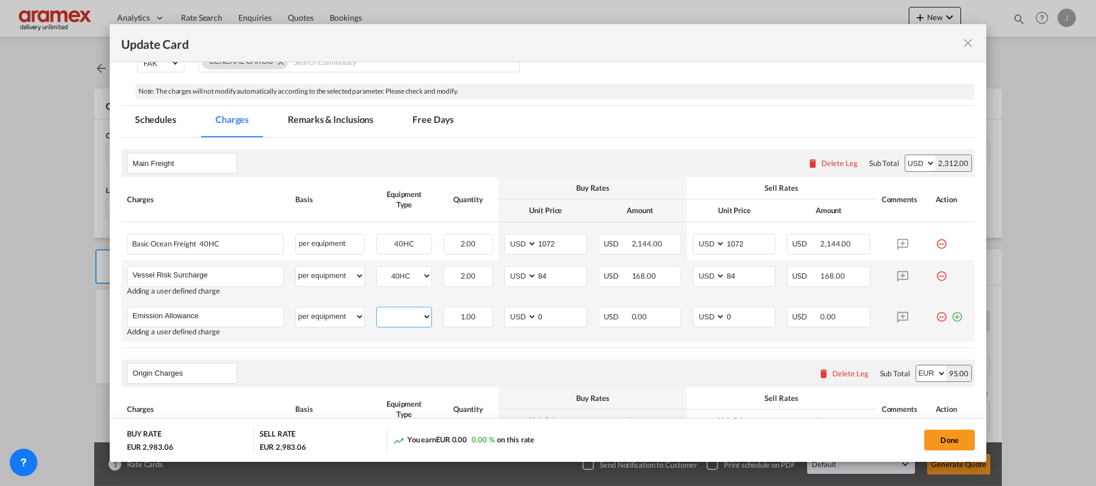
drag, startPoint x: 407, startPoint y: 313, endPoint x: 408, endPoint y: 319, distance: 5.9
click at [408, 312] on select "40HC" at bounding box center [404, 317] width 55 height 16
select select "40HC"
click at [377, 309] on select "40HC" at bounding box center [404, 317] width 55 height 16
drag, startPoint x: 543, startPoint y: 308, endPoint x: 525, endPoint y: 314, distance: 19.1
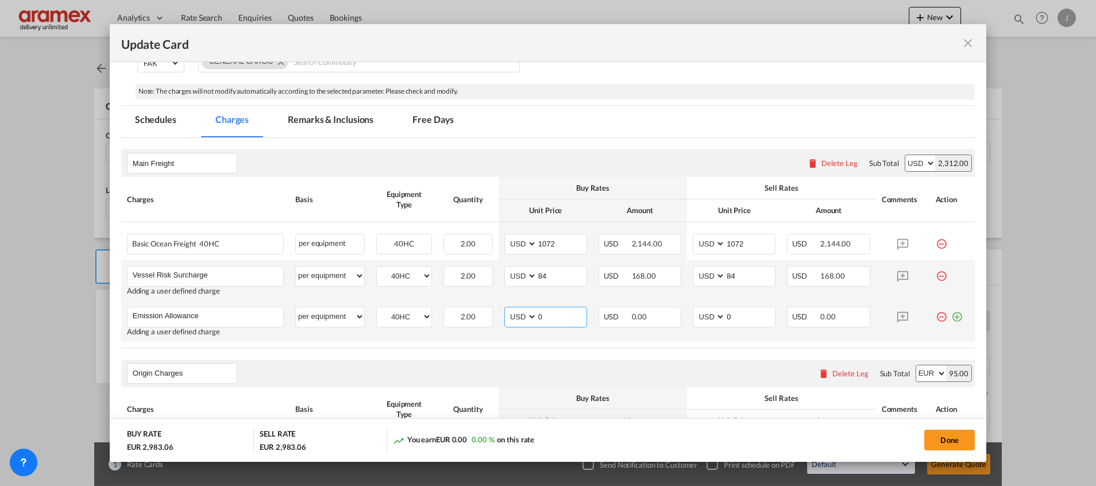
click at [525, 314] on md-input-container "AED AFN ALL AMD ANG AOA ARS AUD AWG AZN BAM BBD BDT BGN BHD BIF BMD BND BOB BRL…" at bounding box center [545, 317] width 83 height 21
click at [542, 319] on input "286" at bounding box center [561, 315] width 49 height 17
type input "286"
drag, startPoint x: 740, startPoint y: 319, endPoint x: 680, endPoint y: 319, distance: 59.7
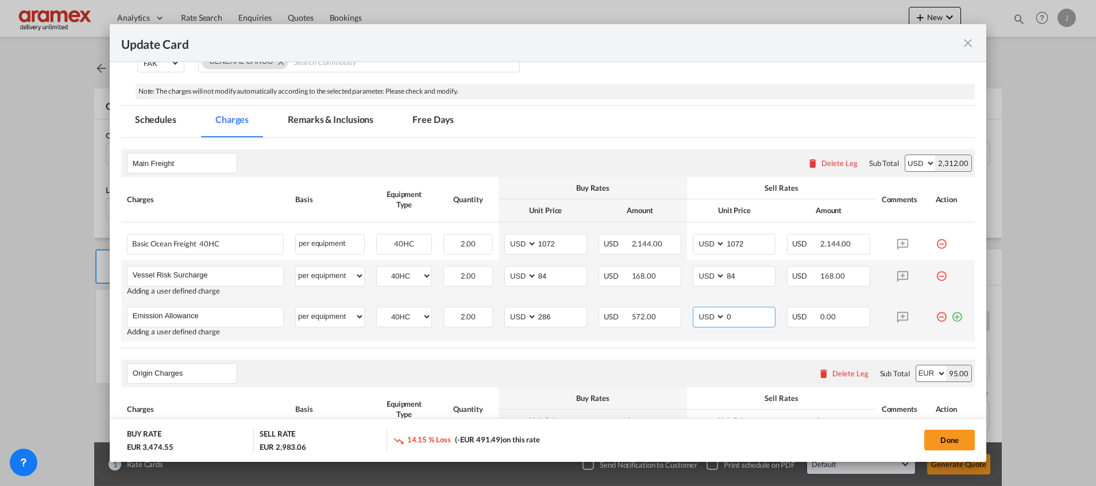
click at [687, 319] on td "AED AFN ALL AMD ANG AOA ARS AUD AWG AZN BAM BBD BDT BGN BHD BIF BMD BND [PERSON…" at bounding box center [734, 321] width 94 height 41
paste input "286"
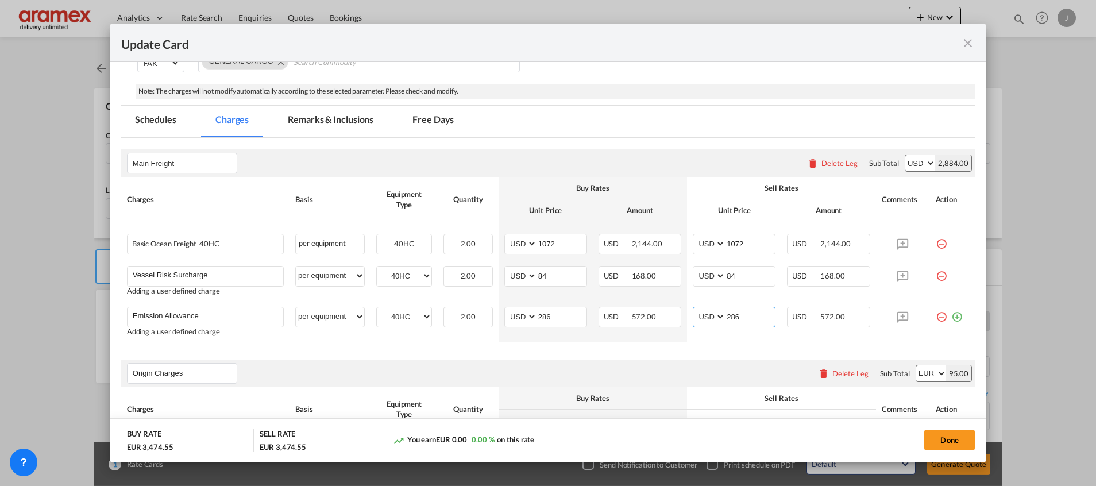
type input "286"
click at [951, 318] on md-icon "icon-plus-circle-outline green-400-fg" at bounding box center [956, 312] width 11 height 11
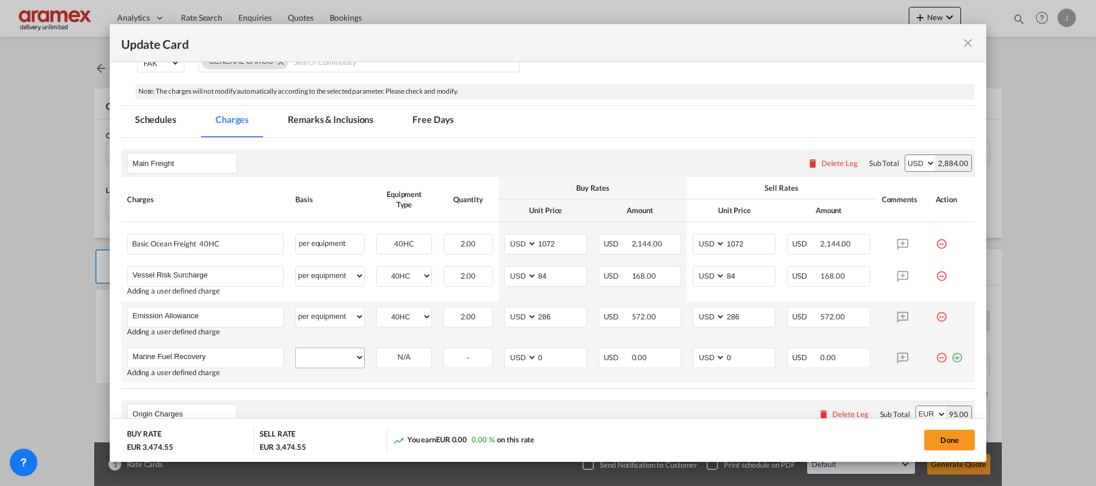
type input "Marine Fuel Recovery"
click at [336, 359] on select "per equipment per container per B/L per shipping bill per shipment % on freight…" at bounding box center [330, 357] width 68 height 18
select select "per equipment"
click at [296, 348] on select "per equipment per container per B/L per shipping bill per shipment % on freight…" at bounding box center [330, 357] width 68 height 18
drag, startPoint x: 400, startPoint y: 351, endPoint x: 400, endPoint y: 368, distance: 16.1
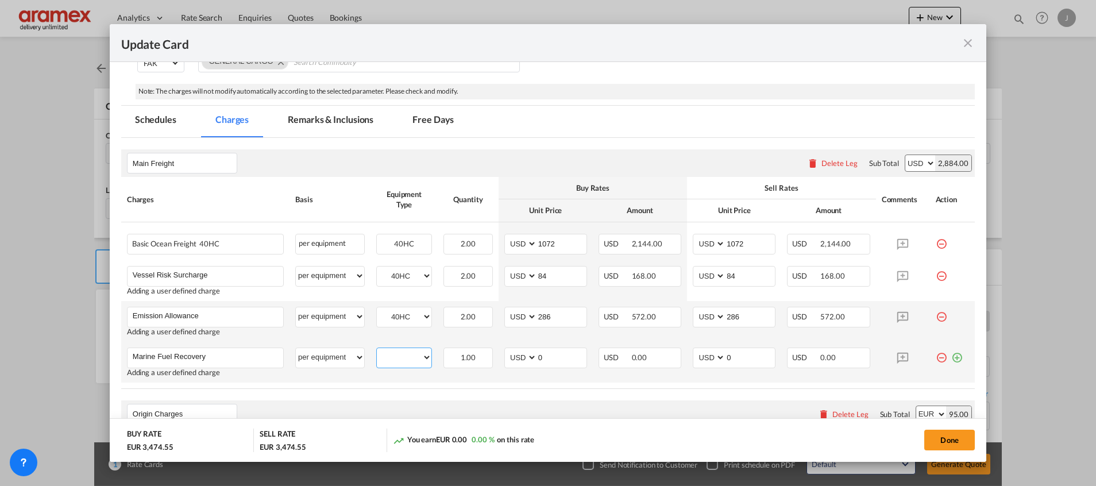
click at [400, 351] on select "40HC" at bounding box center [404, 358] width 55 height 16
select select "40HC"
click at [377, 350] on select "40HC" at bounding box center [404, 358] width 55 height 16
drag, startPoint x: 542, startPoint y: 356, endPoint x: 515, endPoint y: 357, distance: 27.6
click at [515, 358] on md-input-container "AED AFN ALL AMD ANG AOA ARS AUD AWG AZN BAM BBD BDT BGN BHD BIF BMD BND BOB BRL…" at bounding box center [545, 357] width 83 height 21
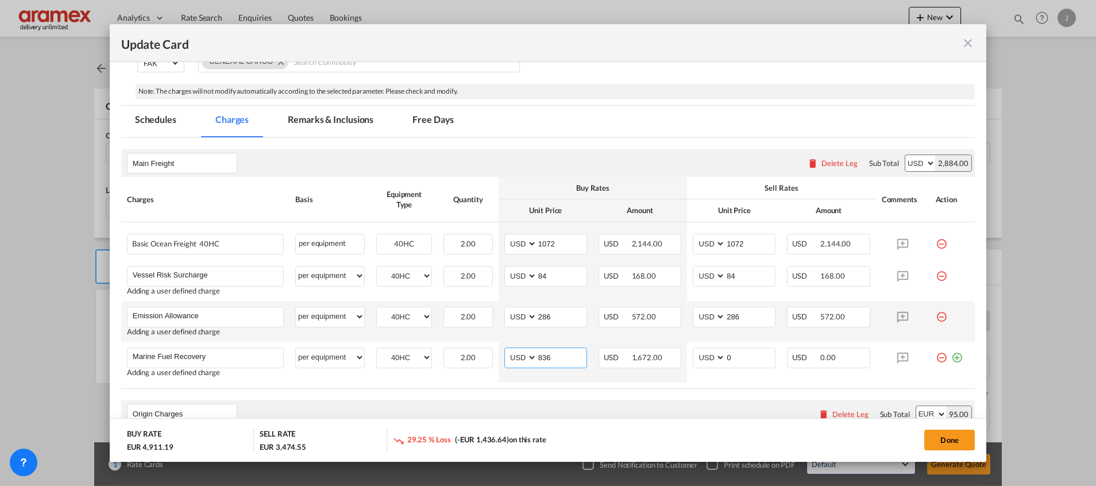
type input "836"
drag, startPoint x: 512, startPoint y: 390, endPoint x: 517, endPoint y: 386, distance: 6.1
click at [547, 356] on input "836" at bounding box center [561, 356] width 49 height 17
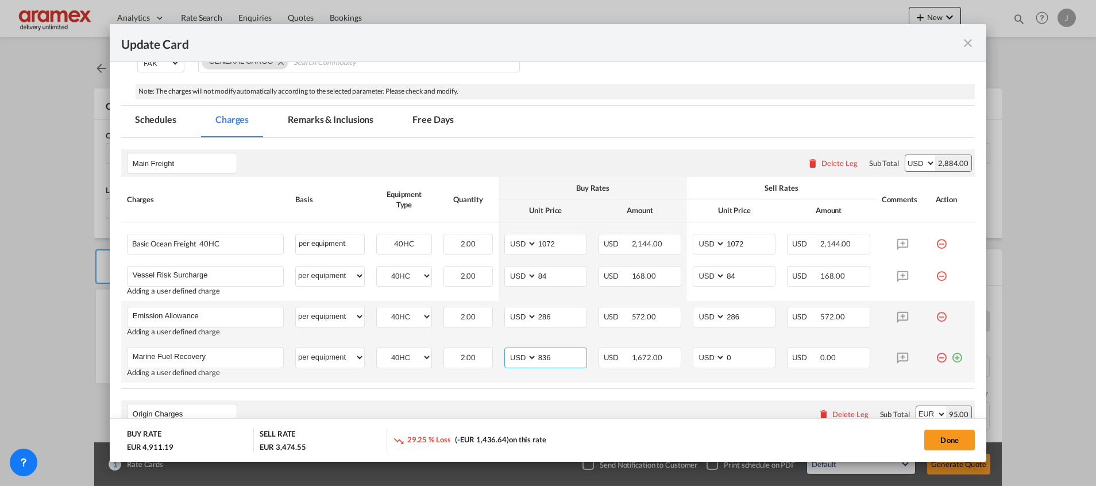
click at [547, 356] on input "836" at bounding box center [561, 356] width 49 height 17
drag, startPoint x: 745, startPoint y: 351, endPoint x: 680, endPoint y: 351, distance: 64.9
click at [687, 351] on td "AED AFN ALL AMD ANG AOA ARS AUD AWG AZN BAM BBD BDT BGN BHD BIF BMD BND [PERSON…" at bounding box center [734, 362] width 94 height 41
paste input "836"
type input "836"
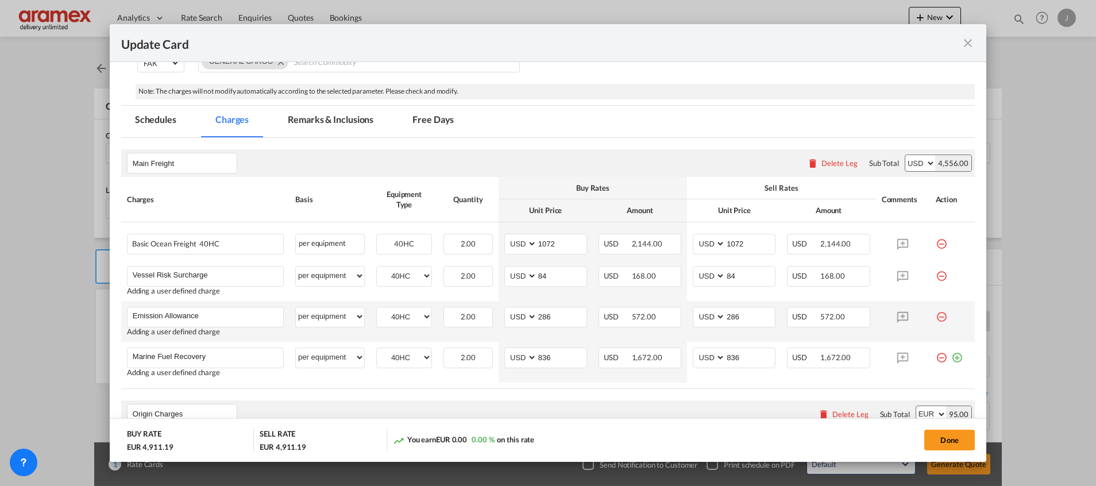
click at [650, 404] on div "Origin Charges Please enter leg name Leg Name Already Exists Delete Leg Sub Tot…" at bounding box center [547, 414] width 853 height 28
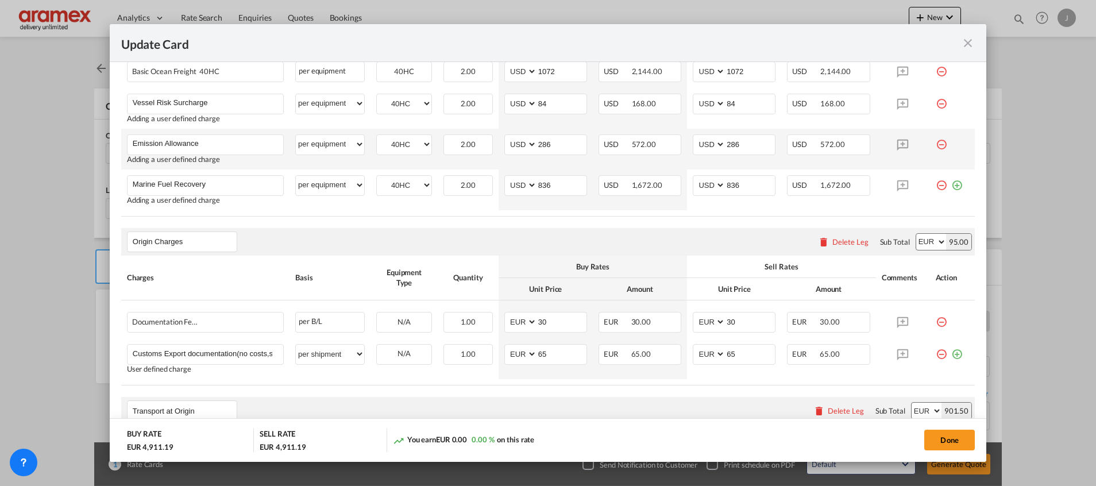
scroll to position [478, 0]
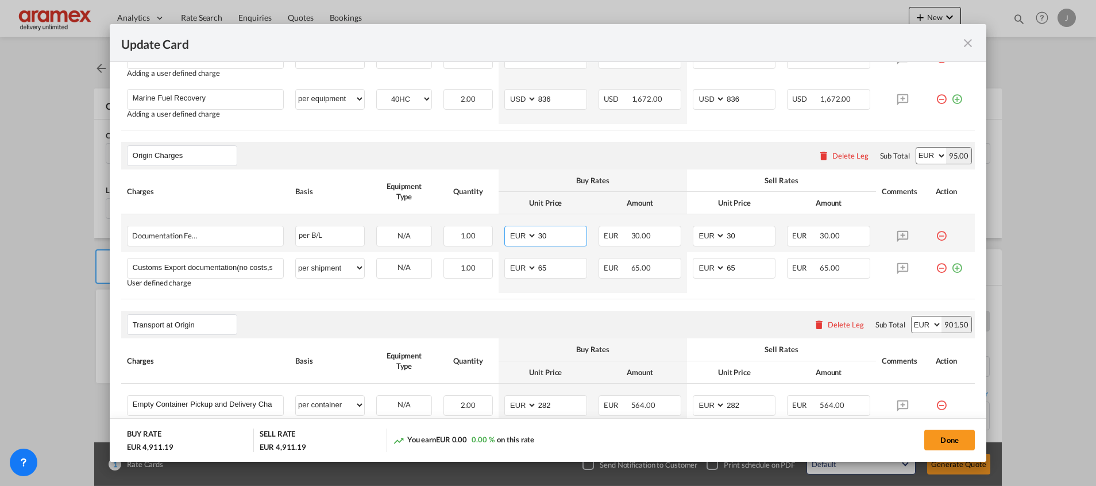
click at [544, 233] on input "30" at bounding box center [561, 234] width 49 height 17
type input "50"
click at [731, 235] on input "30" at bounding box center [749, 234] width 49 height 17
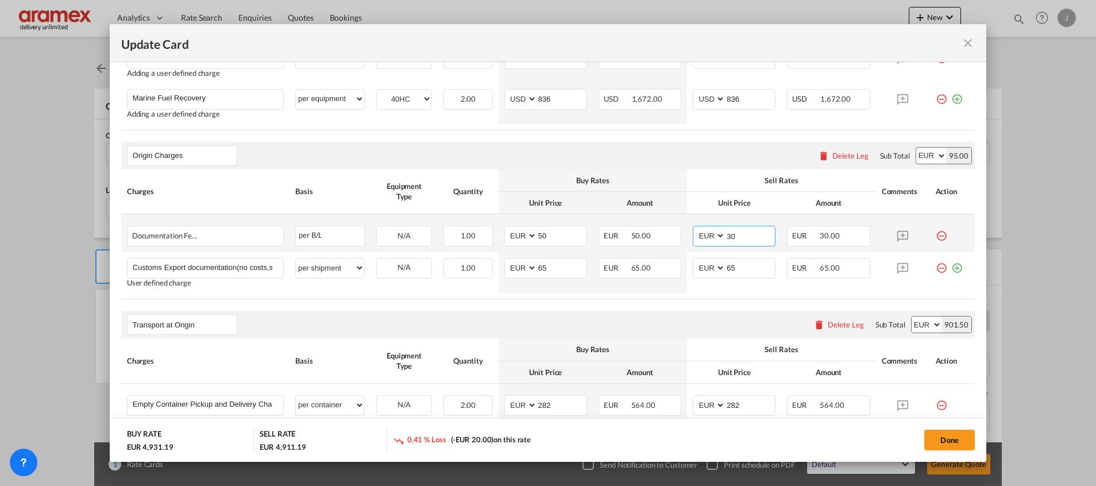
click at [731, 235] on input "30" at bounding box center [749, 234] width 49 height 17
type input "50"
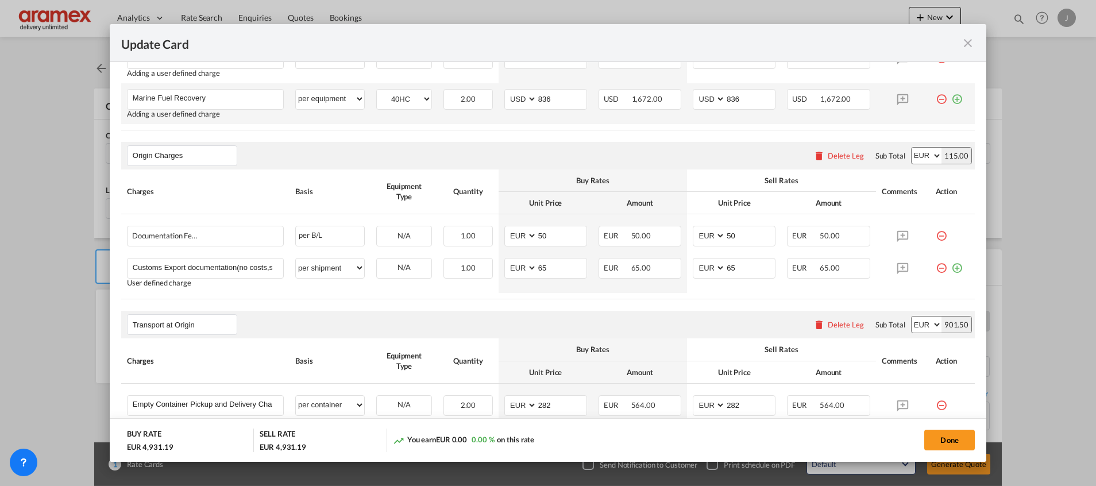
drag, startPoint x: 563, startPoint y: 307, endPoint x: 757, endPoint y: 122, distance: 268.5
click at [563, 308] on rate-modification "Main Freight Please enter leg name Leg Name Already Exists Delete Leg Sub Total…" at bounding box center [547, 246] width 853 height 735
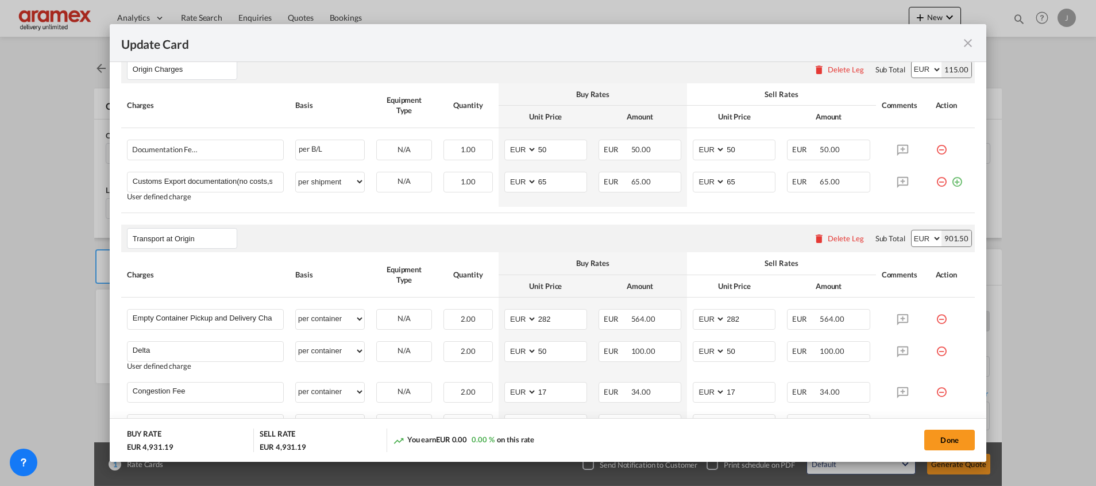
scroll to position [651, 0]
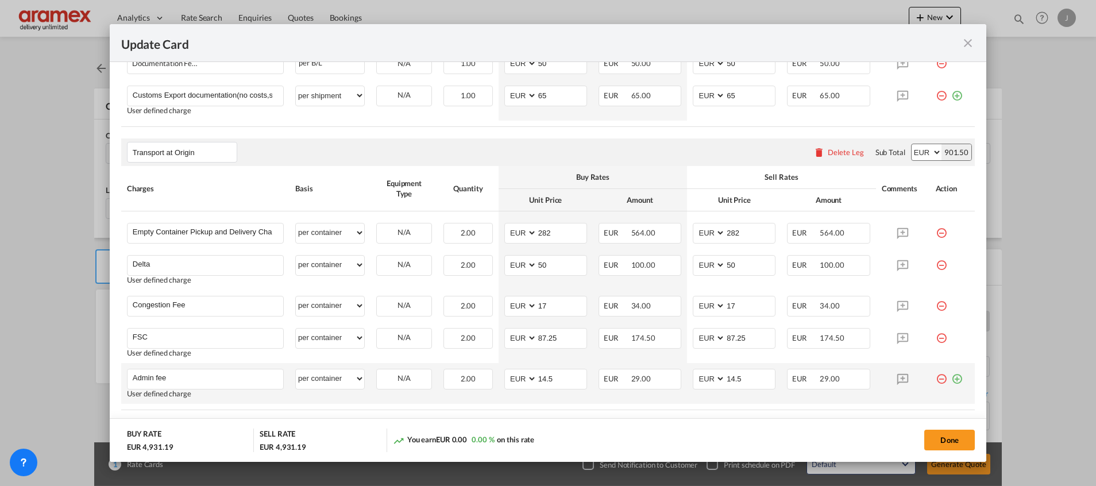
click at [951, 377] on md-icon "icon-plus-circle-outline green-400-fg" at bounding box center [956, 374] width 11 height 11
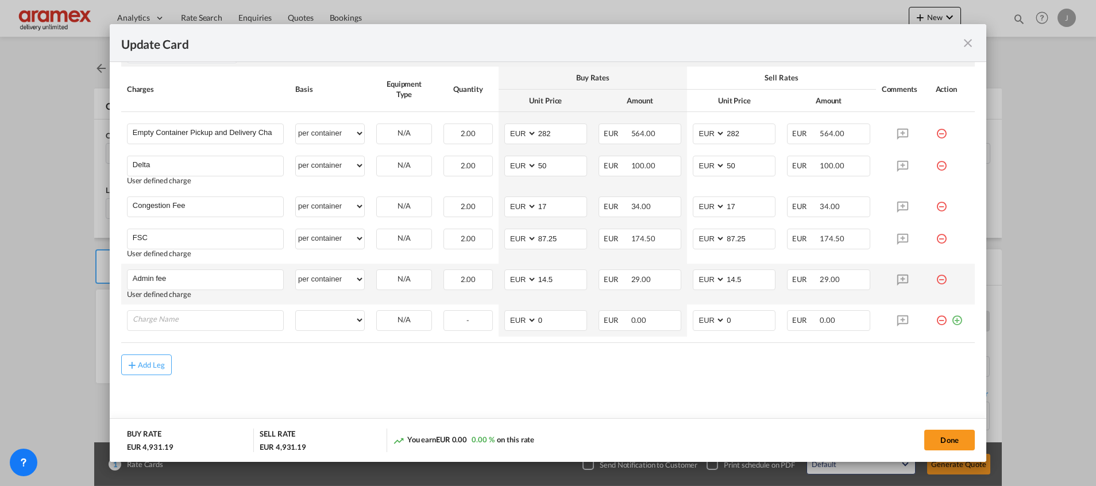
scroll to position [751, 0]
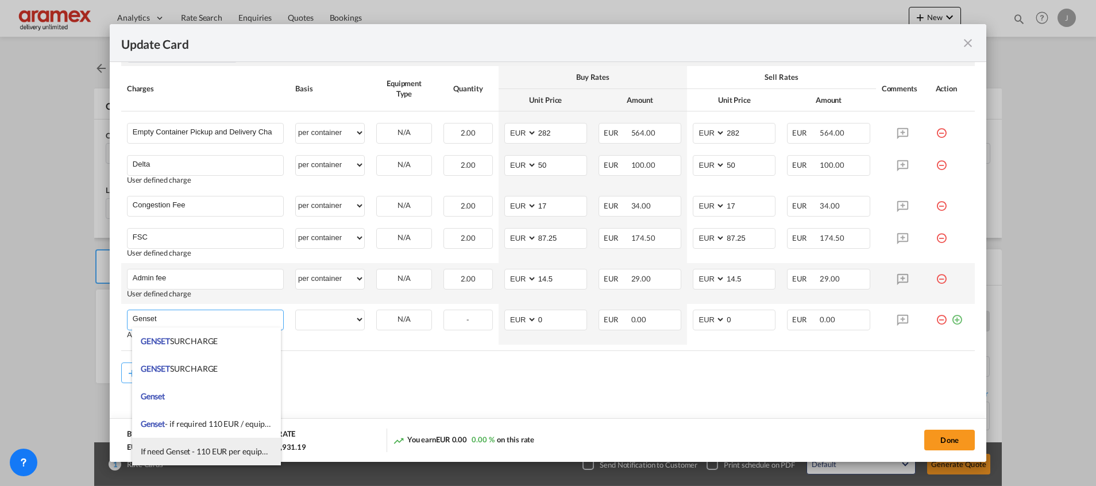
click at [212, 454] on span "If need Genset - 110 EUR per equipment" at bounding box center [211, 451] width 140 height 10
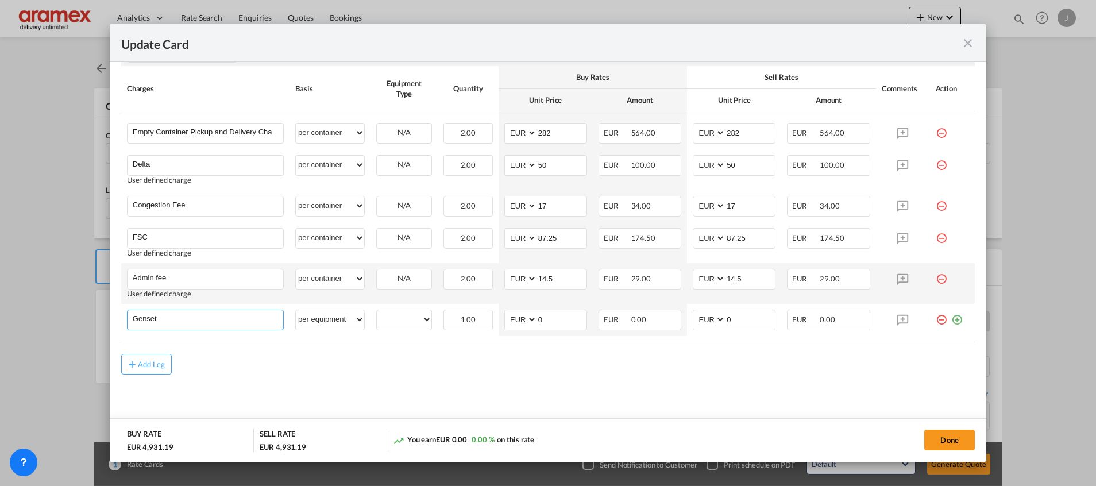
type input "If need Genset - 110 EUR per equipment"
select select "per equipment"
click at [196, 318] on input "If need Genset - 110 EUR per equipment" at bounding box center [208, 318] width 150 height 17
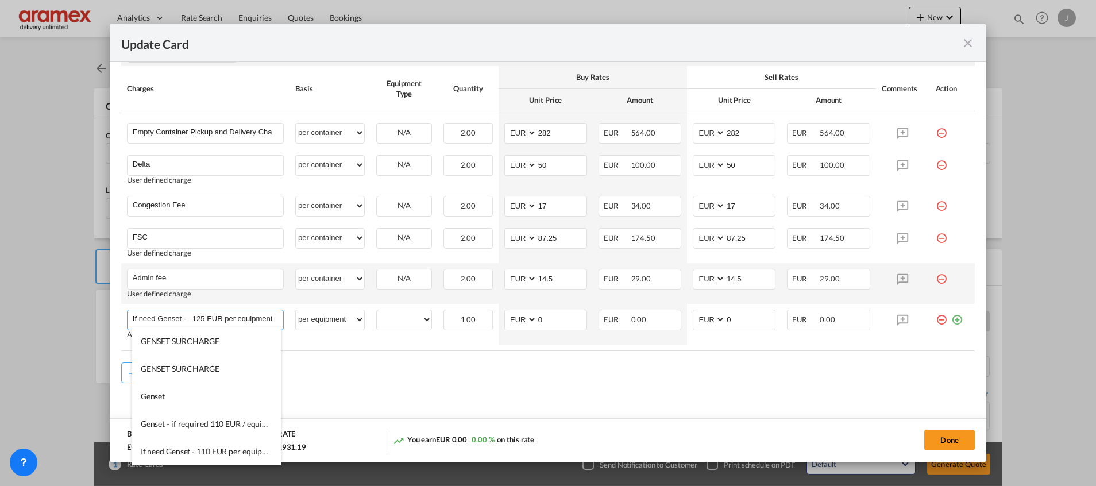
type input "If need Genset - 125 EUR per equipment"
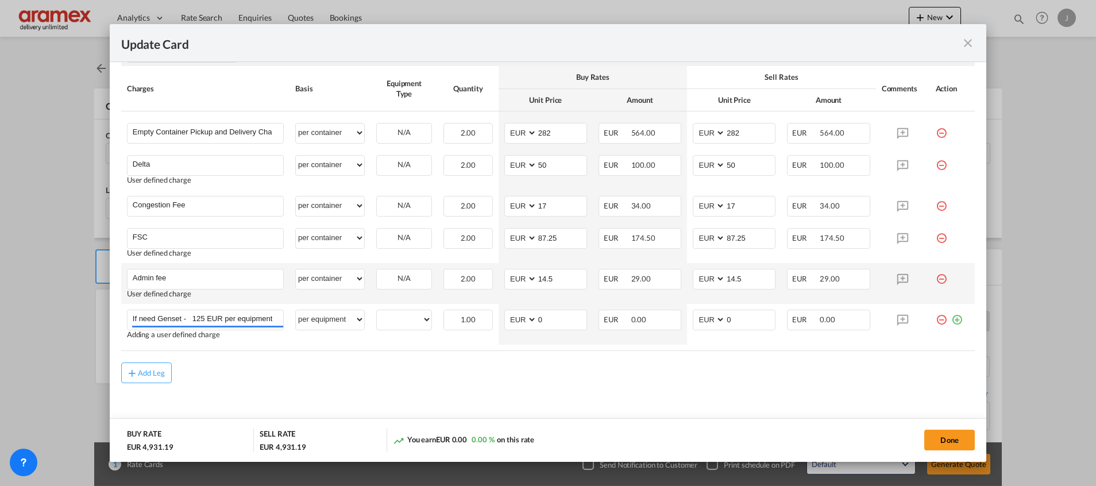
click at [360, 382] on div "Add Leg" at bounding box center [547, 372] width 853 height 21
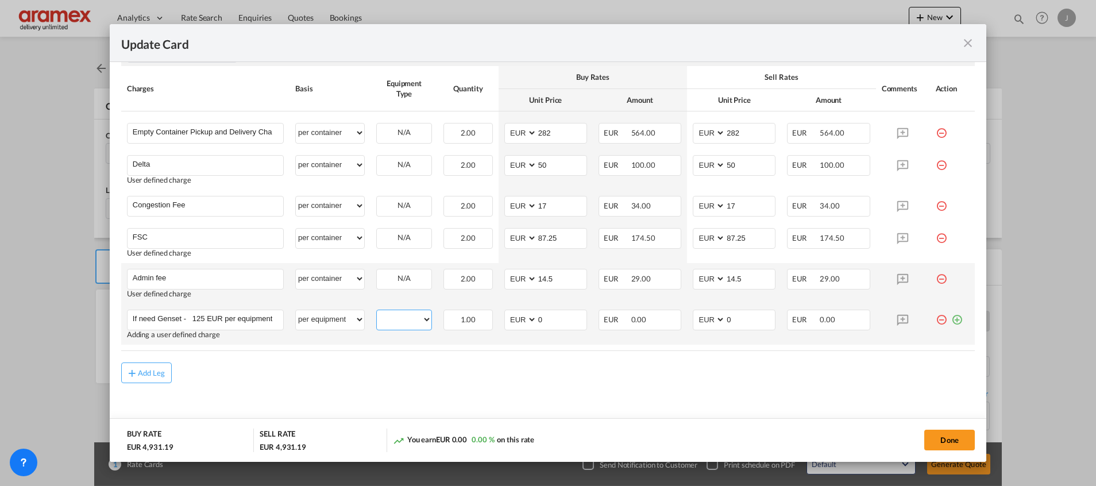
click at [402, 321] on select "40HC" at bounding box center [404, 320] width 55 height 16
select select "40HC"
click at [377, 312] on select "40HC" at bounding box center [404, 320] width 55 height 16
click at [352, 319] on select "per equipment per container per B/L per shipping bill per shipment % on pickup …" at bounding box center [330, 319] width 68 height 18
select select "per container"
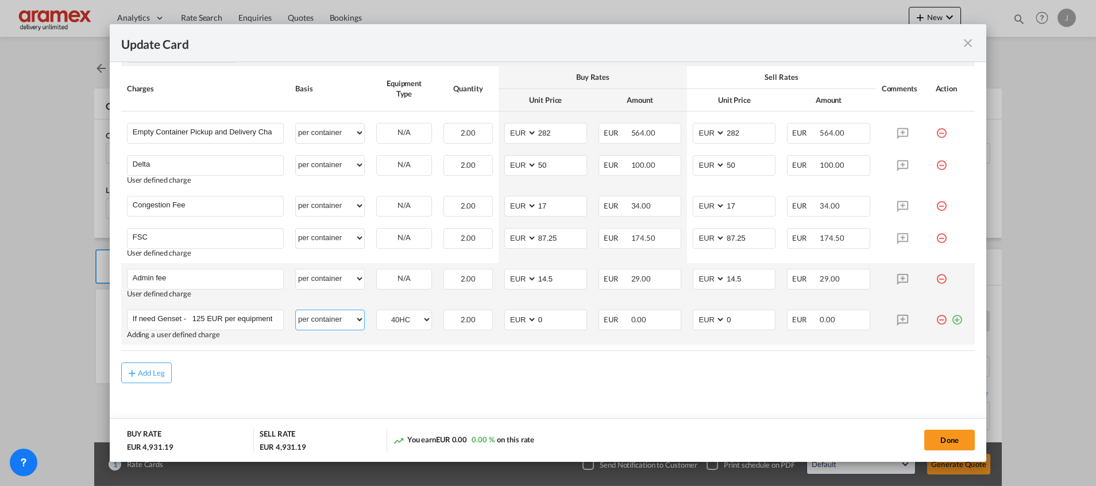
click at [296, 310] on select "per equipment per container per B/L per shipping bill per shipment % on pickup …" at bounding box center [330, 319] width 68 height 18
click at [508, 372] on div "Add Leg" at bounding box center [547, 372] width 853 height 21
click at [949, 438] on button "Done" at bounding box center [949, 440] width 51 height 21
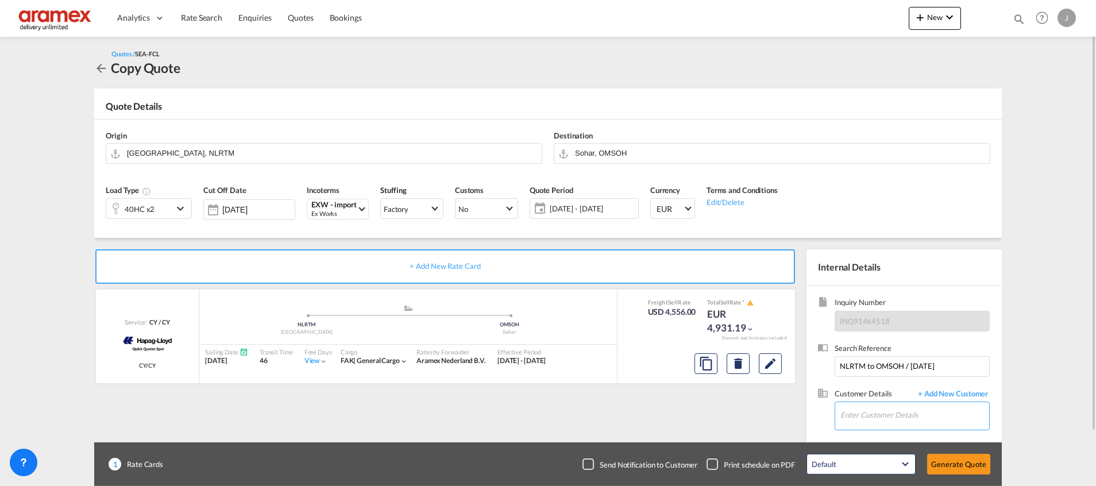
click at [887, 413] on input "Enter Customer Details" at bounding box center [914, 415] width 149 height 26
click at [895, 380] on div "Dhana njay [PERSON_NAME] [EMAIL_ADDRESS][DOMAIN_NAME] | Aramex [GEOGRAPHIC_DATA]" at bounding box center [914, 386] width 149 height 31
type input "Aramex Oman, [PERSON_NAME], [PERSON_NAME][EMAIL_ADDRESS][DOMAIN_NAME]"
click at [951, 457] on button "Generate Quote" at bounding box center [958, 464] width 63 height 21
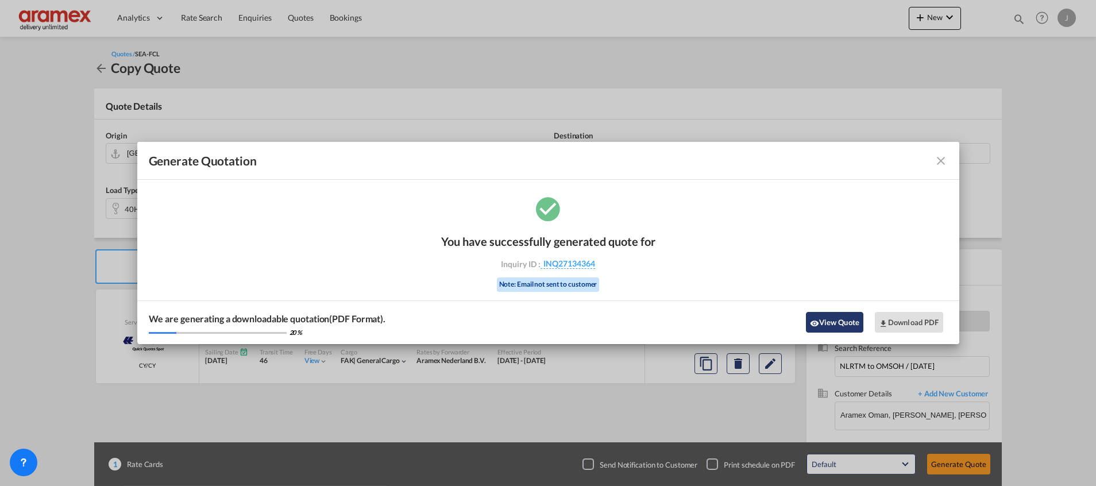
click at [827, 323] on button "View Quote" at bounding box center [834, 322] width 57 height 21
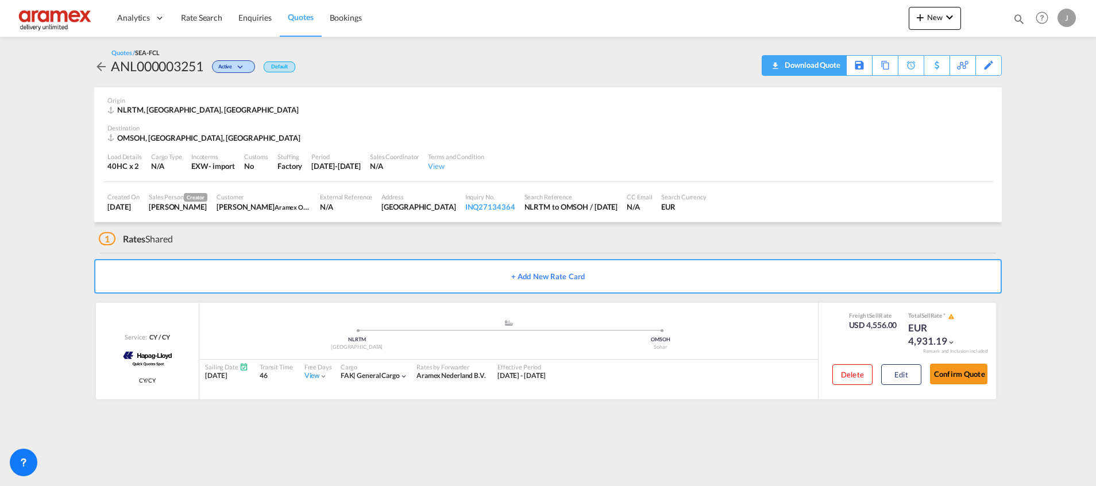
click at [823, 63] on div "Download Quote" at bounding box center [811, 65] width 59 height 18
